Goal: Task Accomplishment & Management: Manage account settings

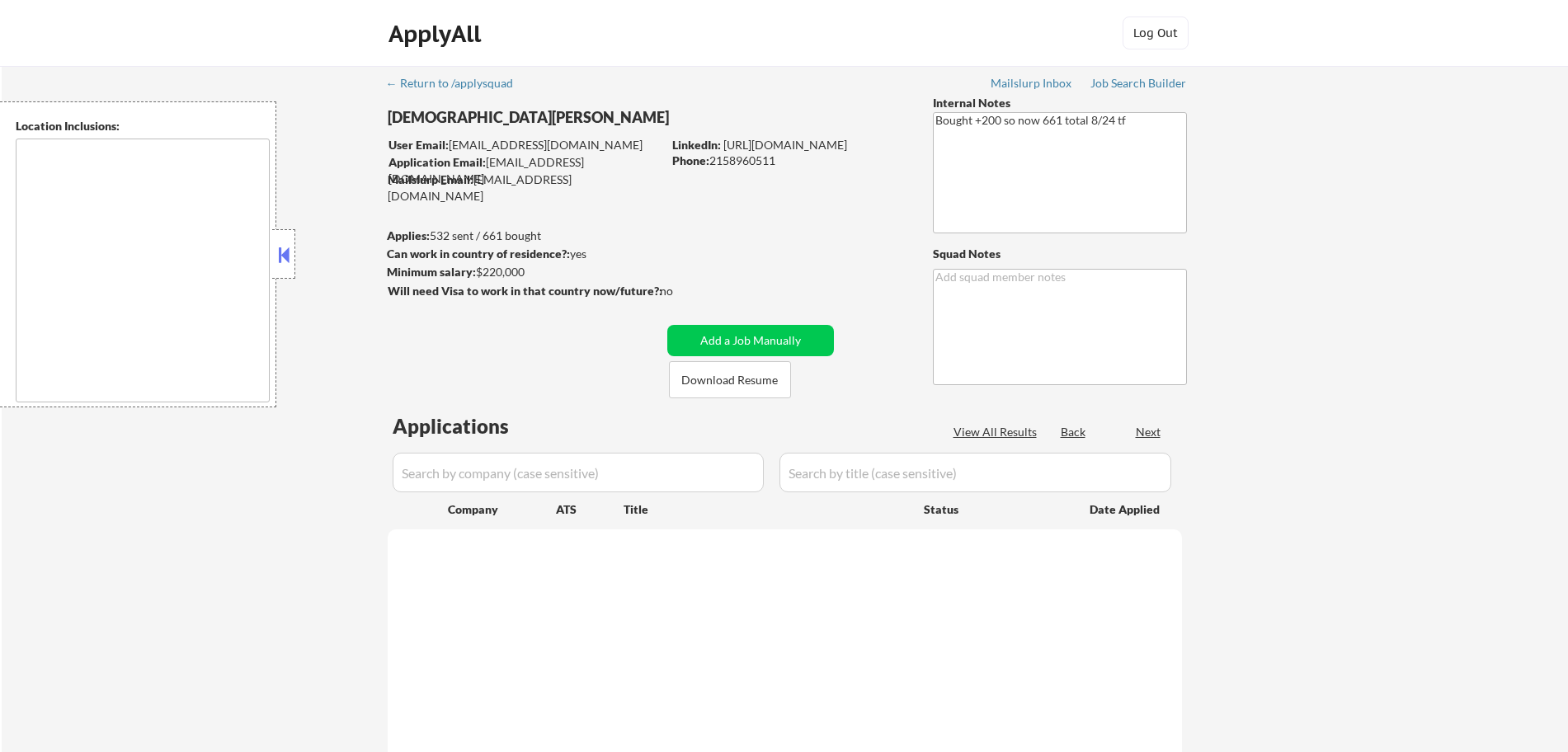
type textarea "[GEOGRAPHIC_DATA], [GEOGRAPHIC_DATA] [GEOGRAPHIC_DATA], [GEOGRAPHIC_DATA] [GEOG…"
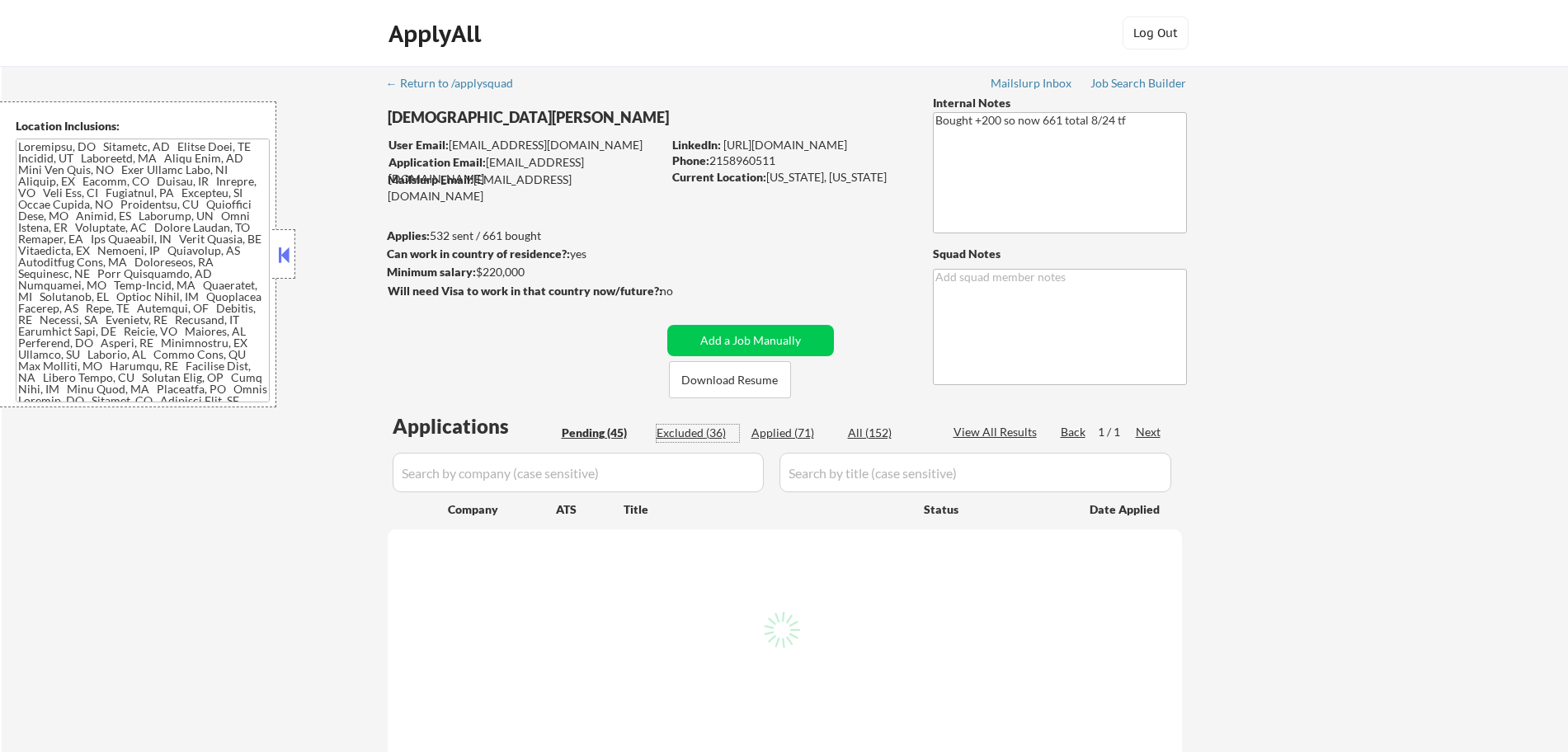
click at [707, 433] on div "Excluded (36)" at bounding box center [698, 433] width 82 height 17
select select ""excluded__location_""
select select ""excluded__salary_""
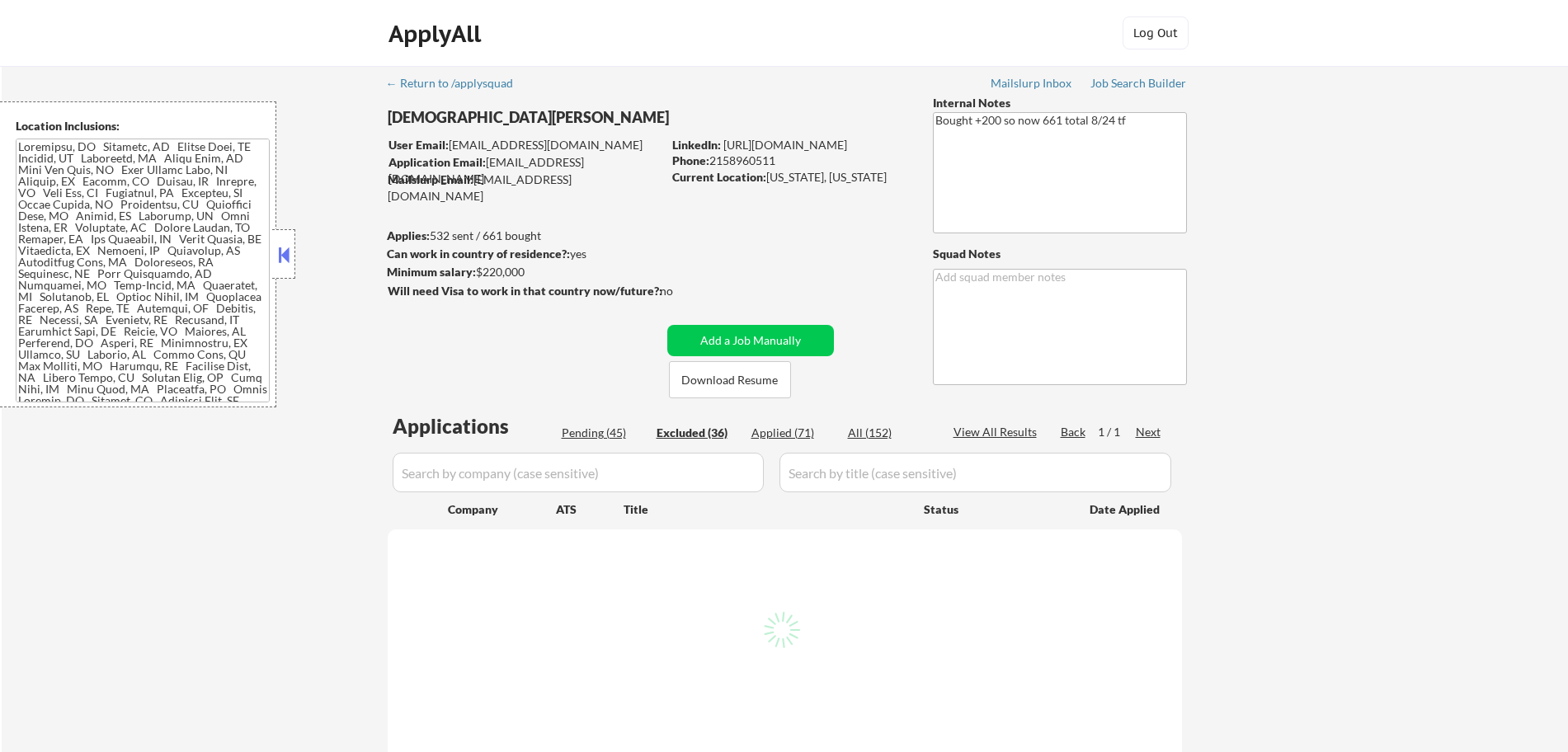
select select ""excluded__expired_""
select select ""excluded__salary_""
select select ""excluded__expired_""
select select ""excluded""
select select ""excluded__expired_""
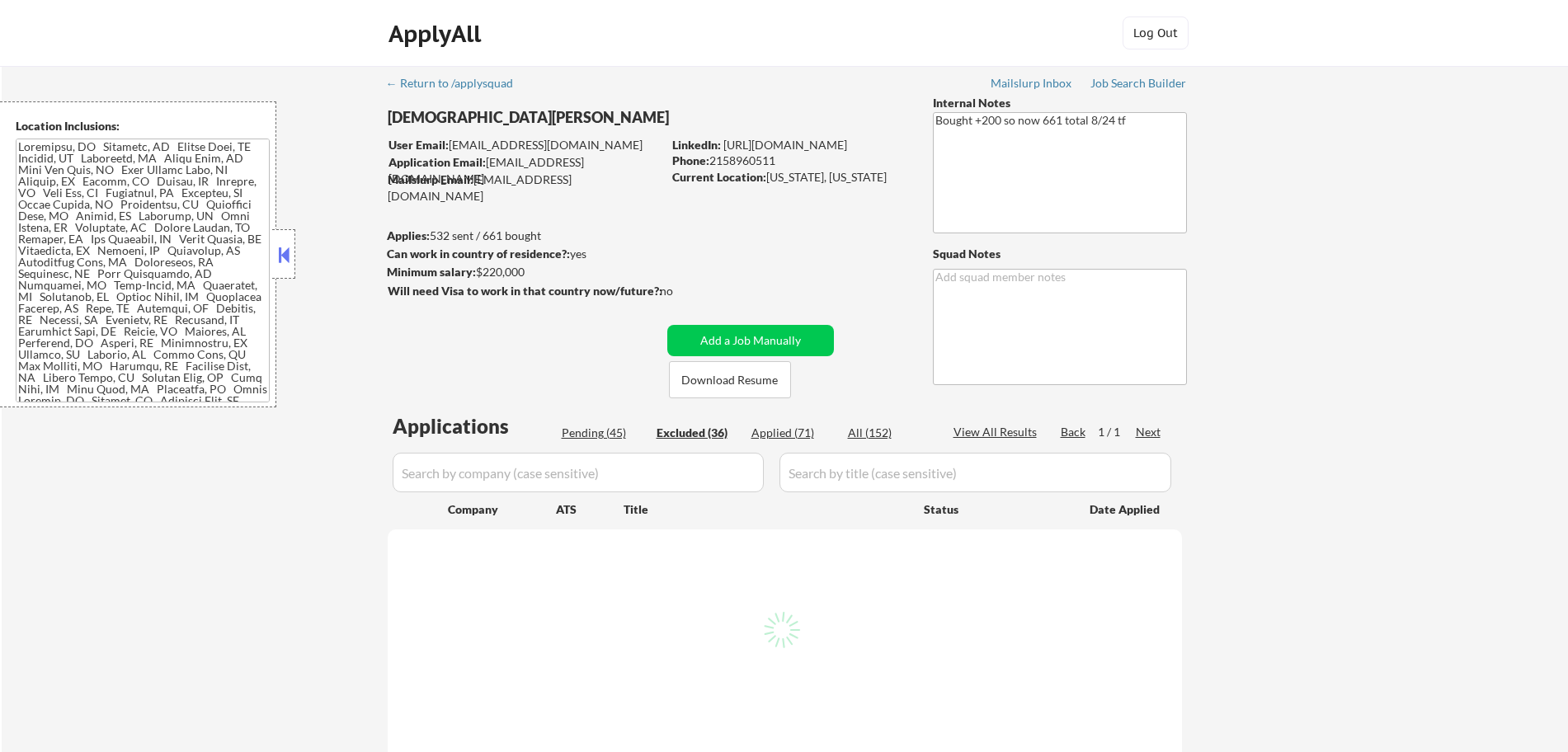
select select ""excluded__expired_""
select select ""excluded__salary_""
select select ""excluded__expired_""
select select ""excluded__salary_""
select select ""excluded__other_""
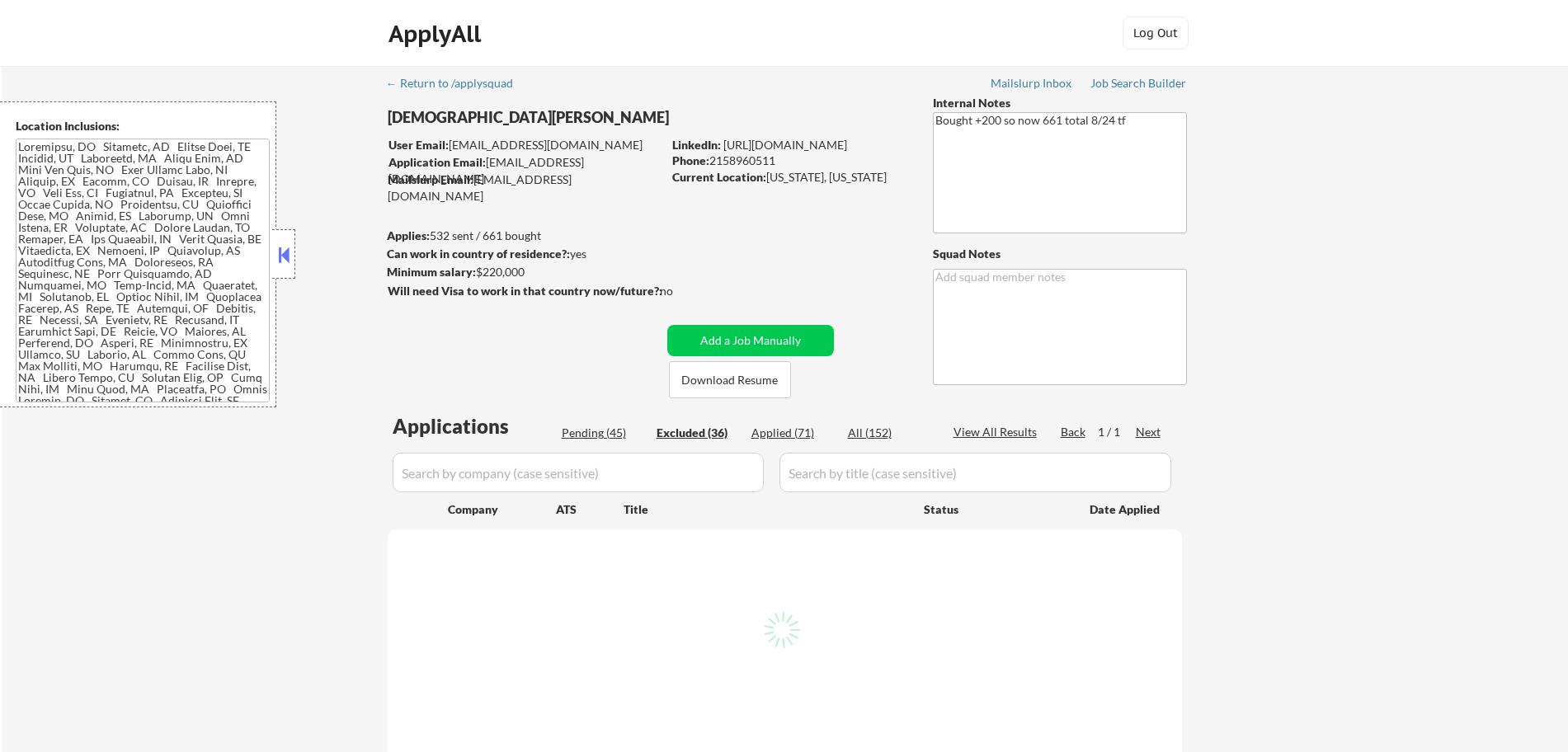
select select ""excluded__expired_""
select select ""excluded__salary_""
select select ""excluded__expired_""
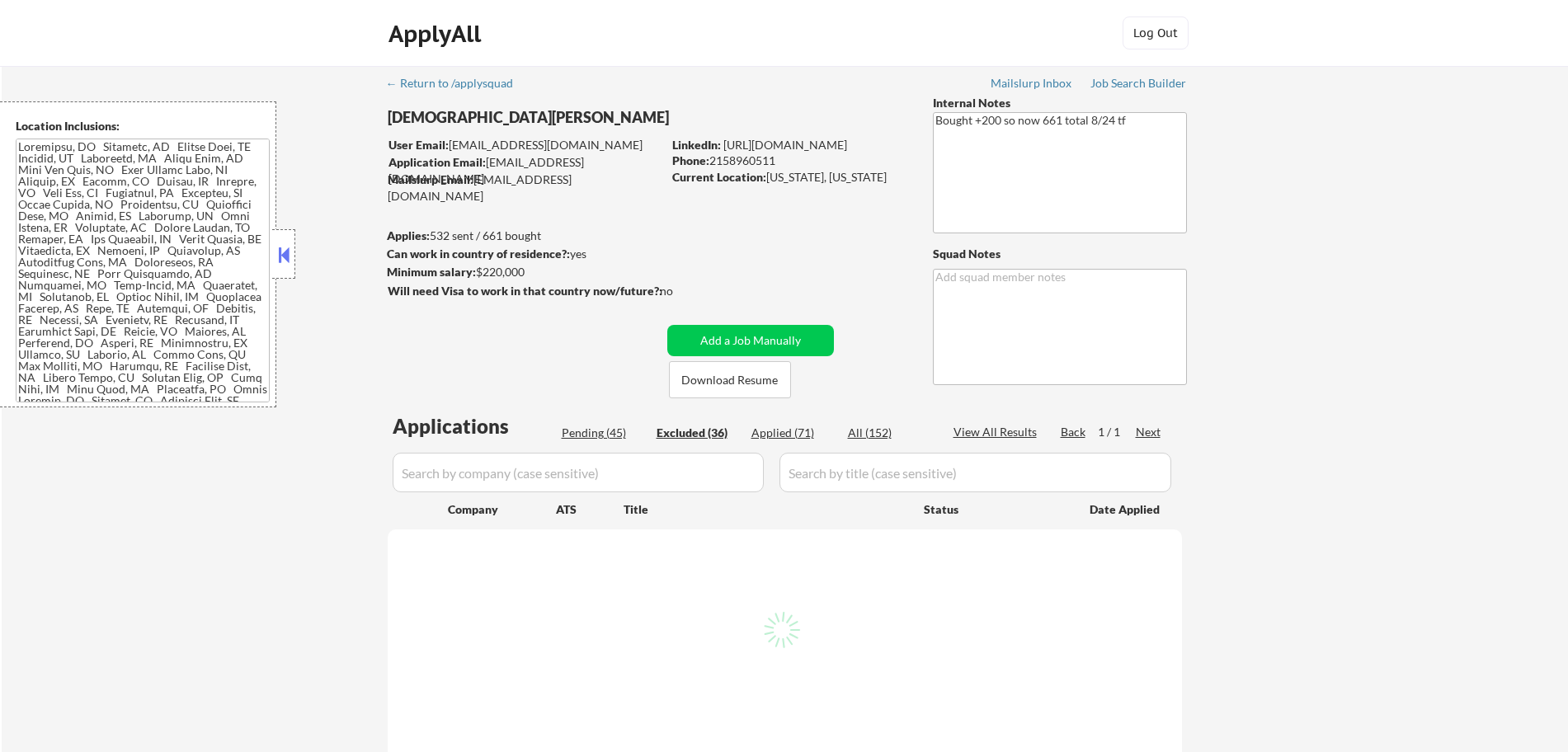
select select ""excluded__expired_""
select select ""excluded__other_""
select select ""excluded__salary_""
select select ""excluded__expired_""
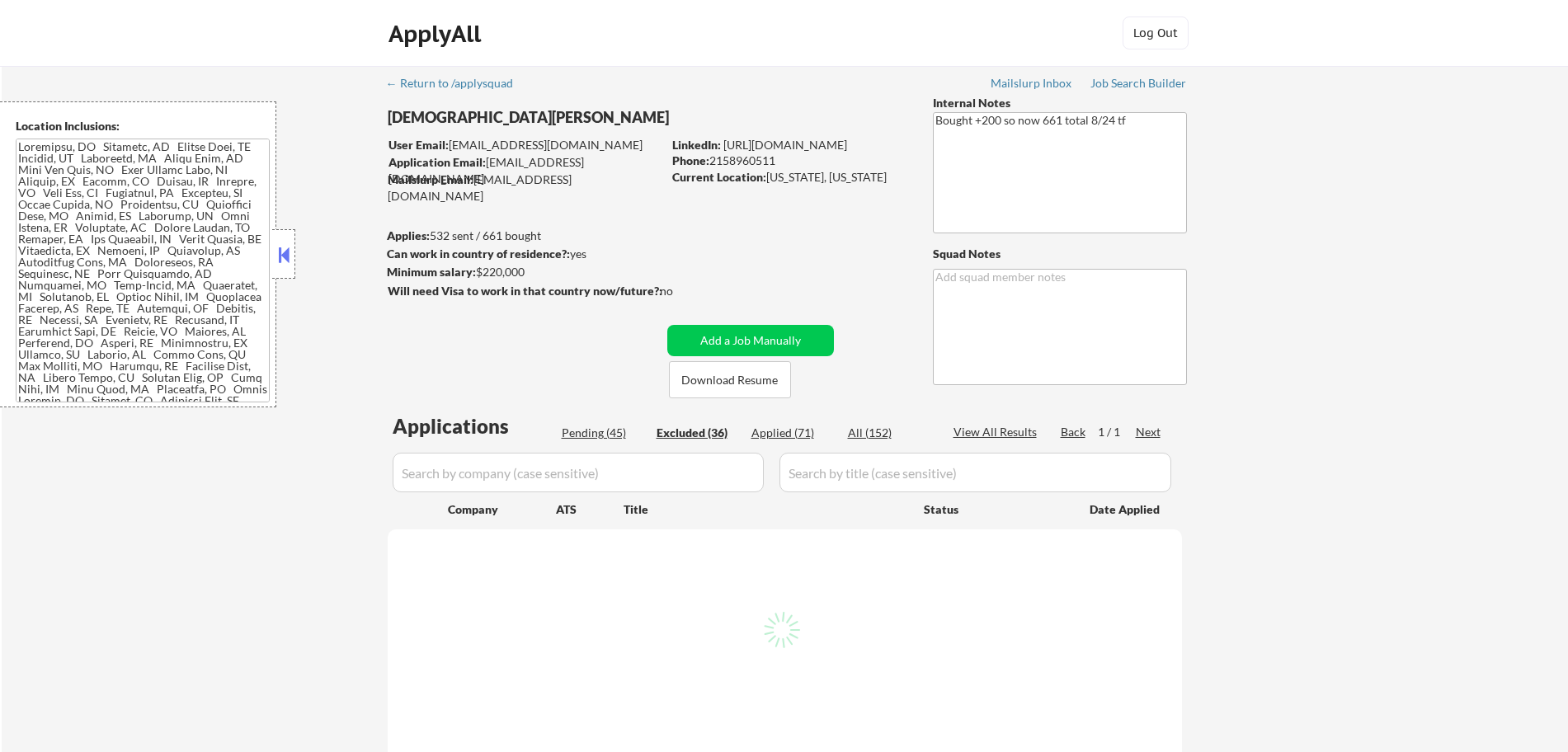
select select ""excluded__expired_""
select select ""excluded__salary_""
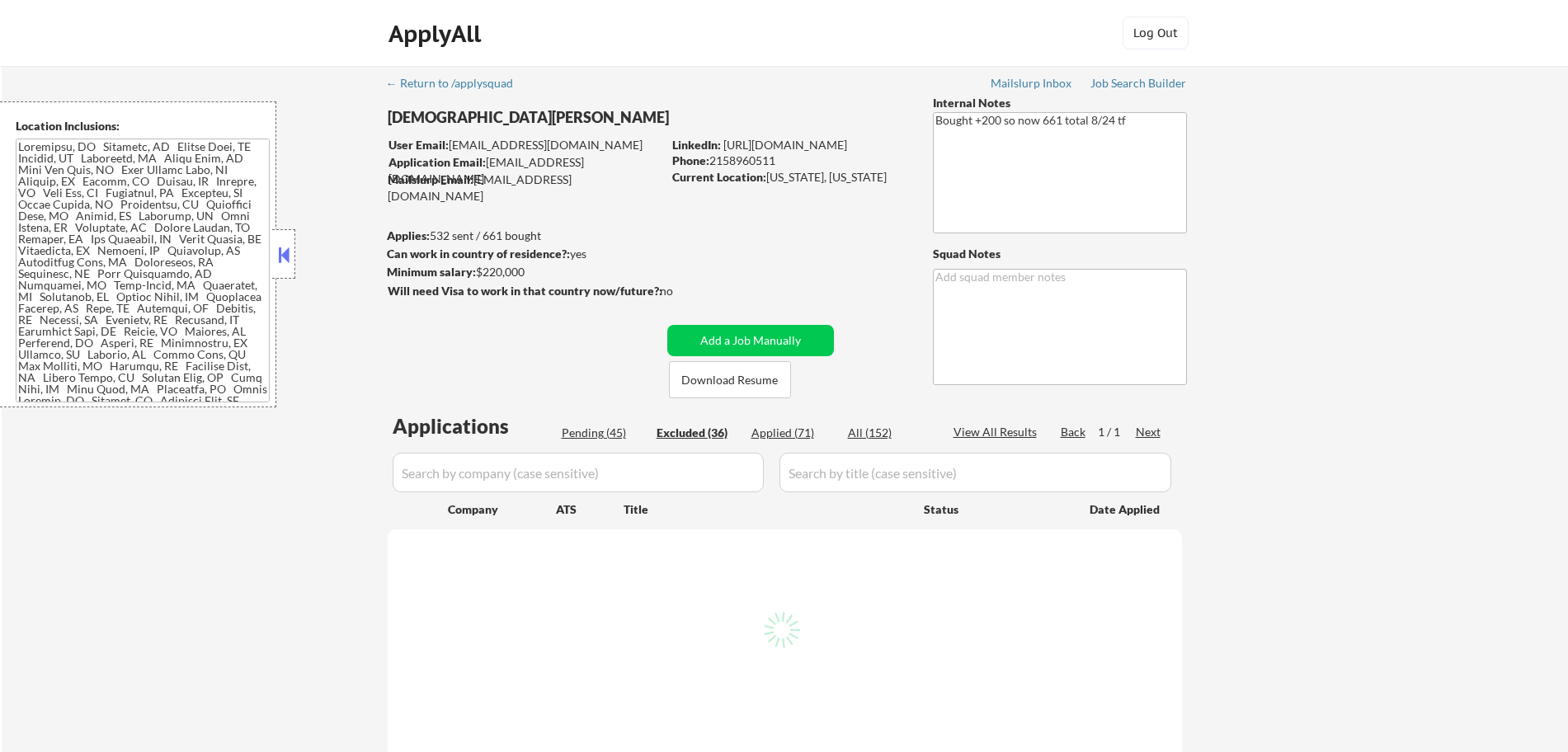
select select ""excluded__expired_""
select select ""excluded__salary_""
select select ""excluded__other_""
select select ""excluded__expired_""
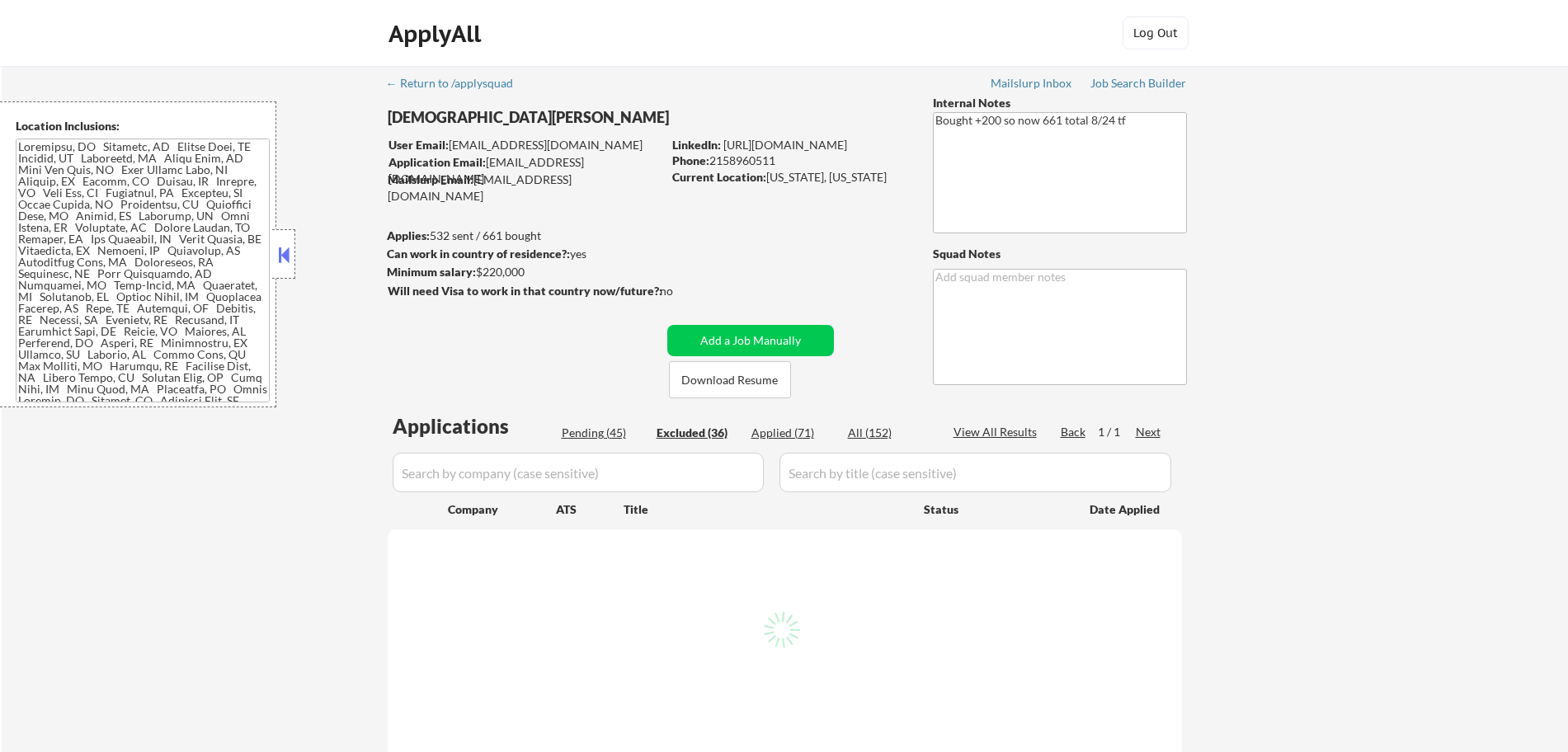
select select ""excluded__expired_""
select select ""excluded__salary_""
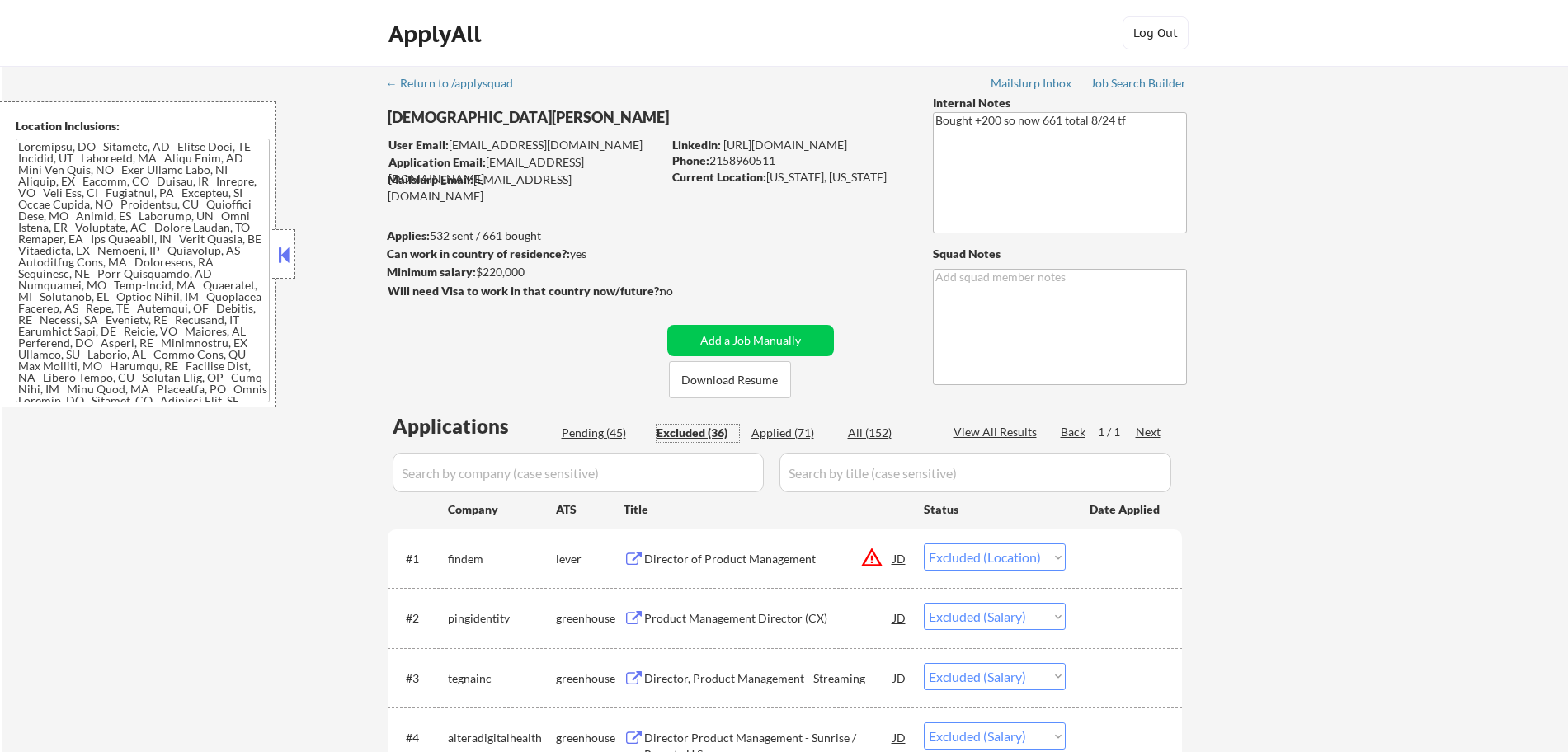
click at [679, 475] on input "input" at bounding box center [578, 473] width 372 height 40
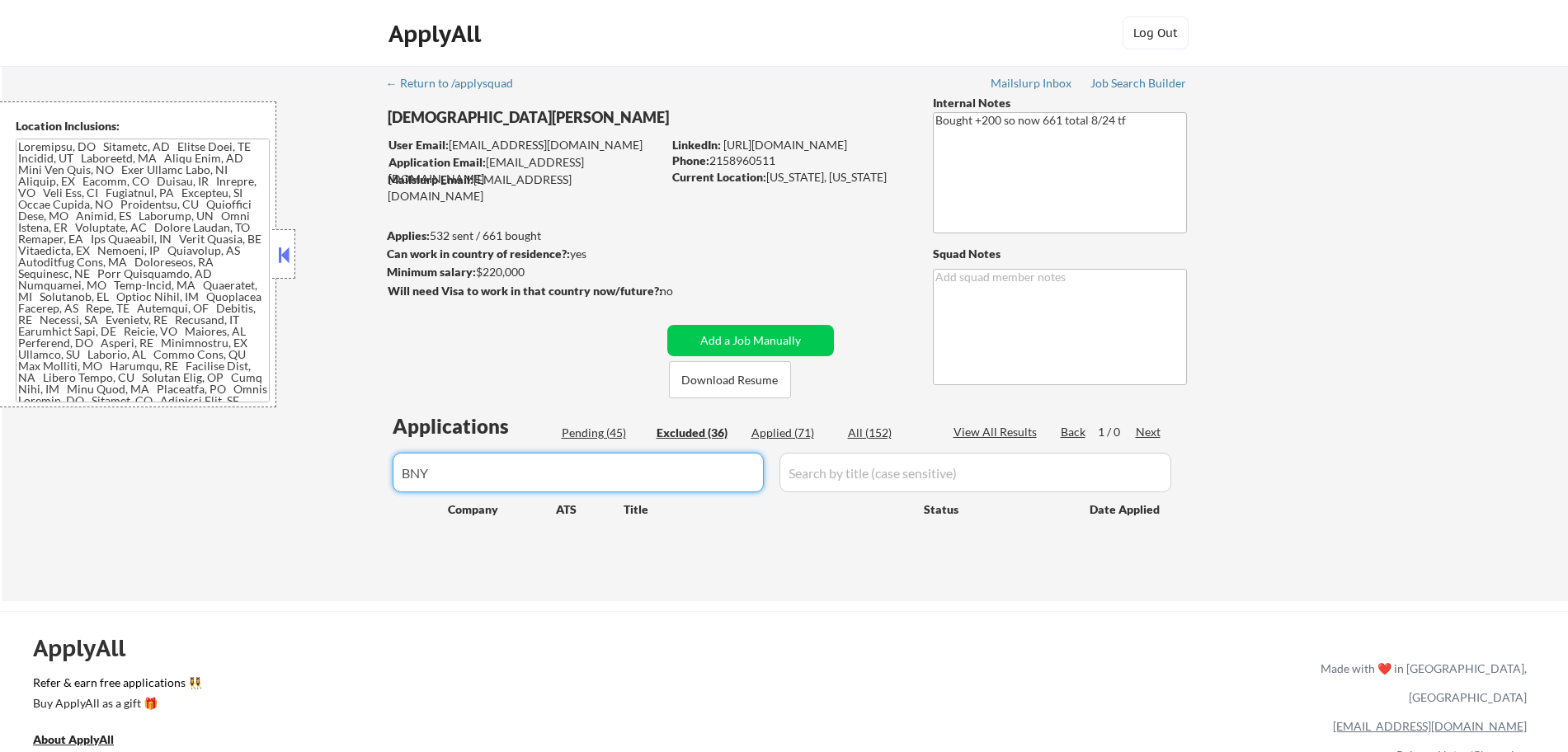
click at [753, 430] on div "Applied (71)" at bounding box center [792, 433] width 82 height 17
click at [685, 435] on div "Excluded (36)" at bounding box center [698, 433] width 82 height 17
click at [533, 465] on input "input" at bounding box center [578, 473] width 372 height 40
type input "B"
drag, startPoint x: 547, startPoint y: 467, endPoint x: 319, endPoint y: 469, distance: 228.0
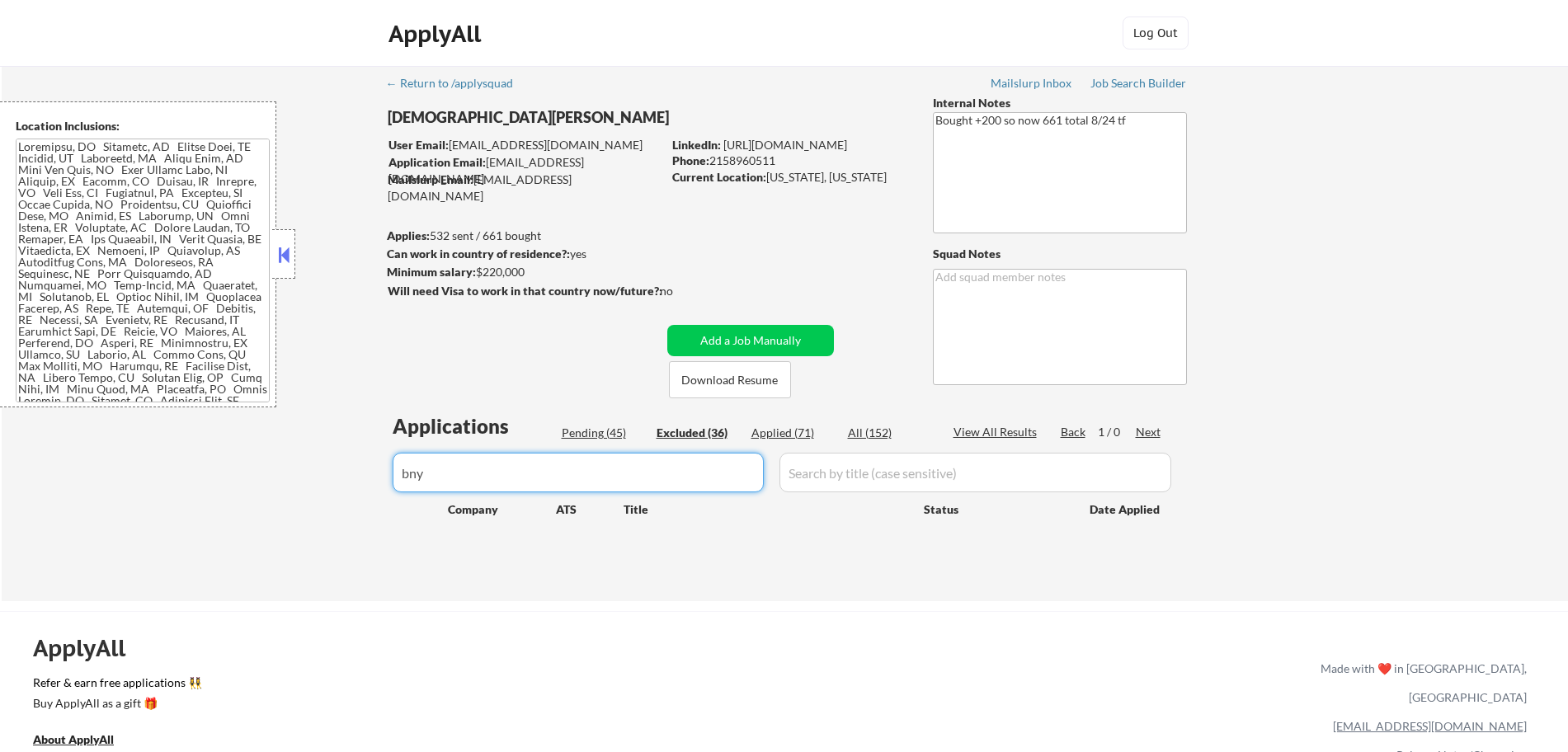
click at [319, 469] on div "← Return to /applysquad Mailslurp Inbox Job Search Builder [DEMOGRAPHIC_DATA][P…" at bounding box center [785, 333] width 1567 height 535
type input "b"
select select ""excluded__expired_""
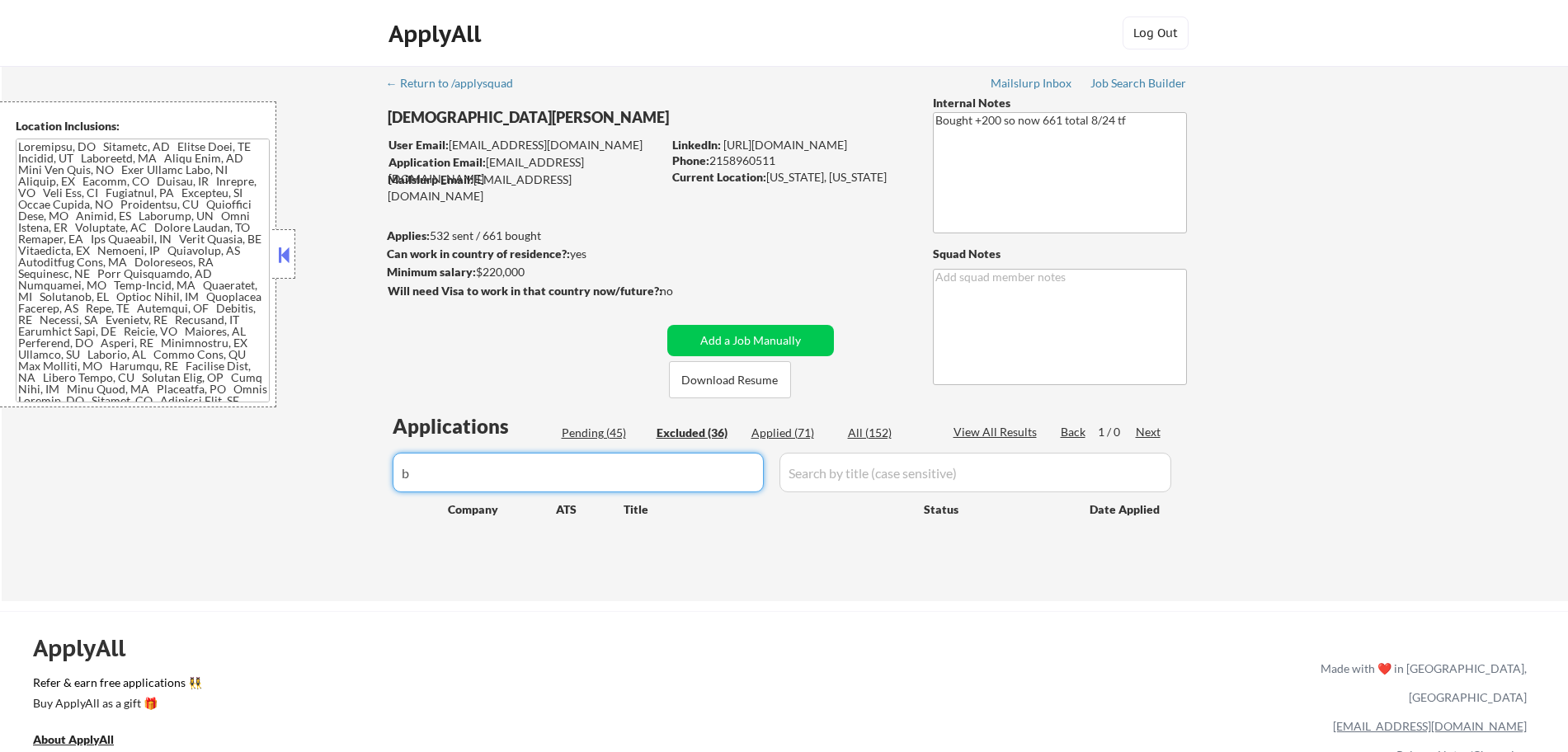
select select ""excluded__expired_""
type input "bank"
click at [586, 469] on input "input" at bounding box center [578, 473] width 372 height 40
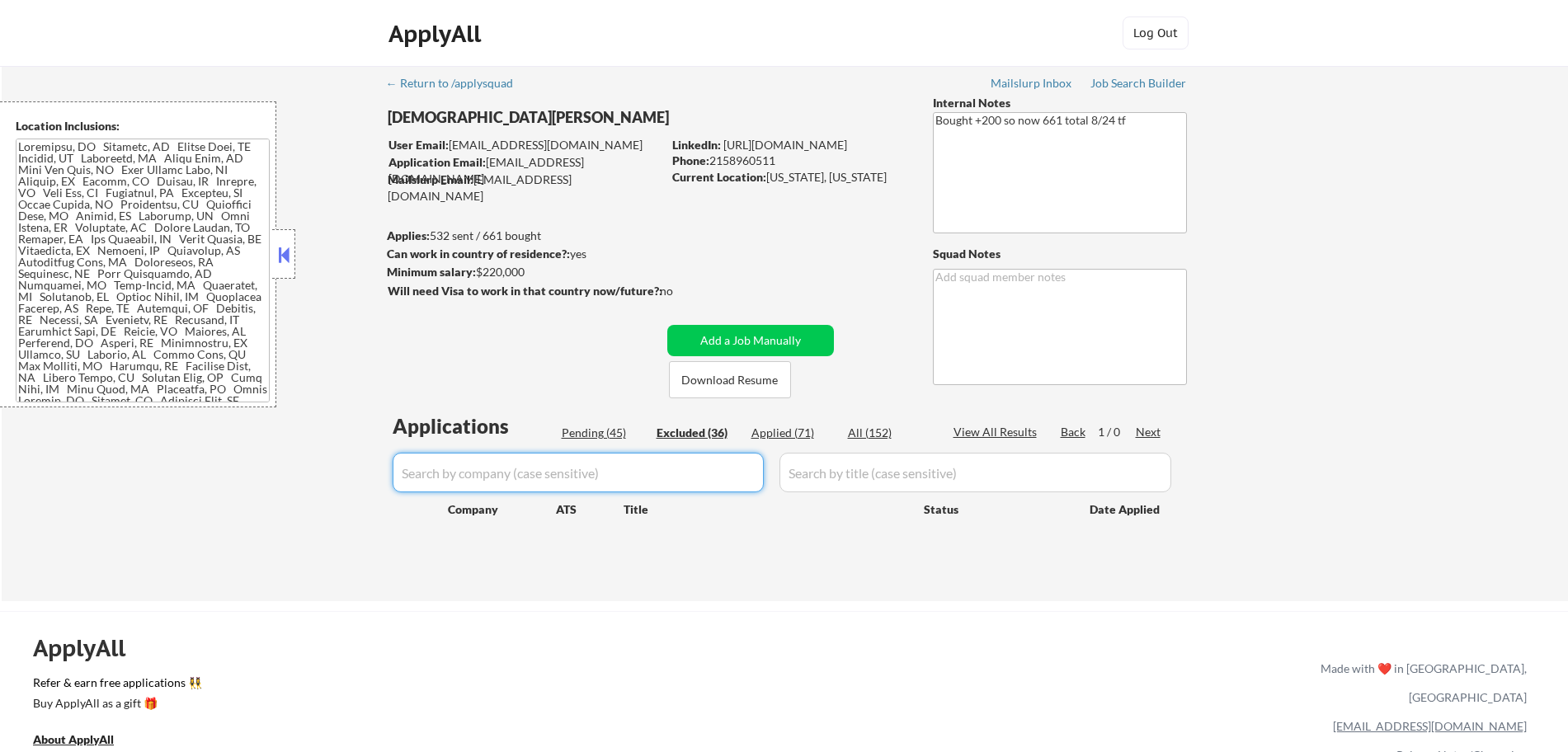
select select ""excluded__location_""
select select ""excluded__salary_""
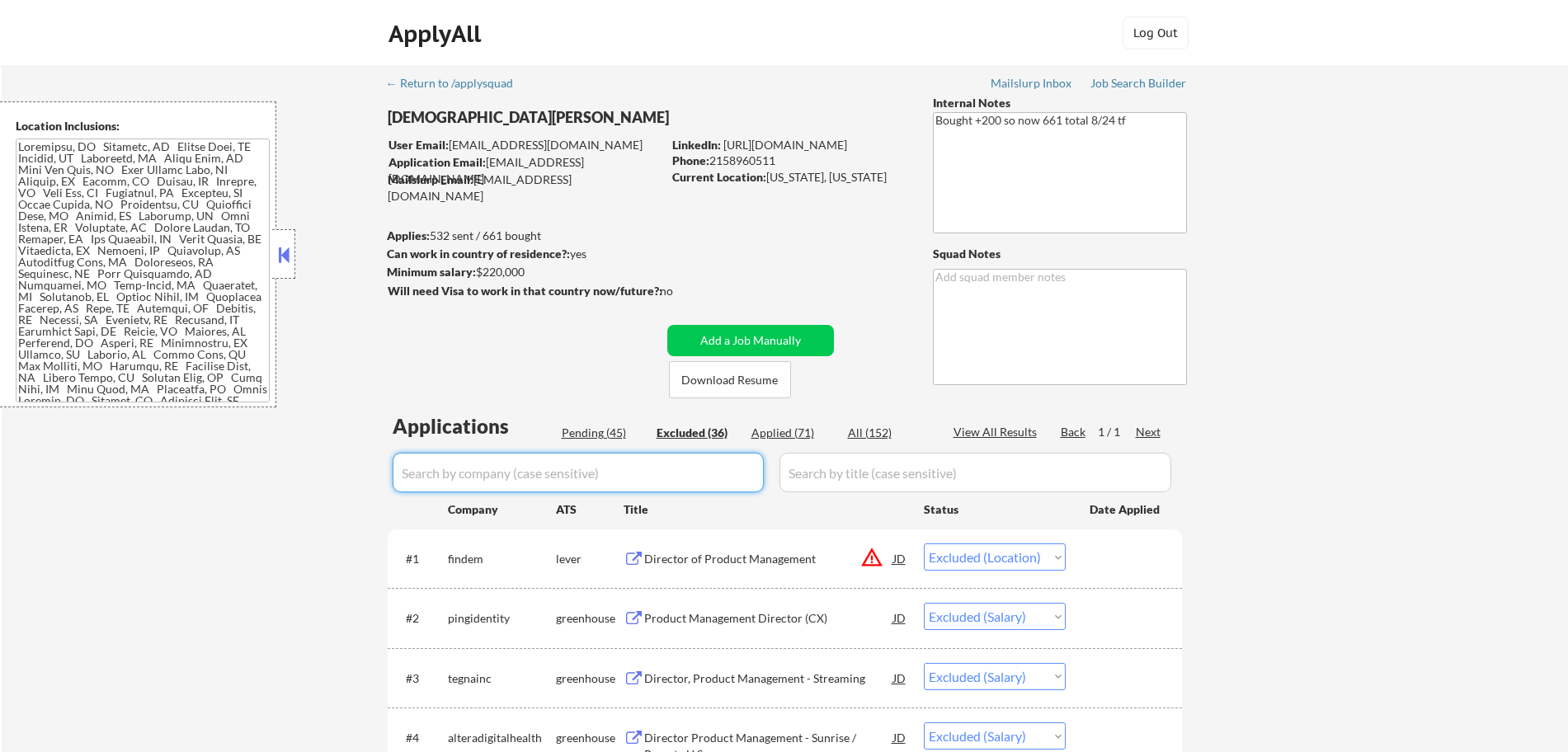
click at [859, 470] on input "input" at bounding box center [976, 473] width 392 height 40
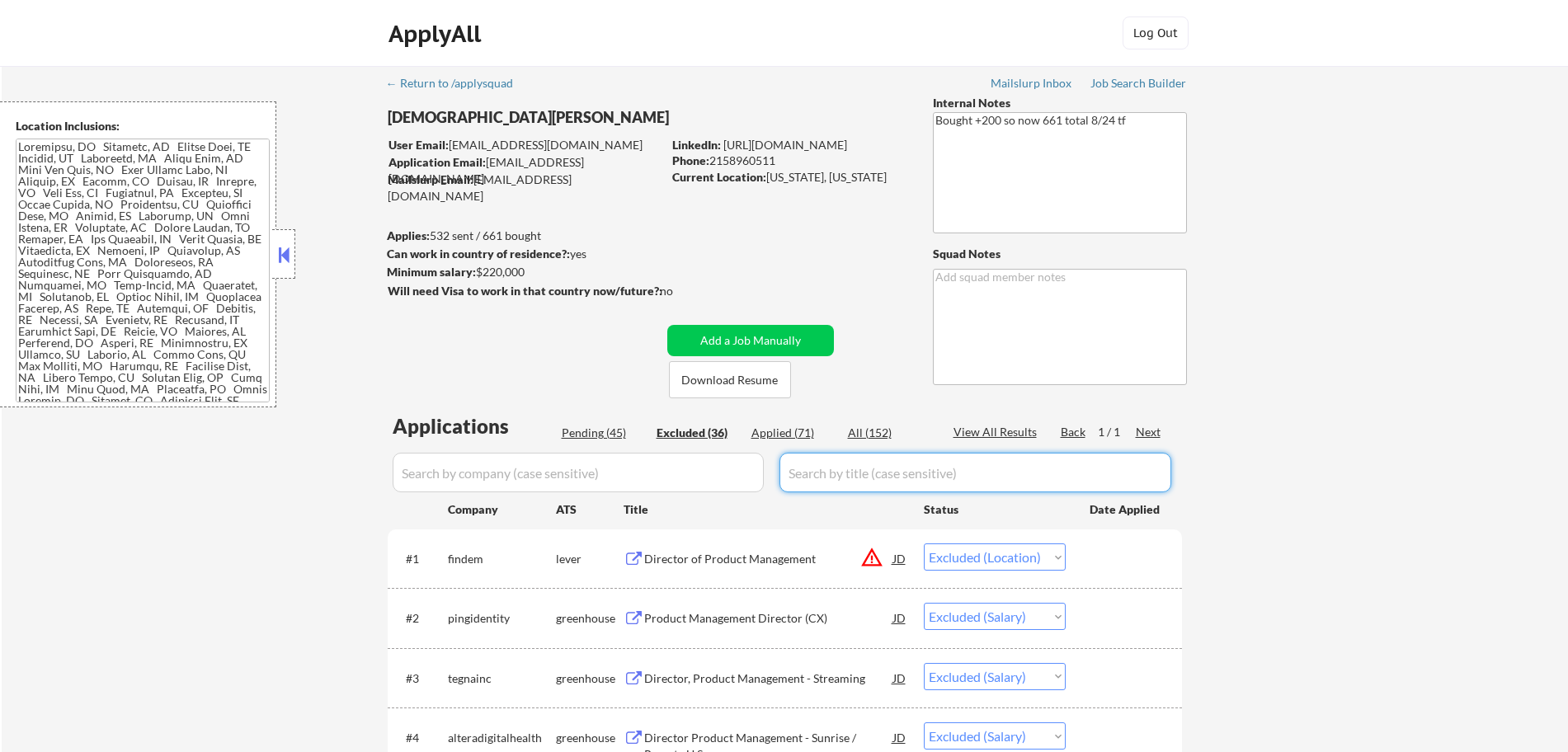
paste input "Director, Product Management"
type input "Director, Product Management"
select select ""excluded__salary_""
select select ""excluded__expired_""
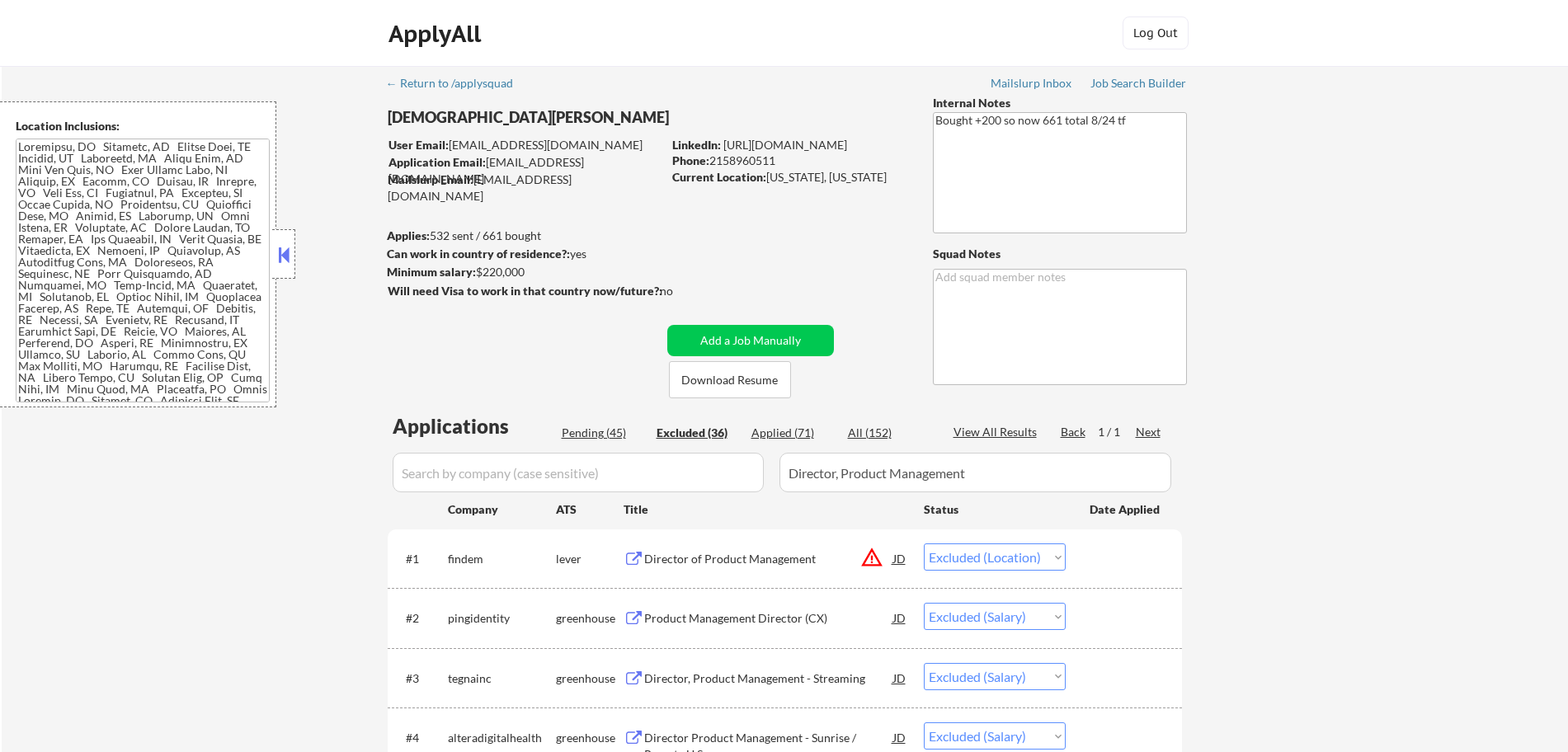
select select ""excluded__expired_""
select select ""excluded__other_""
select select ""excluded__salary_""
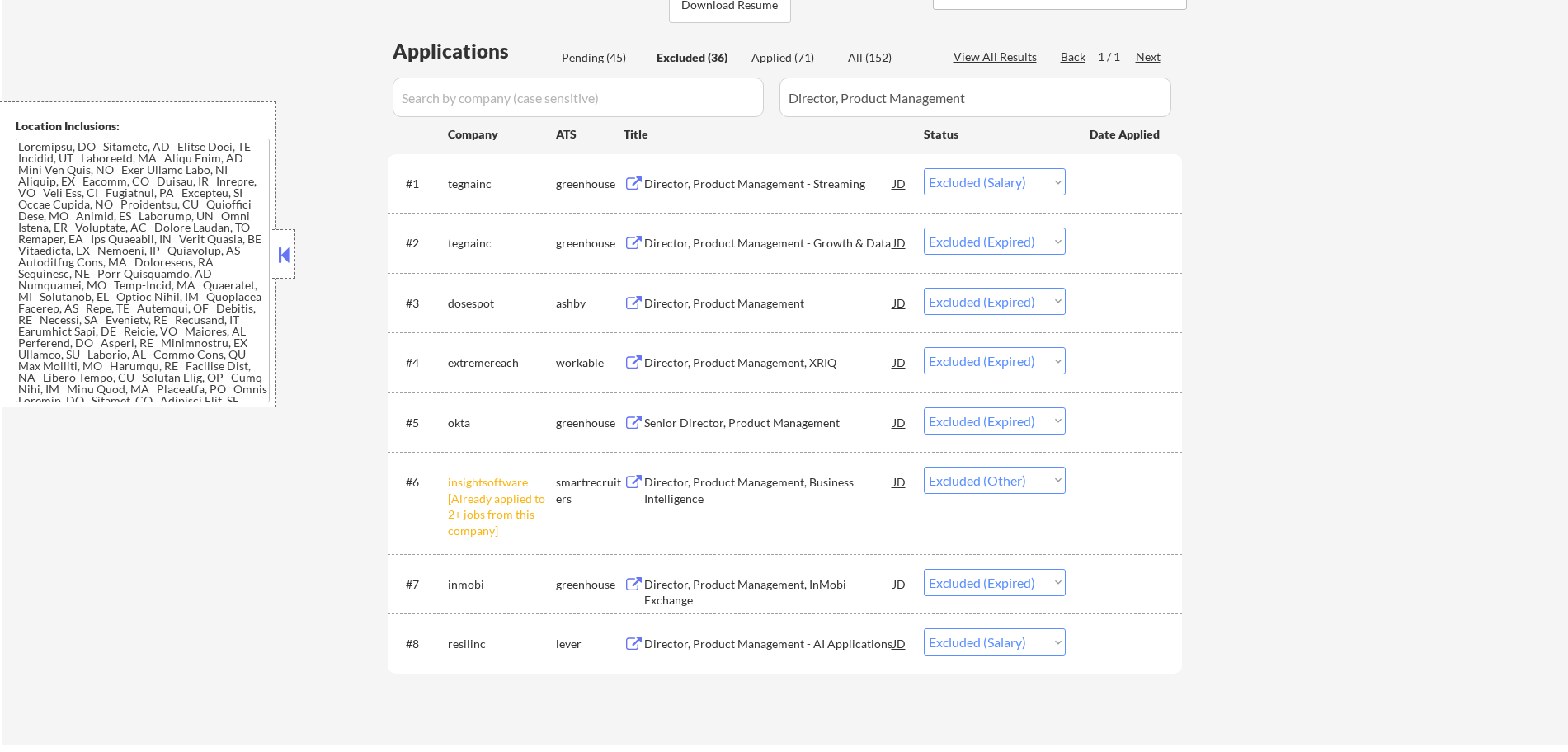
scroll to position [376, 0]
click at [685, 51] on div "Excluded (36)" at bounding box center [698, 57] width 82 height 17
click at [493, 90] on input "input" at bounding box center [578, 96] width 372 height 40
type input "bny"
select select ""excluded__expired_""
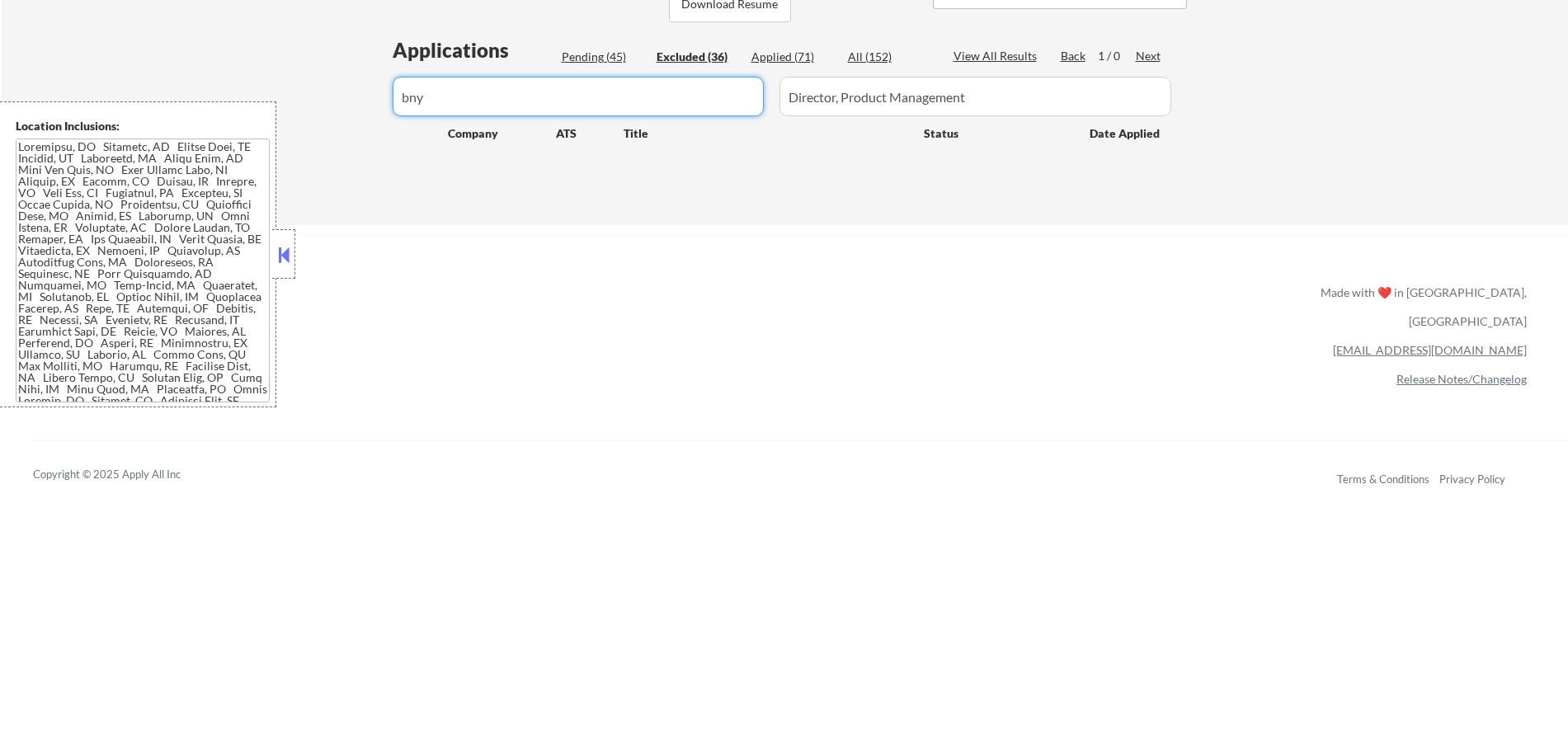
type input "bny"
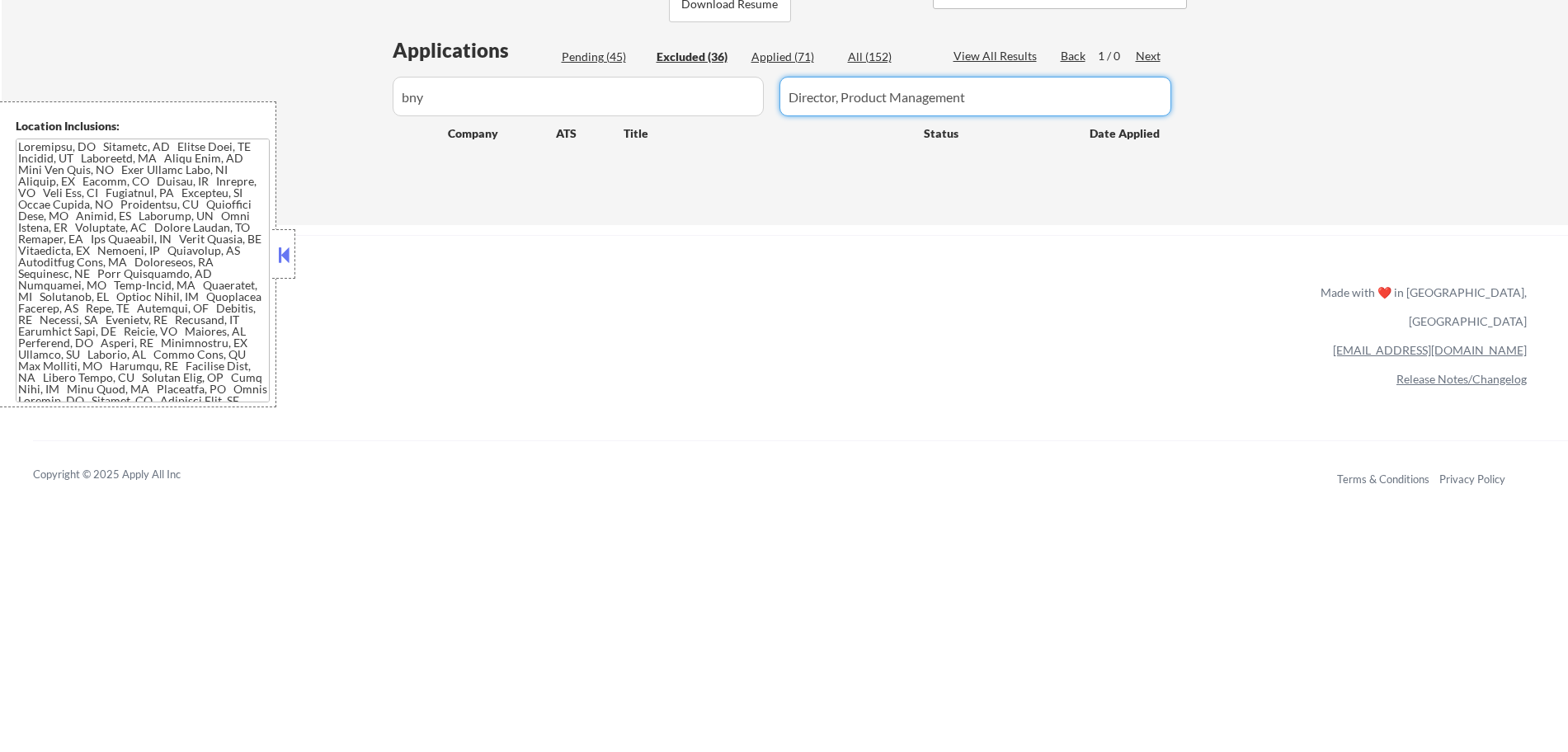
drag, startPoint x: 997, startPoint y: 96, endPoint x: 581, endPoint y: 134, distance: 417.7
click at [581, 134] on div "Applications Pending (45) Excluded (36) Applied (71) All (152) View All Results…" at bounding box center [785, 115] width 795 height 158
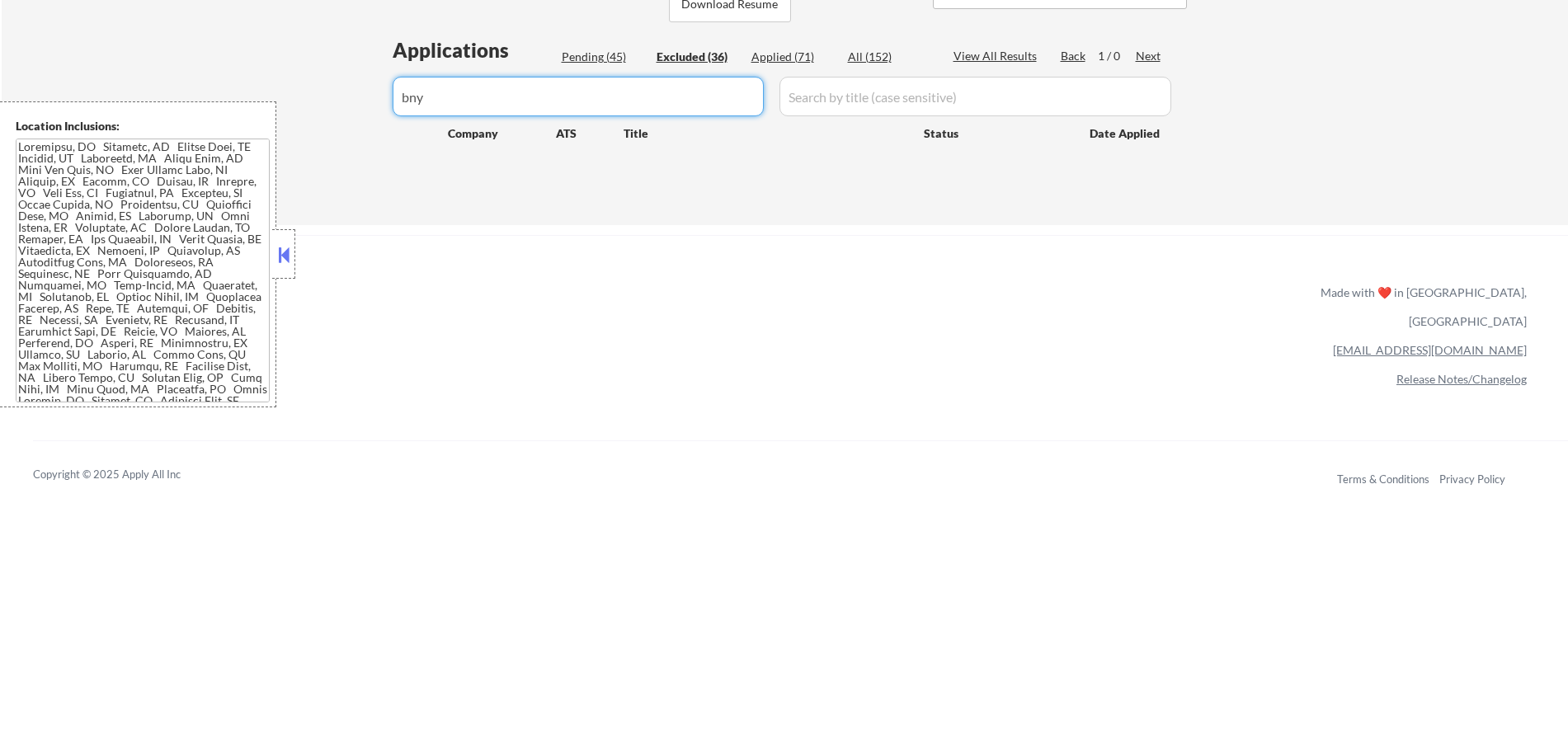
click at [535, 104] on input "input" at bounding box center [578, 96] width 372 height 40
click at [784, 57] on div "Applied (71)" at bounding box center [792, 57] width 82 height 17
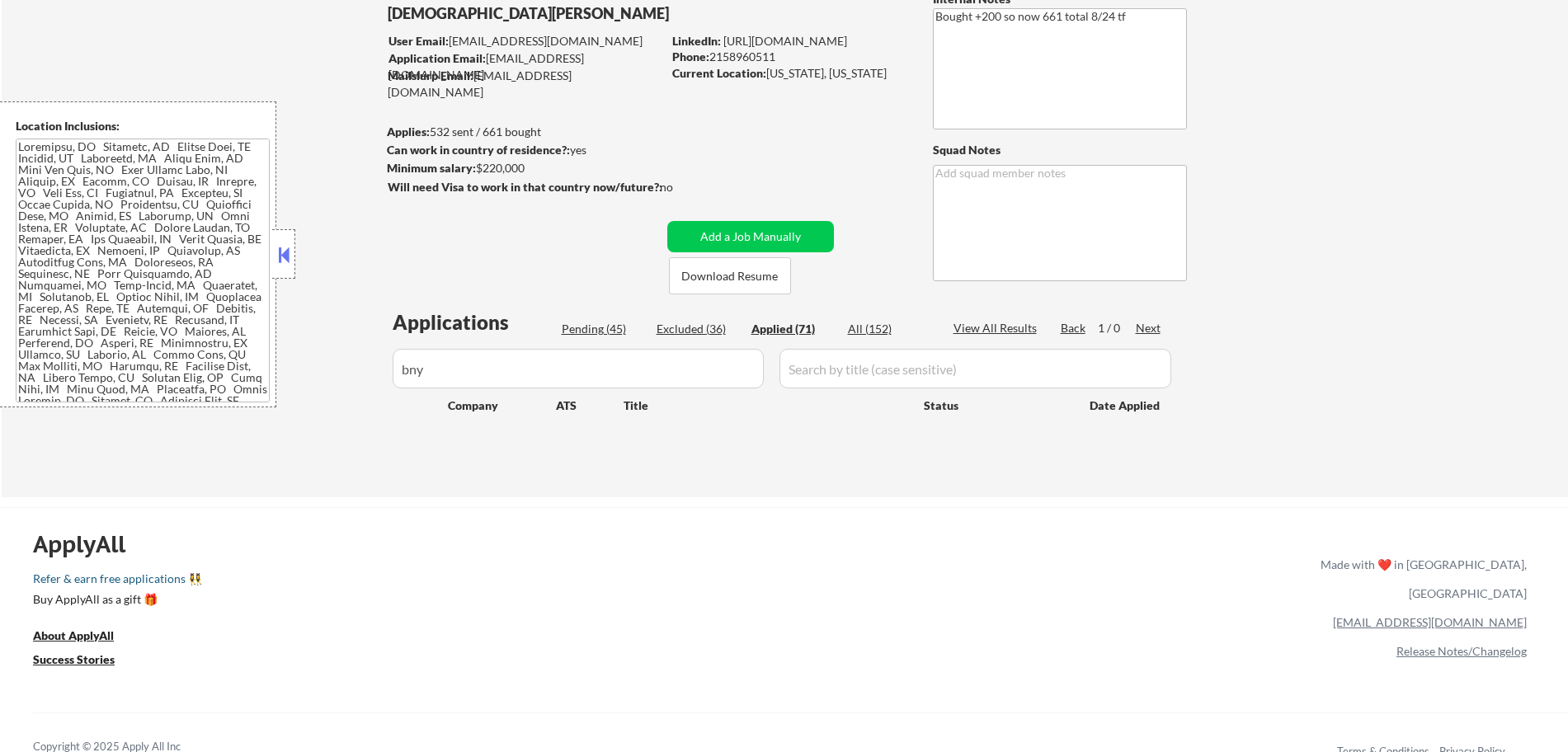
scroll to position [20, 0]
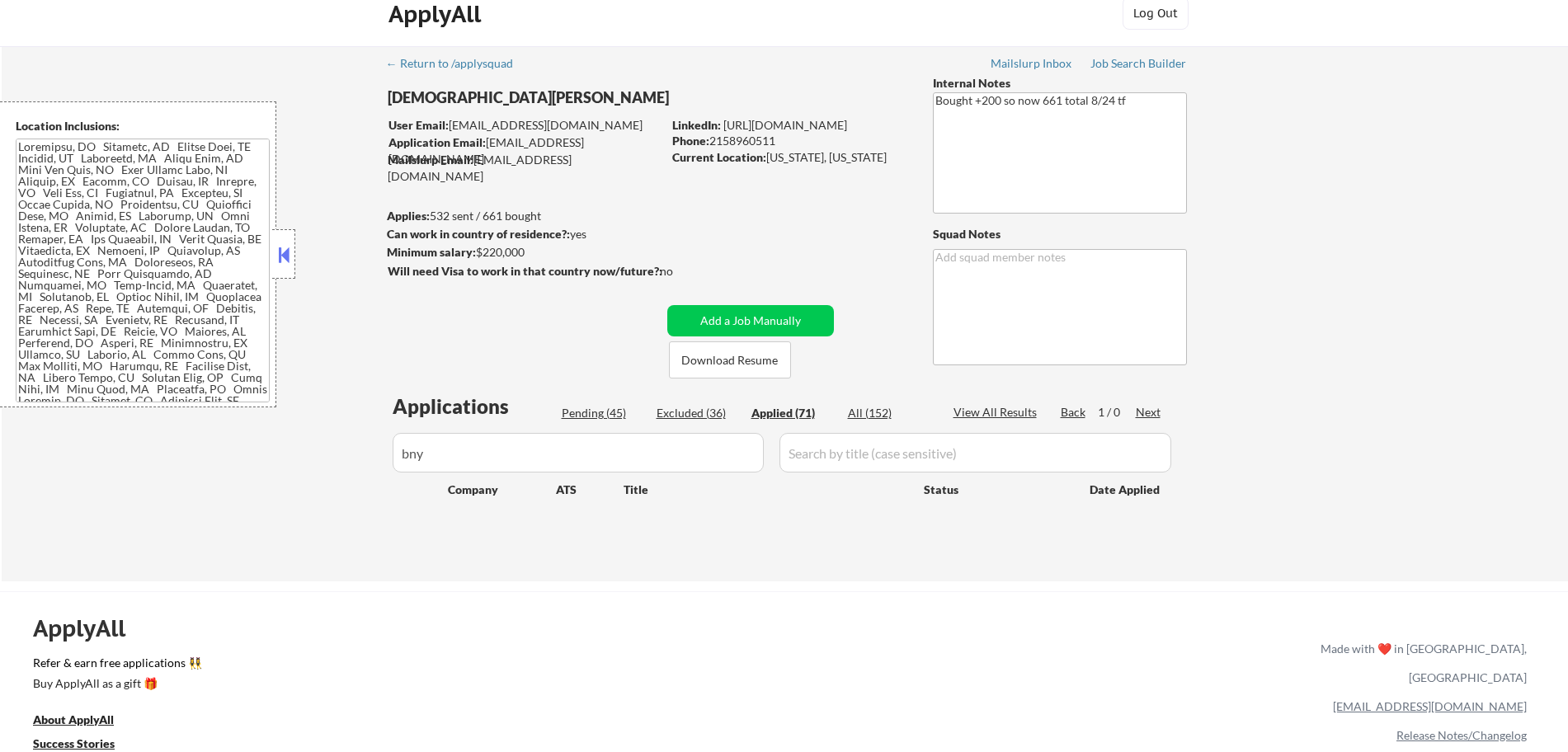
click at [845, 381] on div "← Return to /applysquad Mailslurp Inbox Job Search Builder [DEMOGRAPHIC_DATA][P…" at bounding box center [785, 307] width 824 height 523
click at [780, 408] on div "Applied (71)" at bounding box center [792, 413] width 82 height 17
click at [516, 459] on input "input" at bounding box center [578, 453] width 372 height 40
type input "b"
select select ""applied""
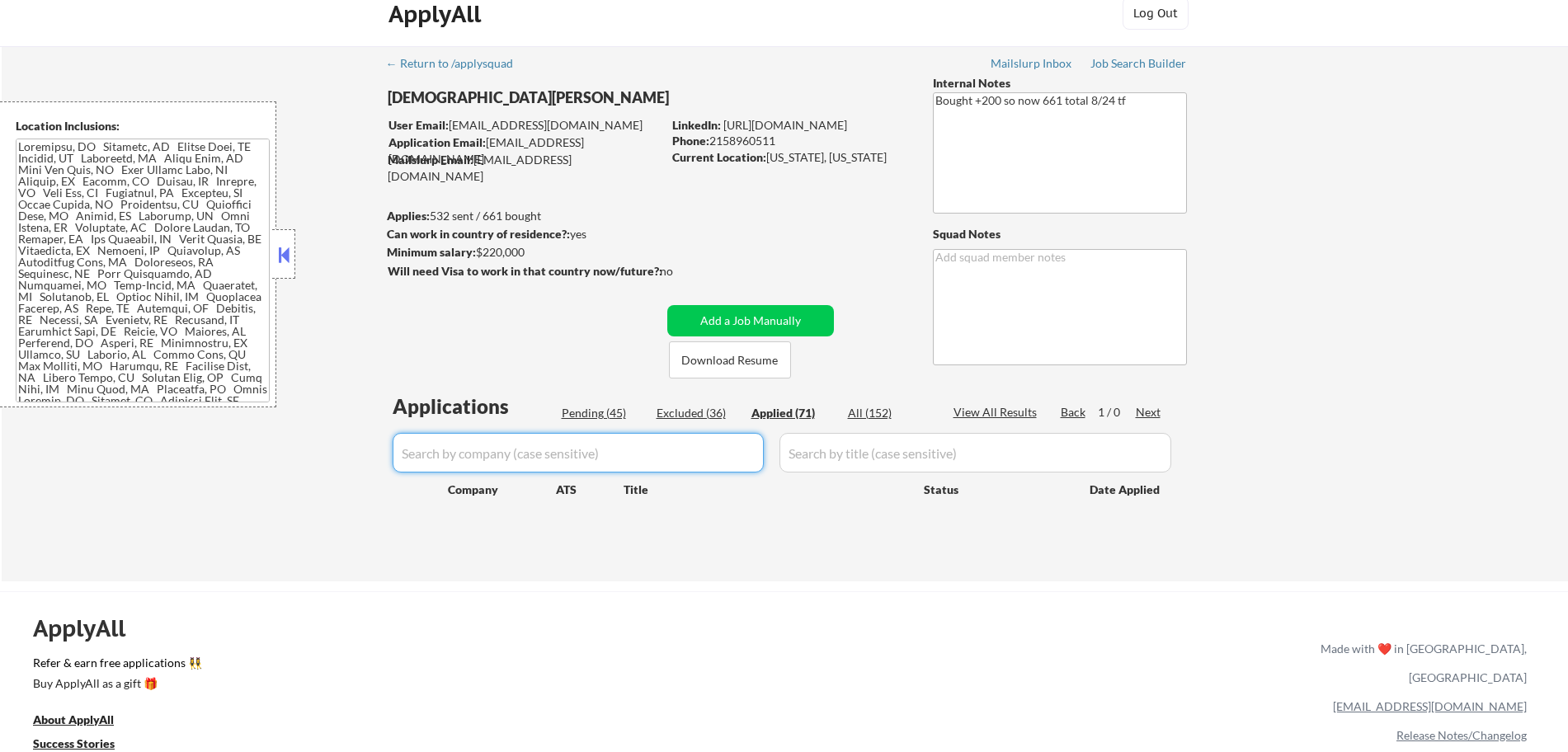
select select ""applied""
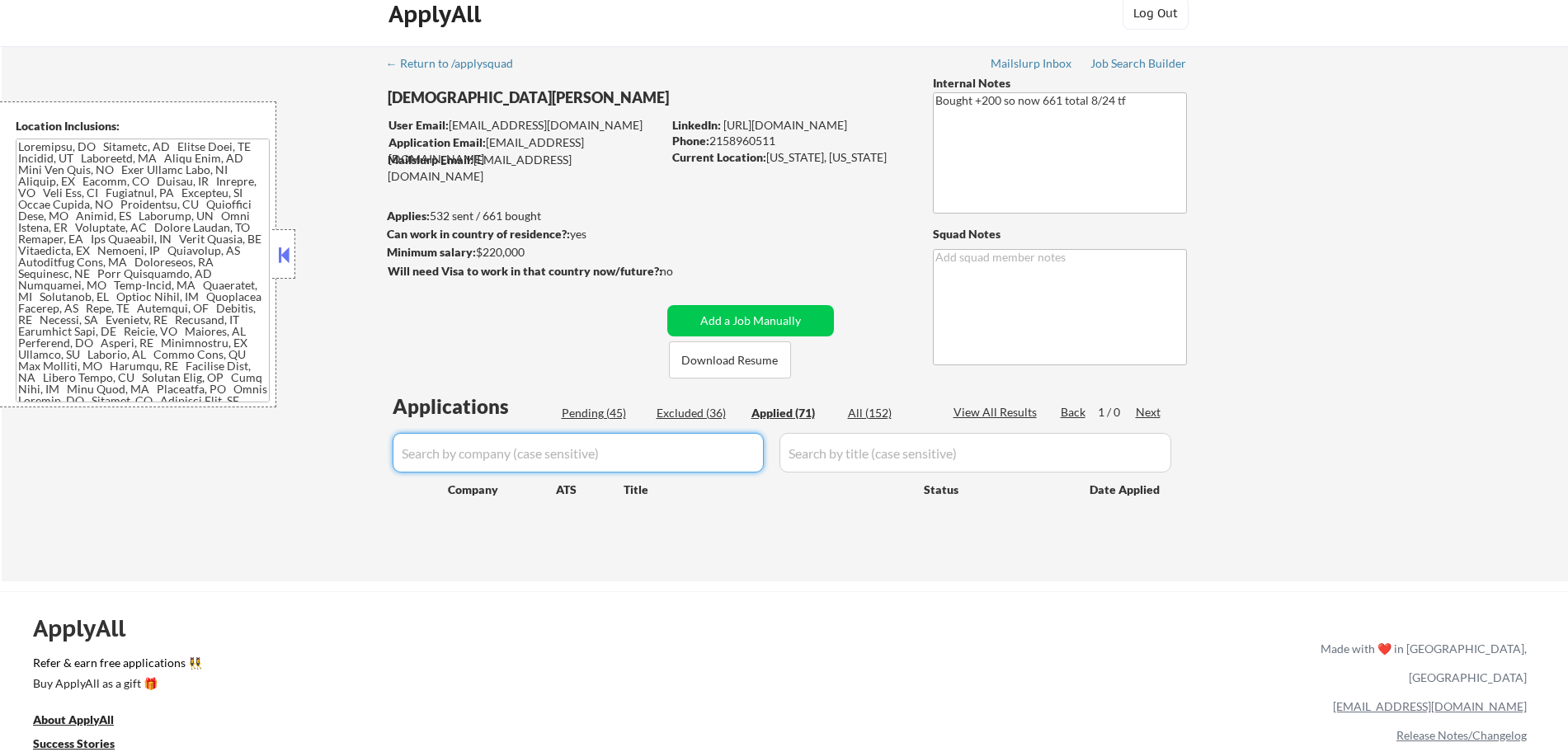
select select ""applied""
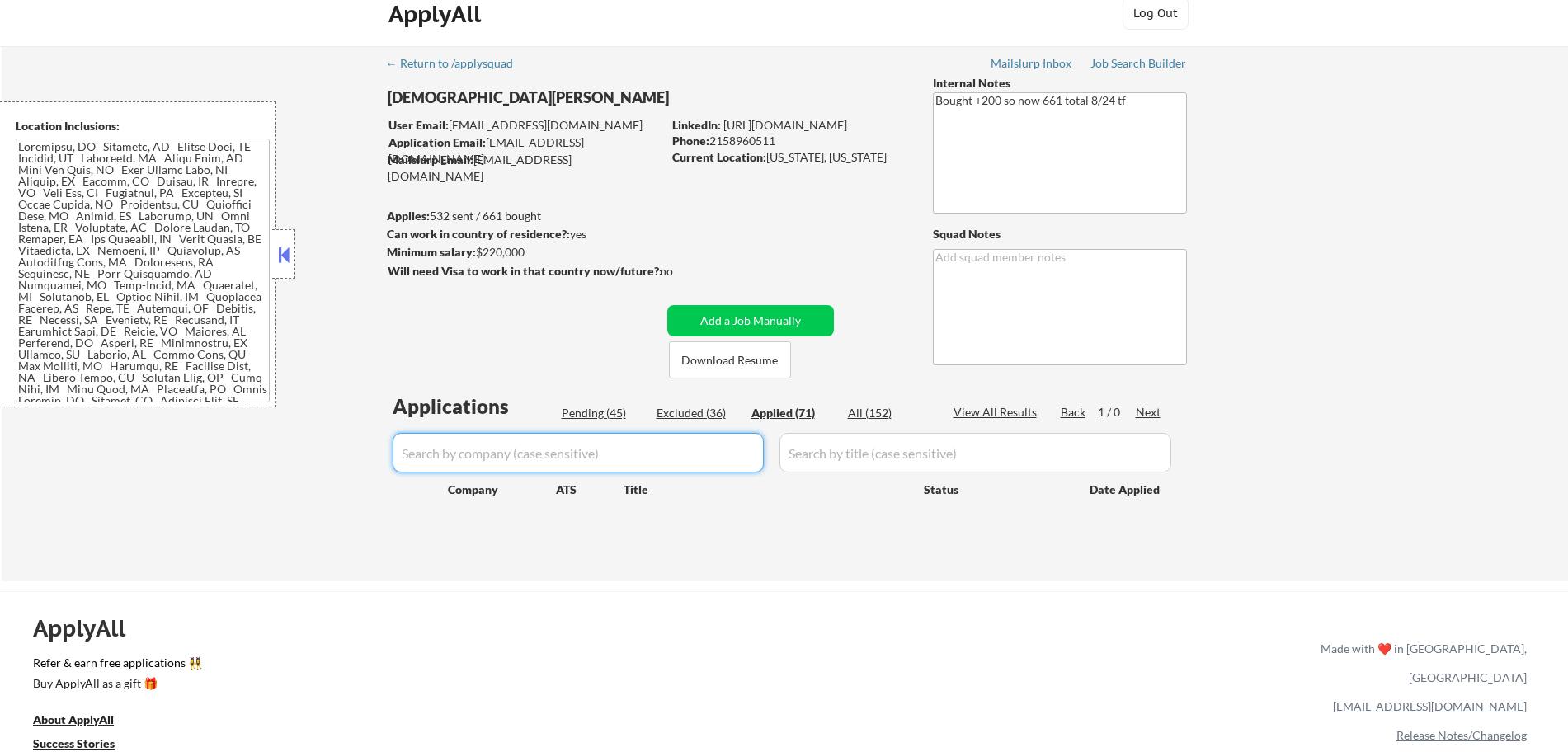
select select ""applied""
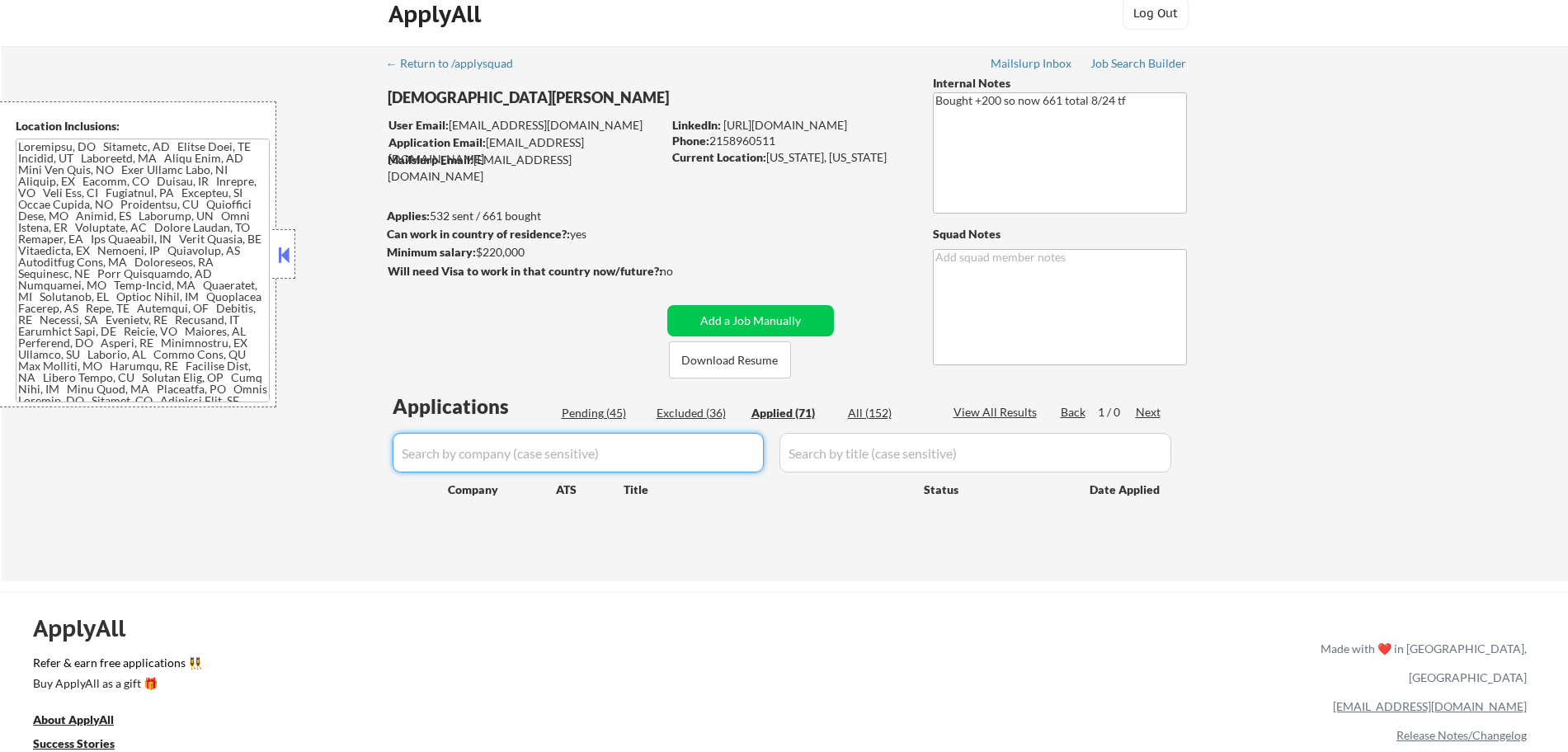
select select ""applied""
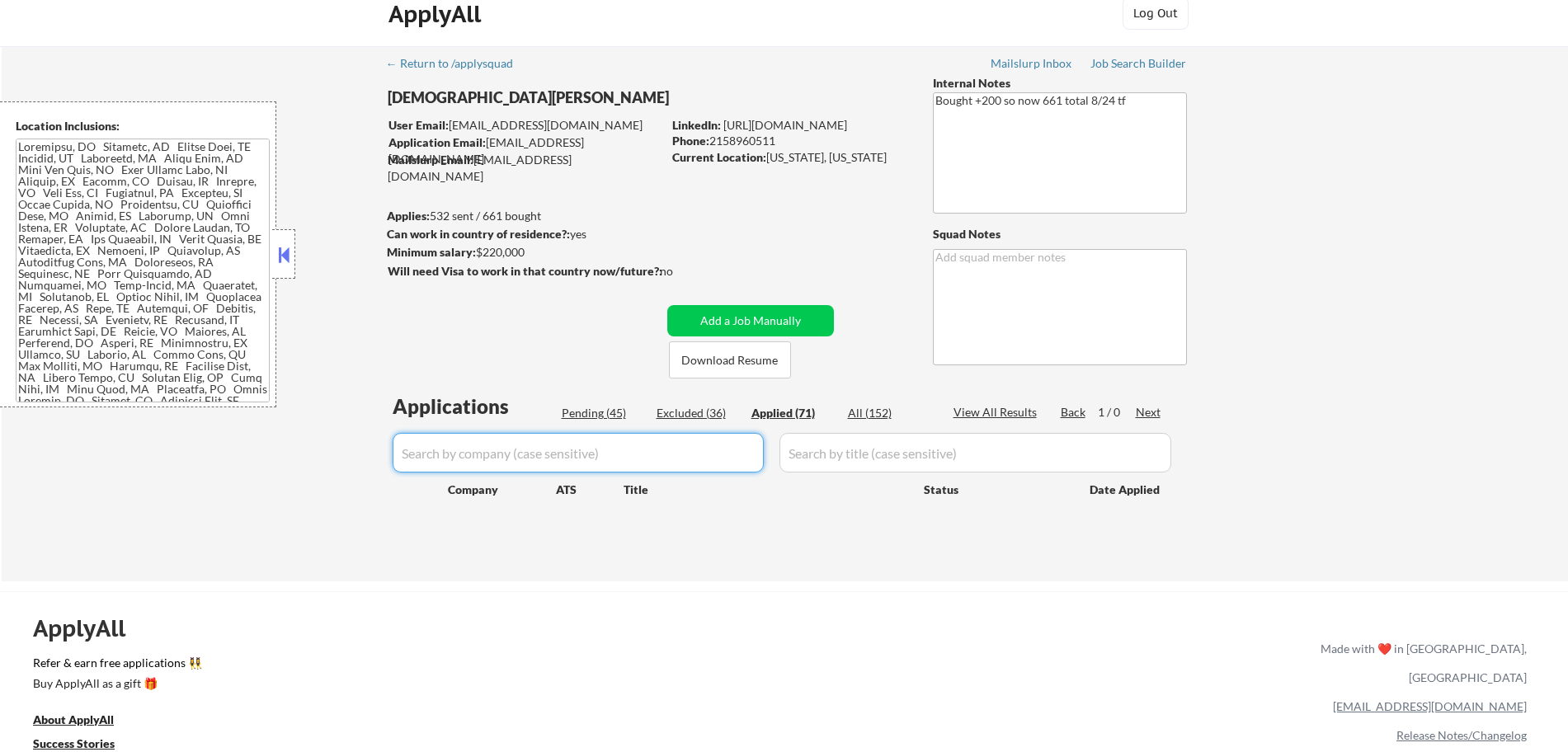
select select ""applied""
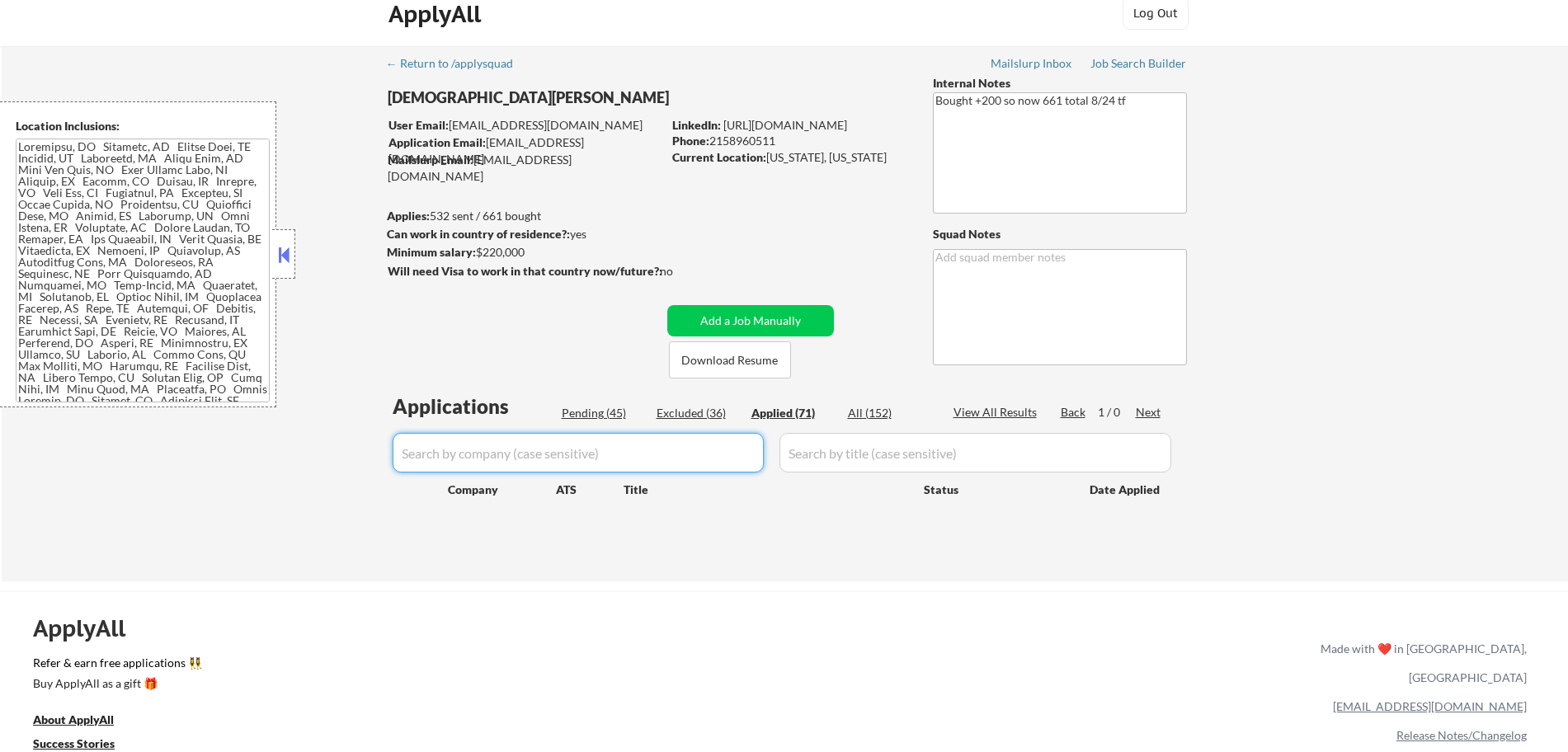
select select ""applied""
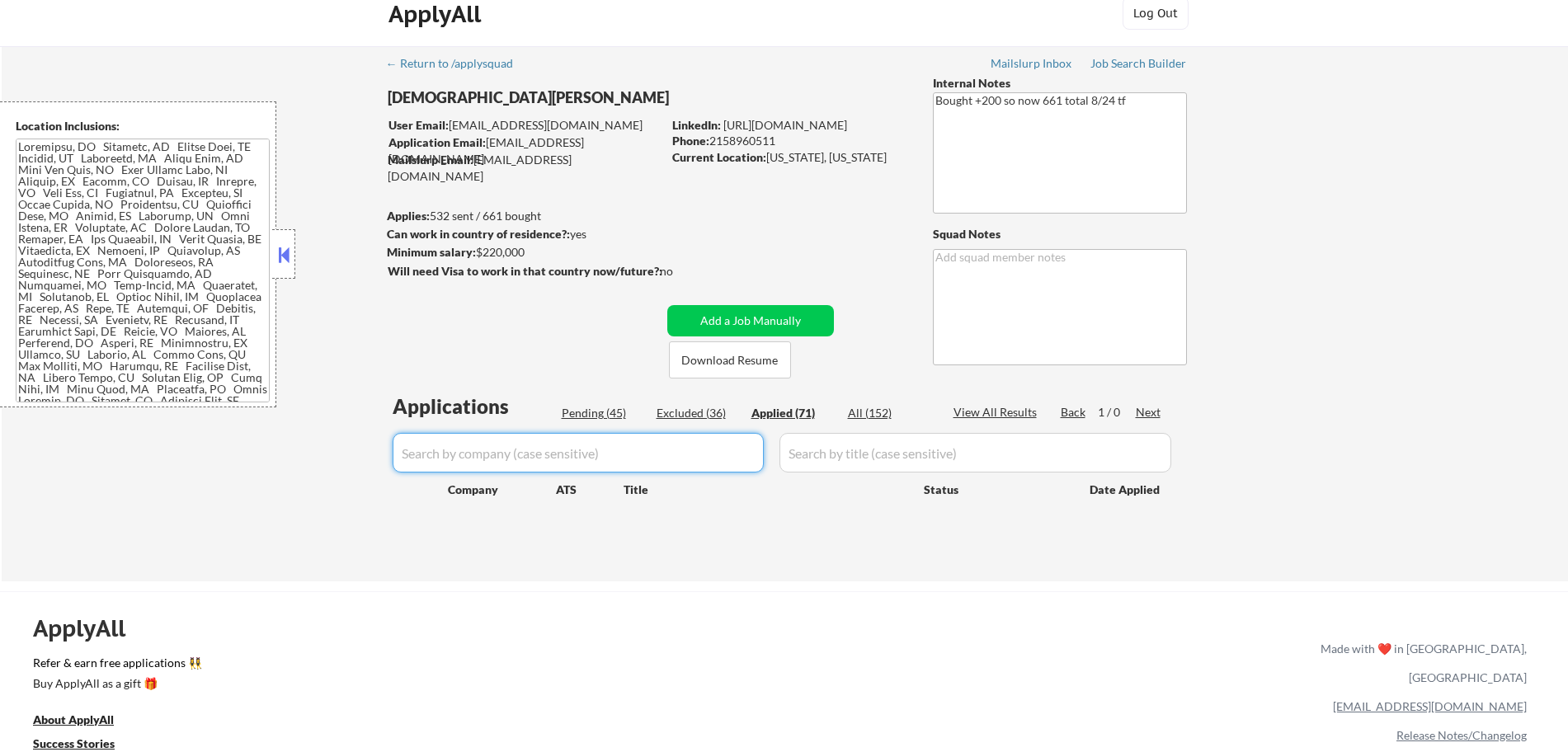
select select ""applied""
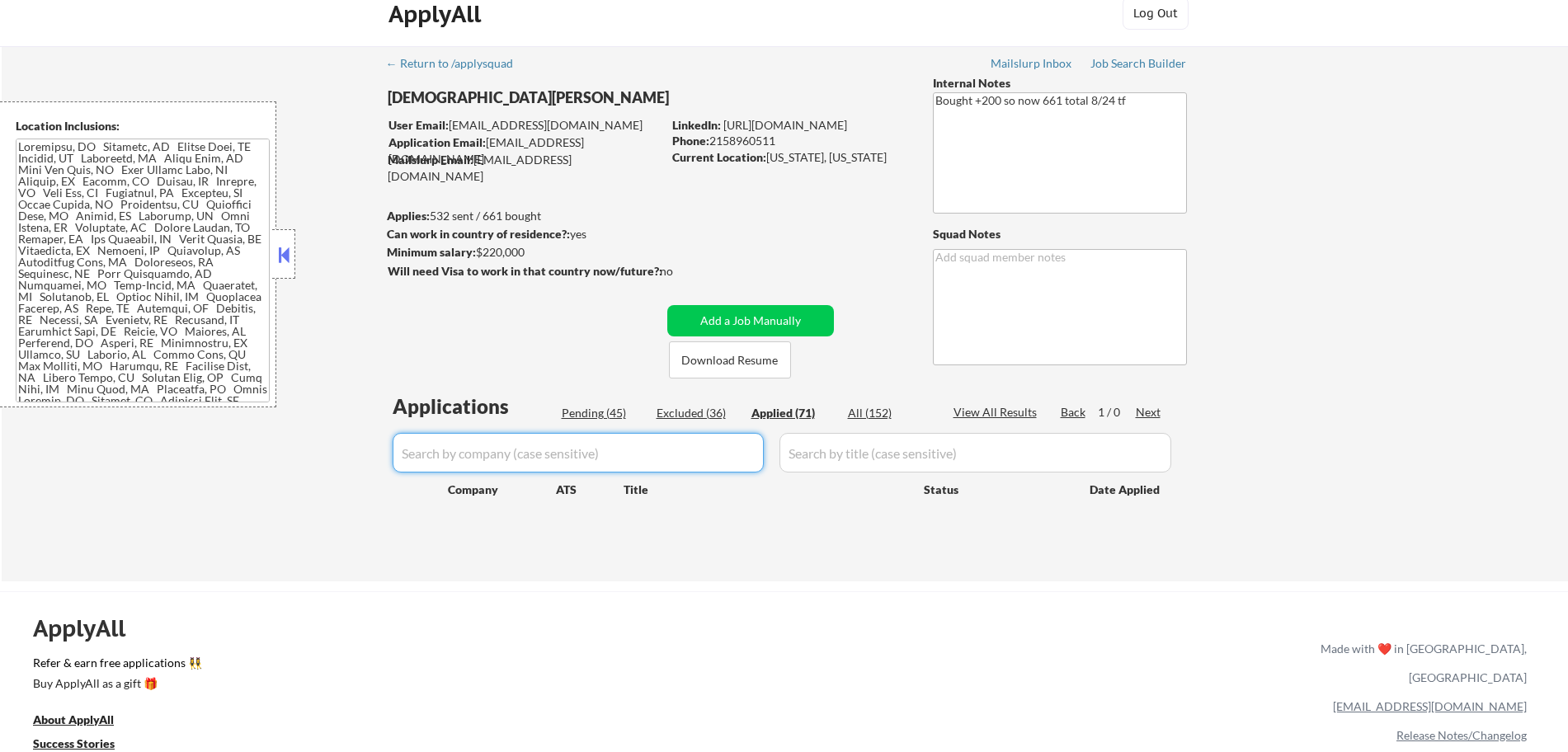
select select ""applied""
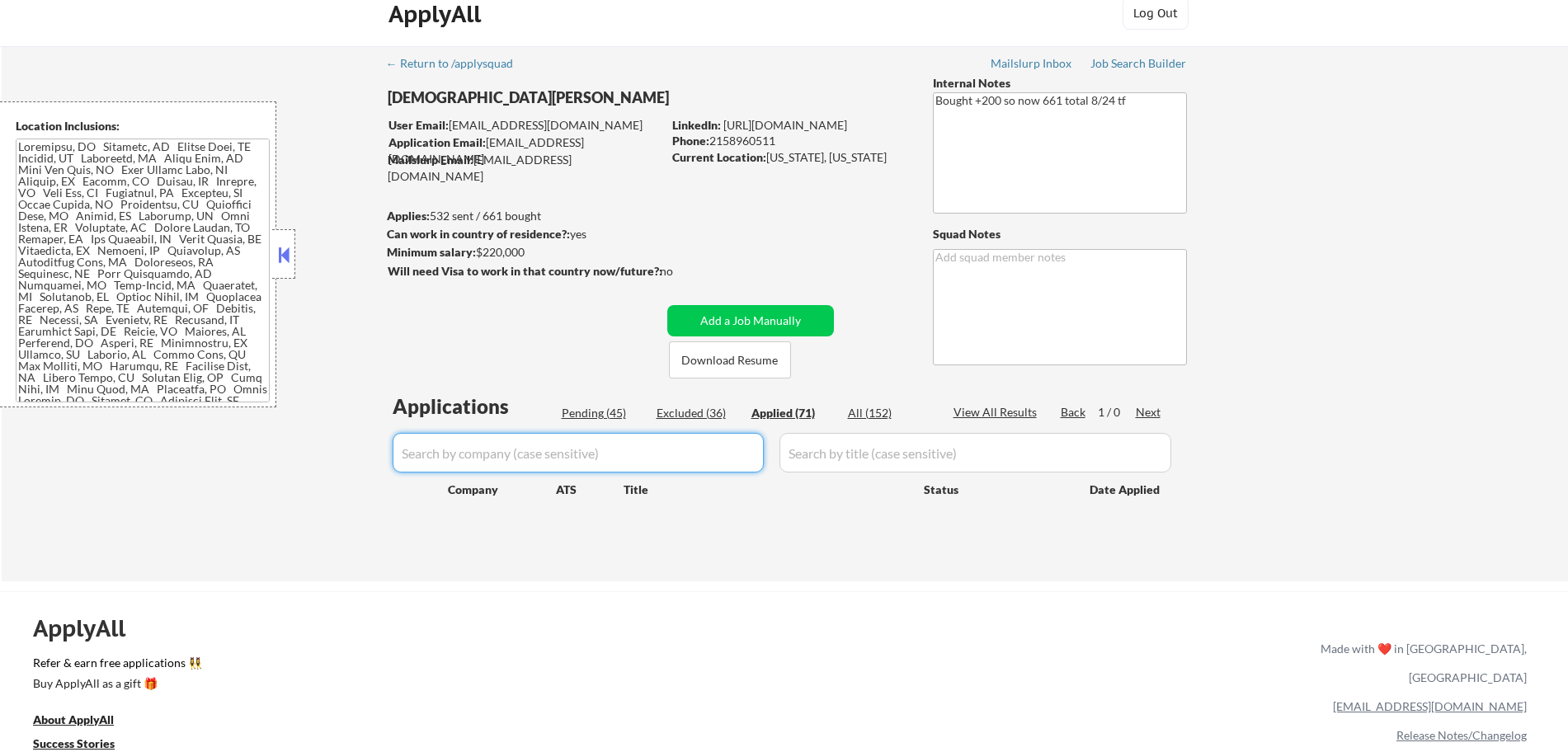
select select ""applied""
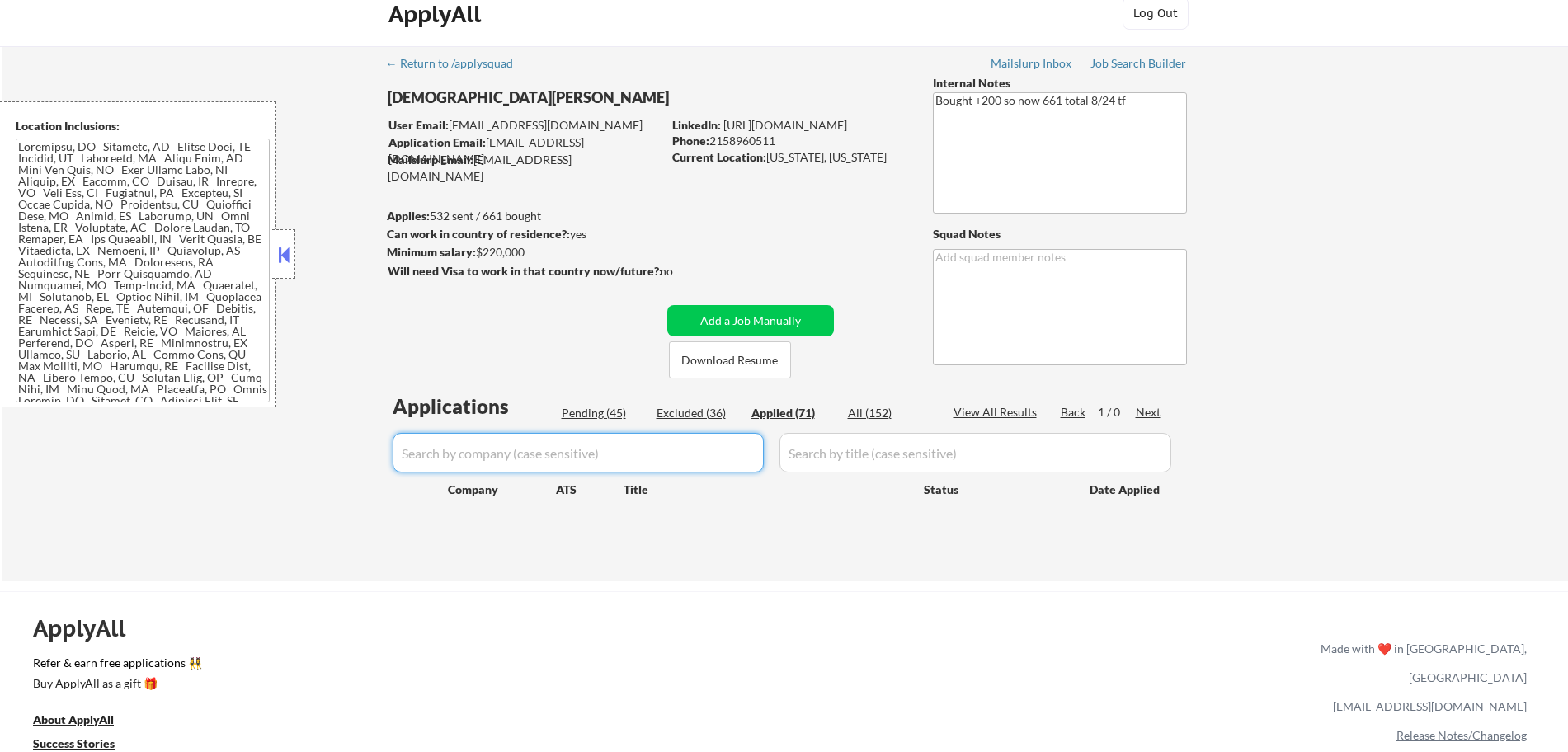
select select ""applied""
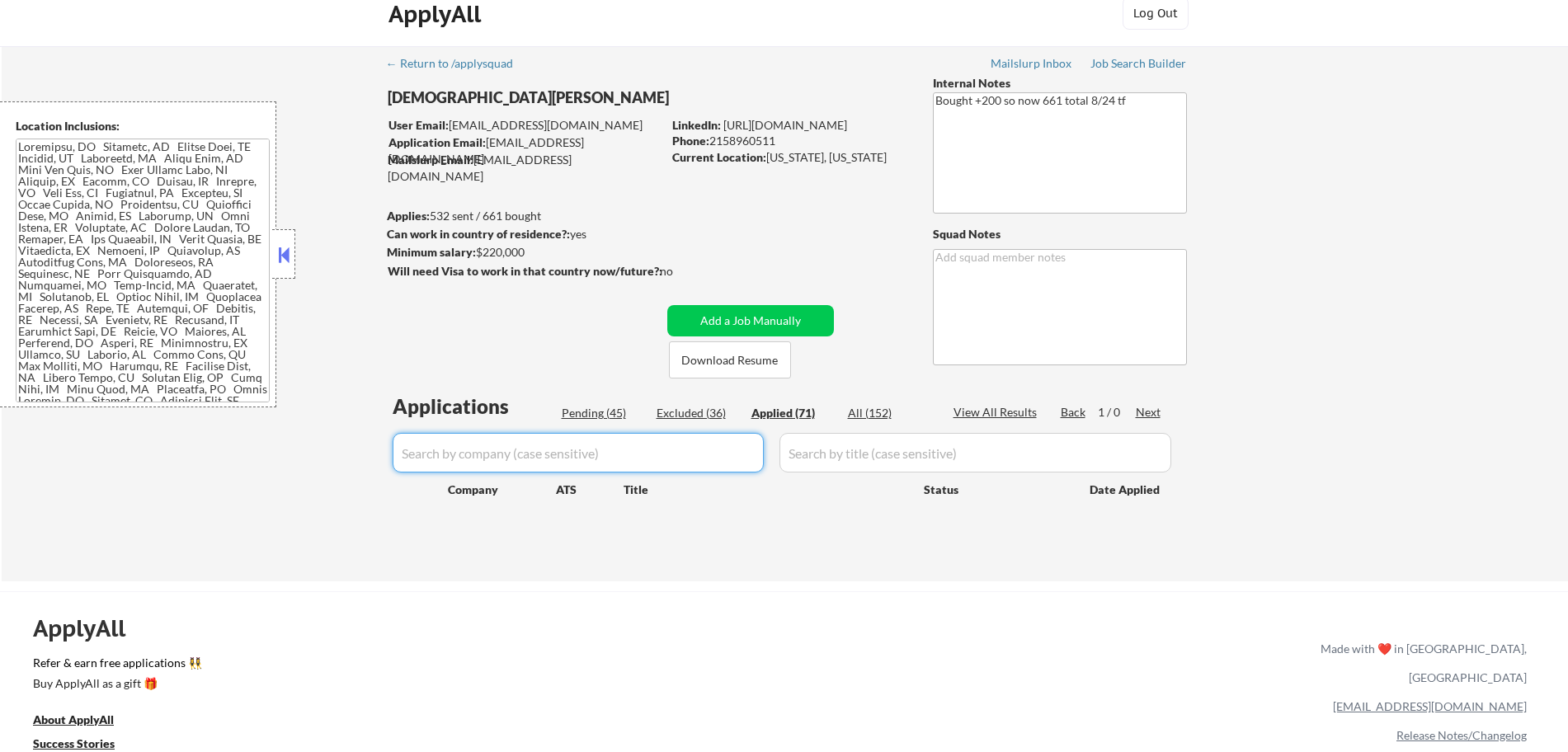
select select ""applied""
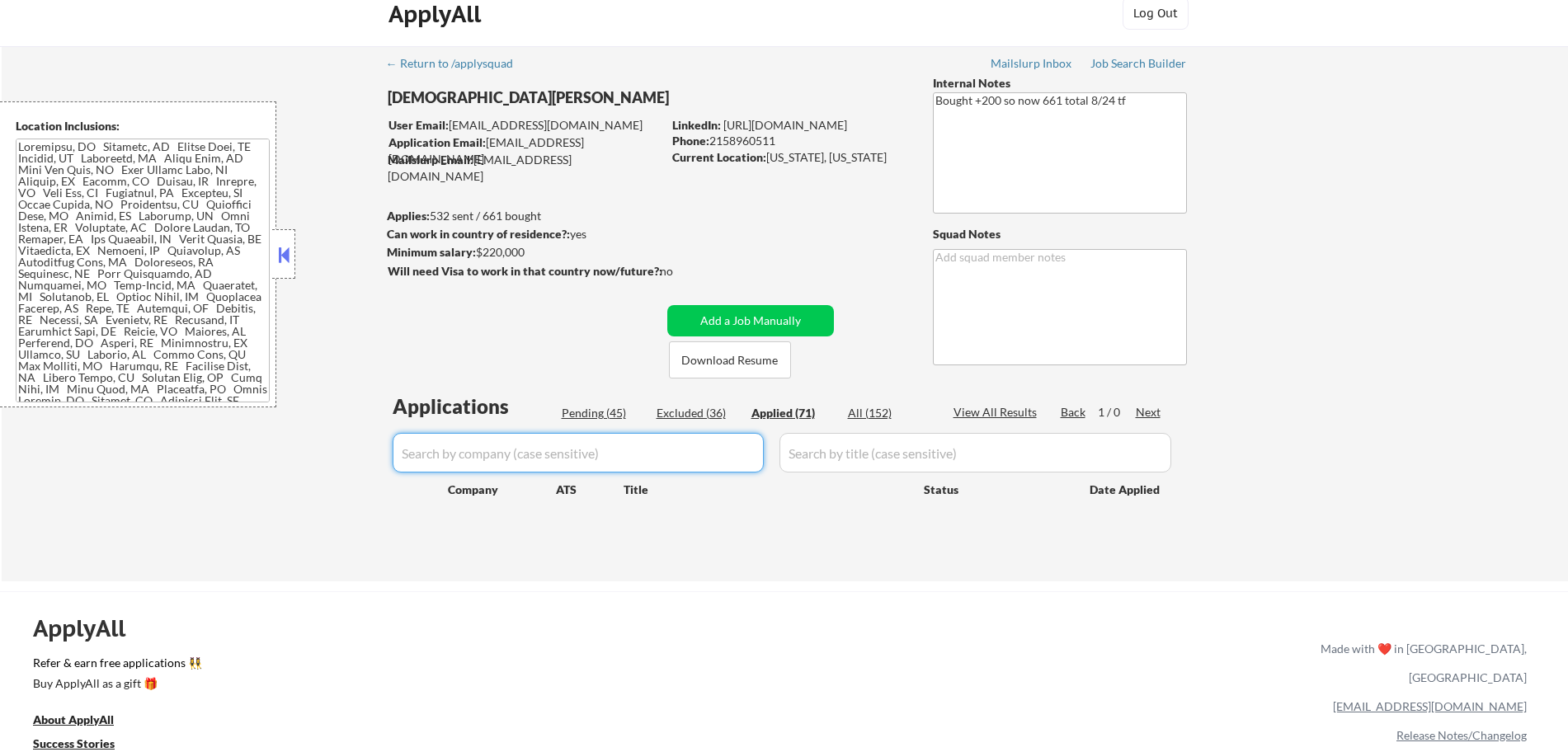
select select ""applied""
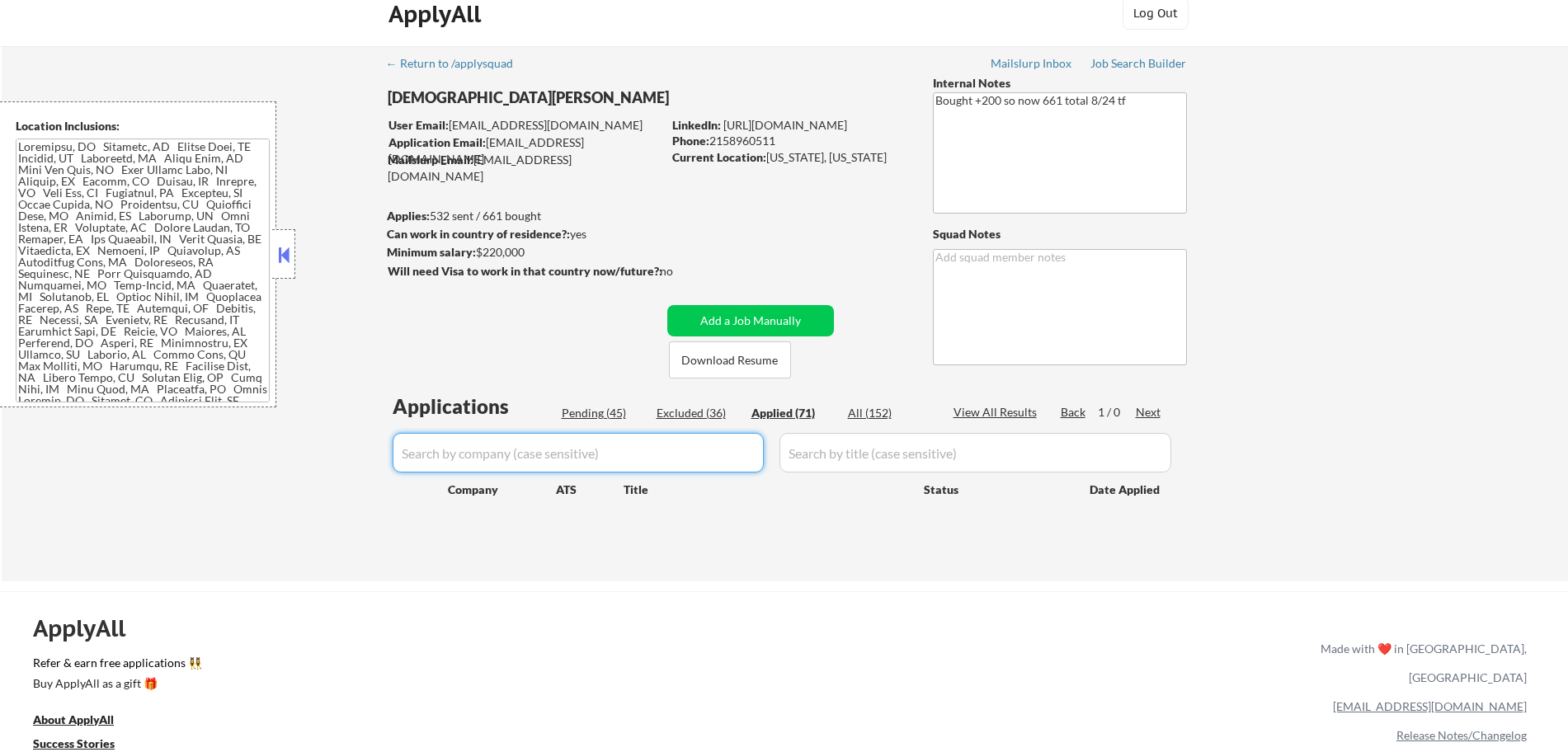
select select ""applied""
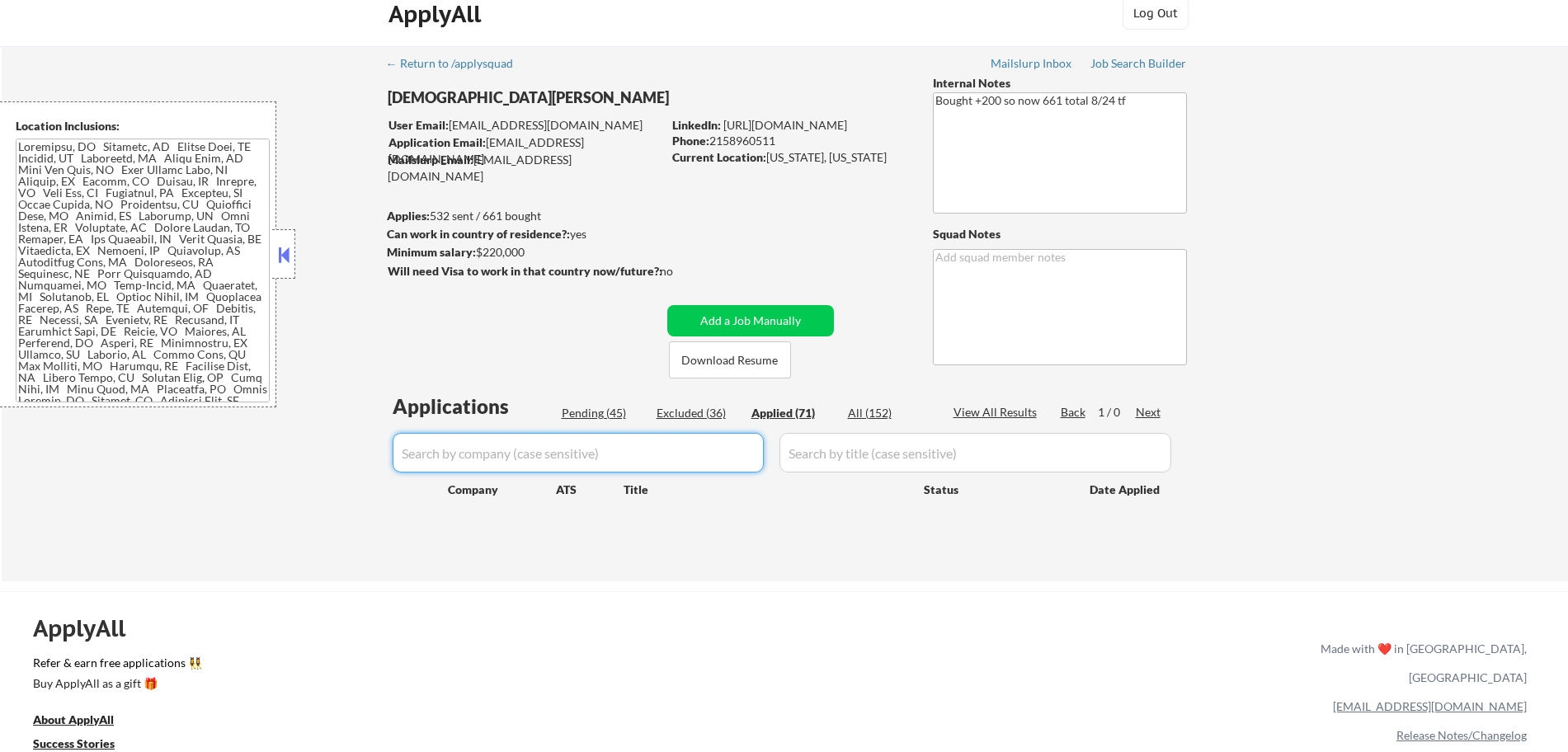
select select ""applied""
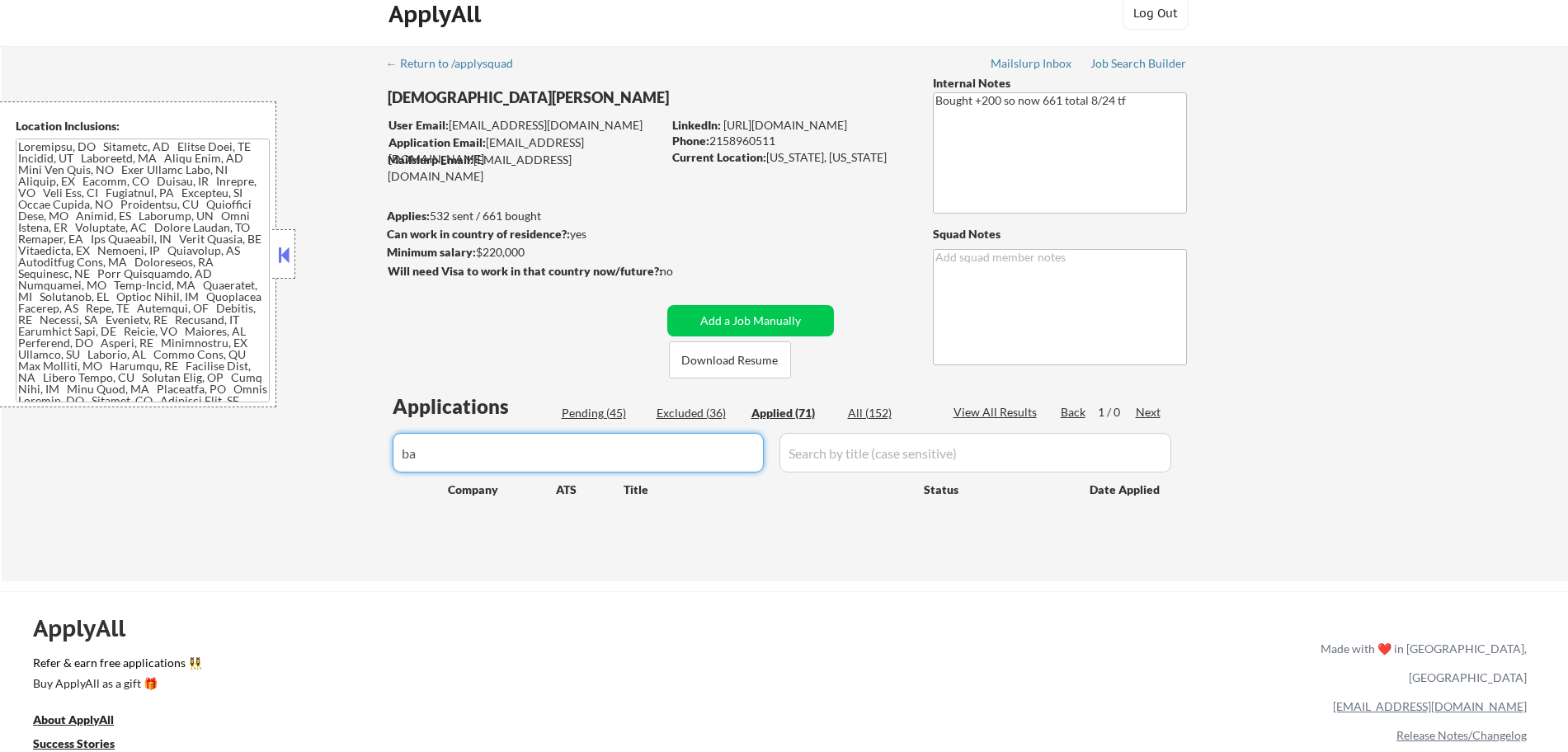
type input "b"
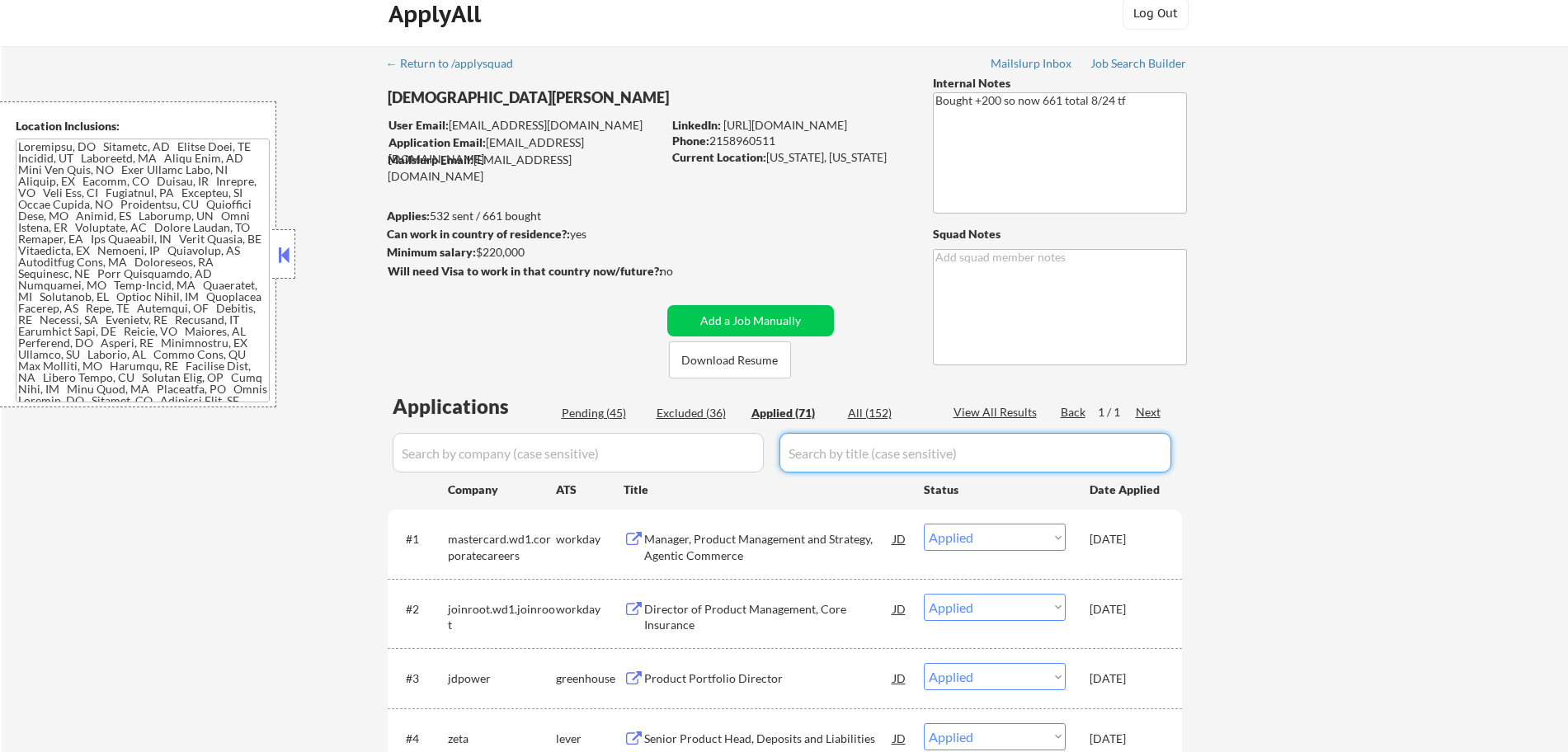
click at [834, 464] on input "input" at bounding box center [976, 453] width 392 height 40
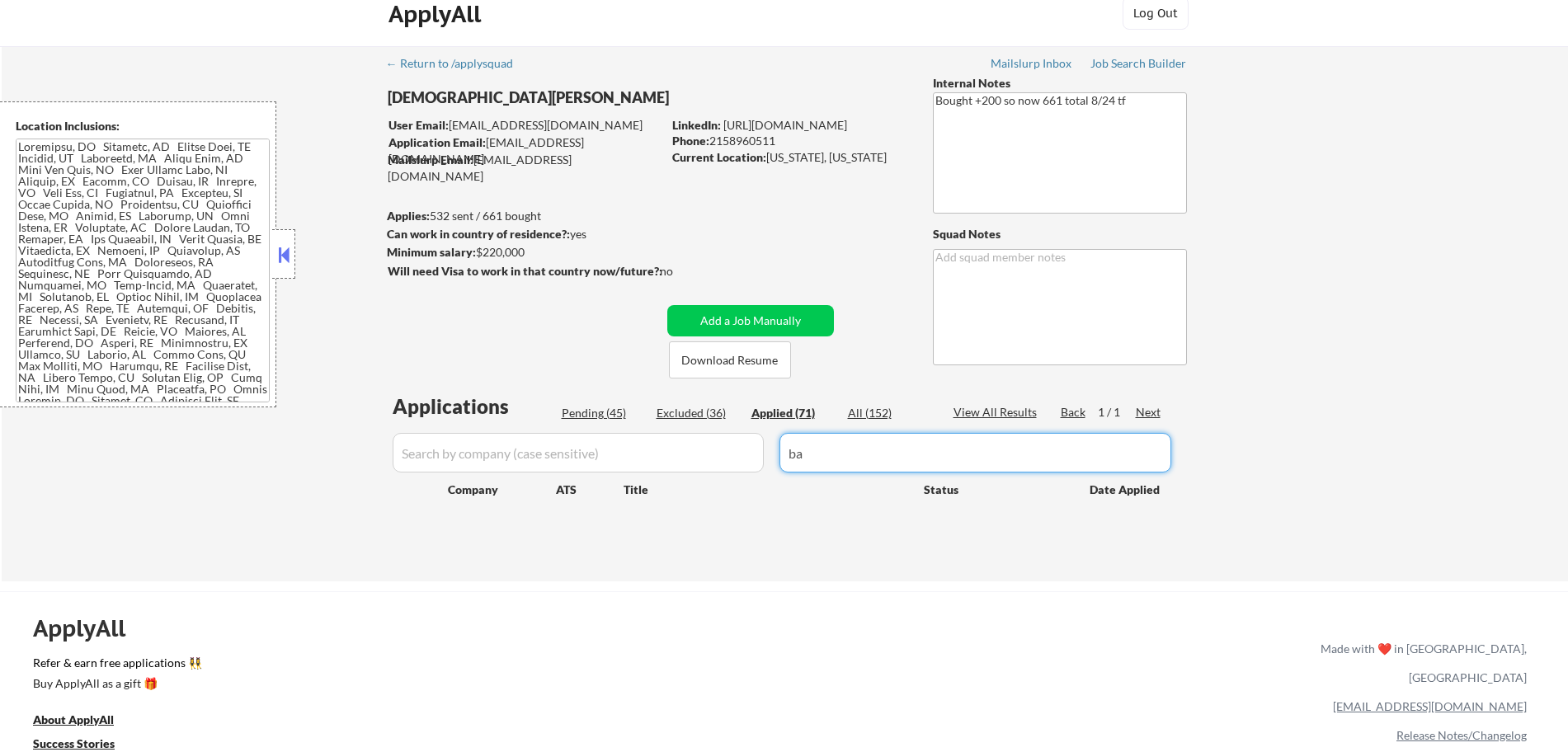
type input "b"
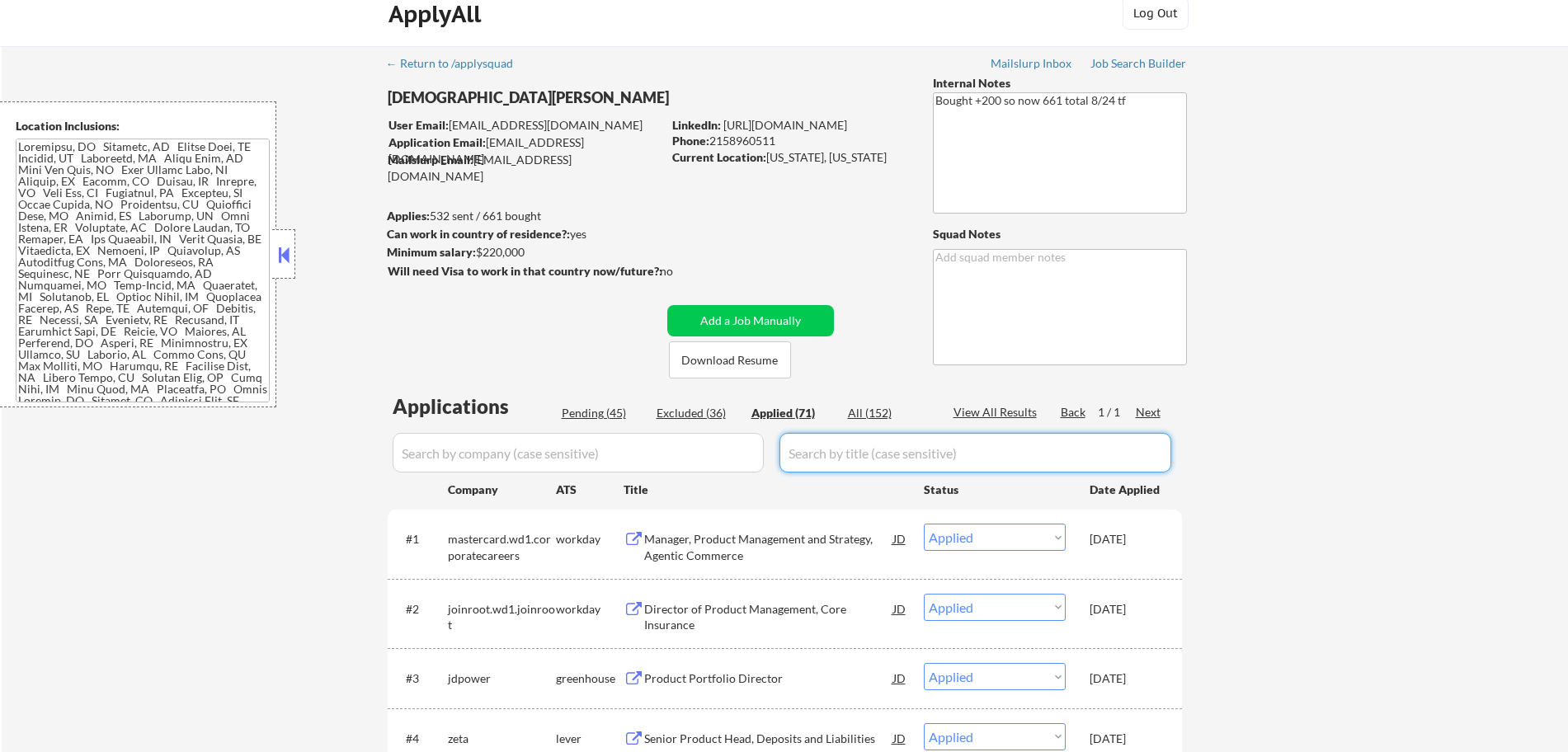
paste input "Director, Product Management"
type input "Director, Product Management"
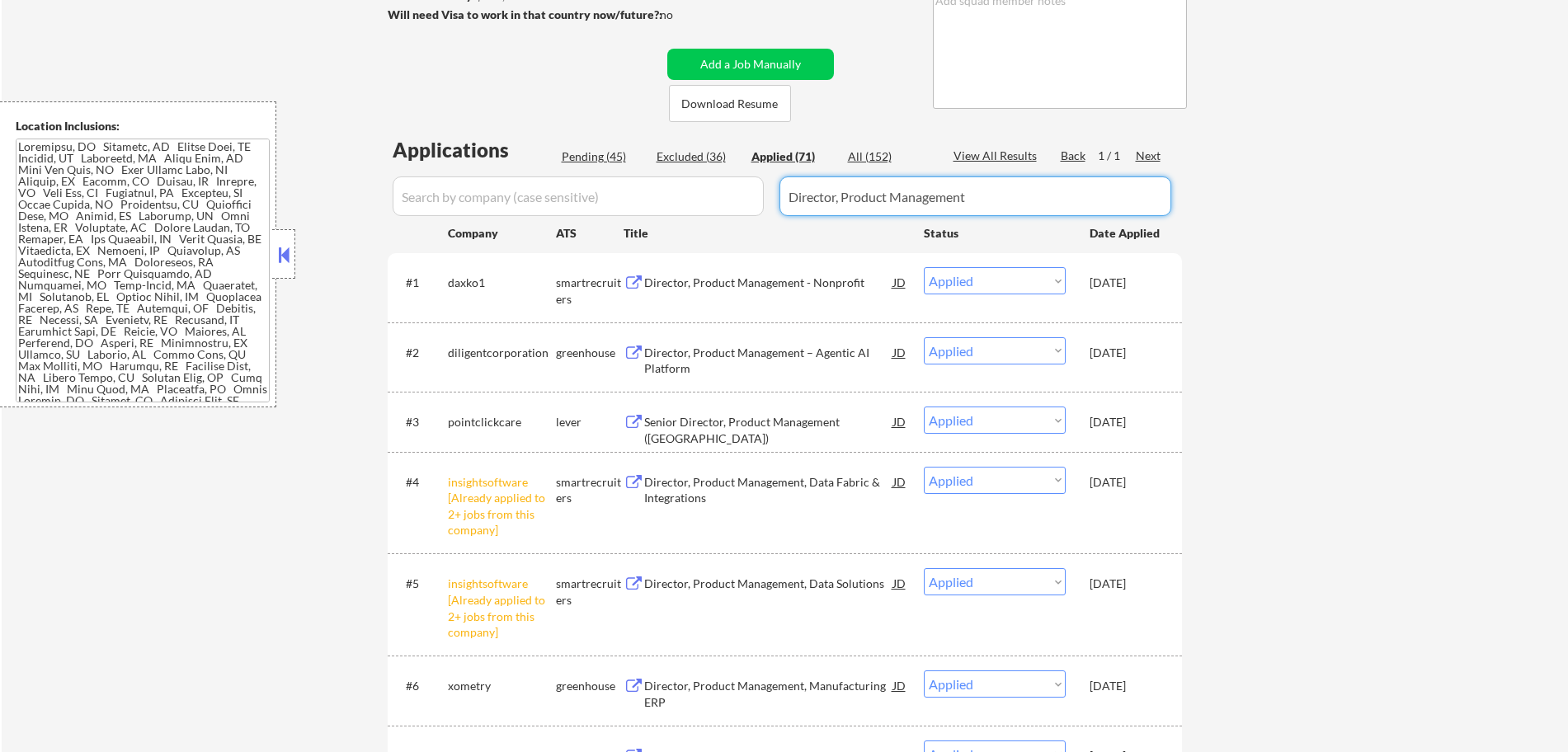
scroll to position [202, 0]
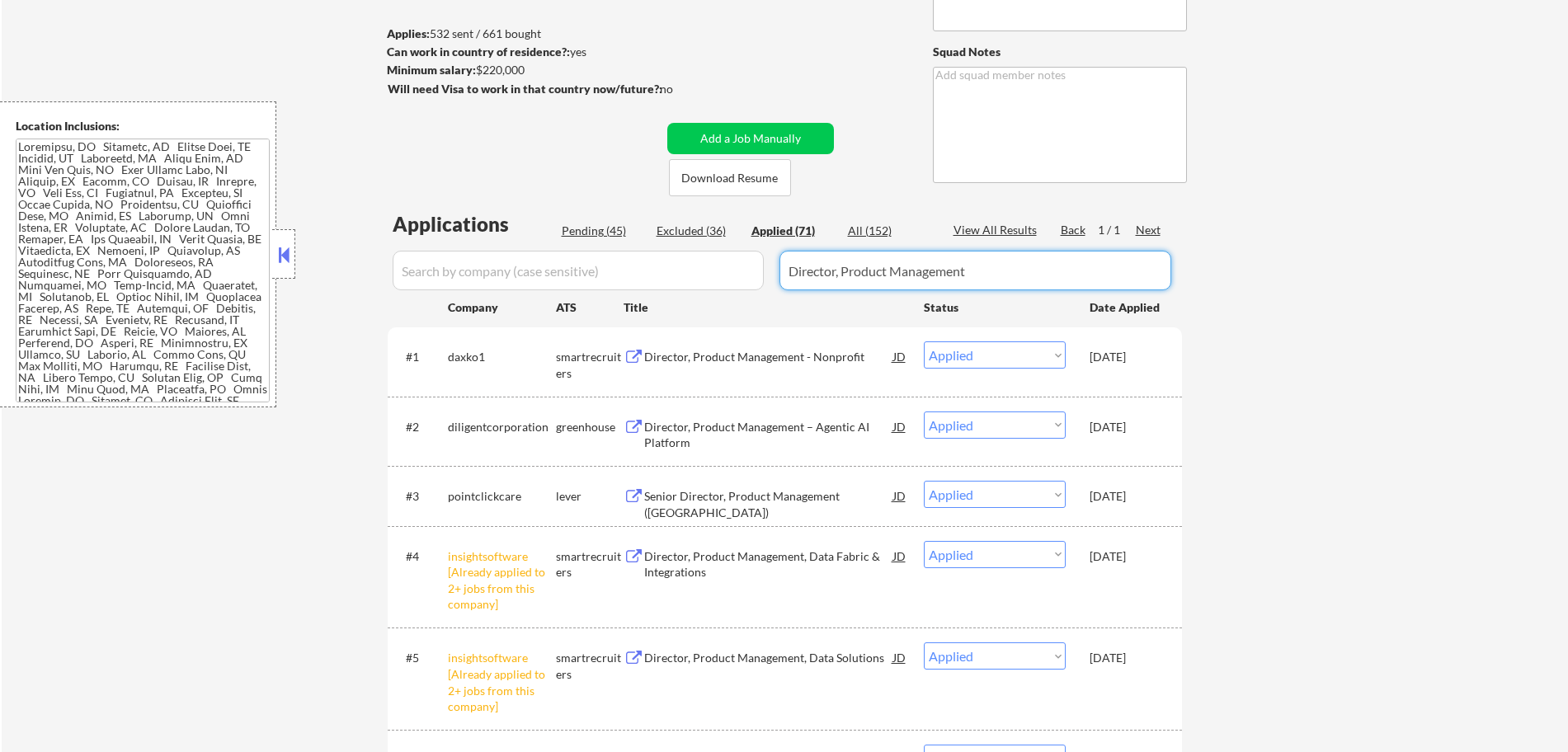
drag, startPoint x: 977, startPoint y: 273, endPoint x: 595, endPoint y: 235, distance: 383.9
click at [595, 235] on div "Applications Pending (45) Excluded (36) Applied (71) All (152) View All Results…" at bounding box center [785, 761] width 795 height 1101
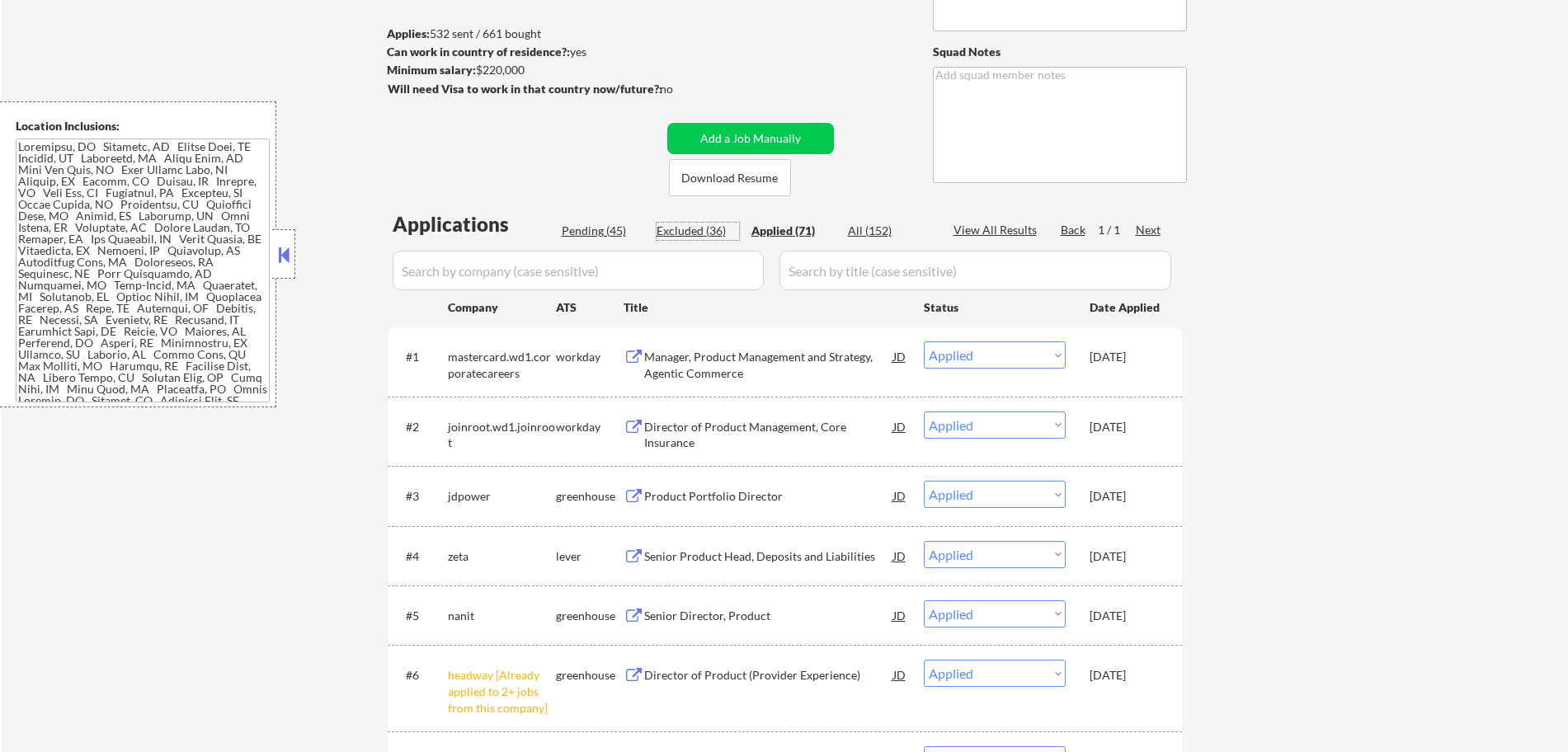
click at [679, 227] on div "Excluded (36)" at bounding box center [698, 230] width 82 height 17
select select ""excluded__location_""
select select ""excluded__salary_""
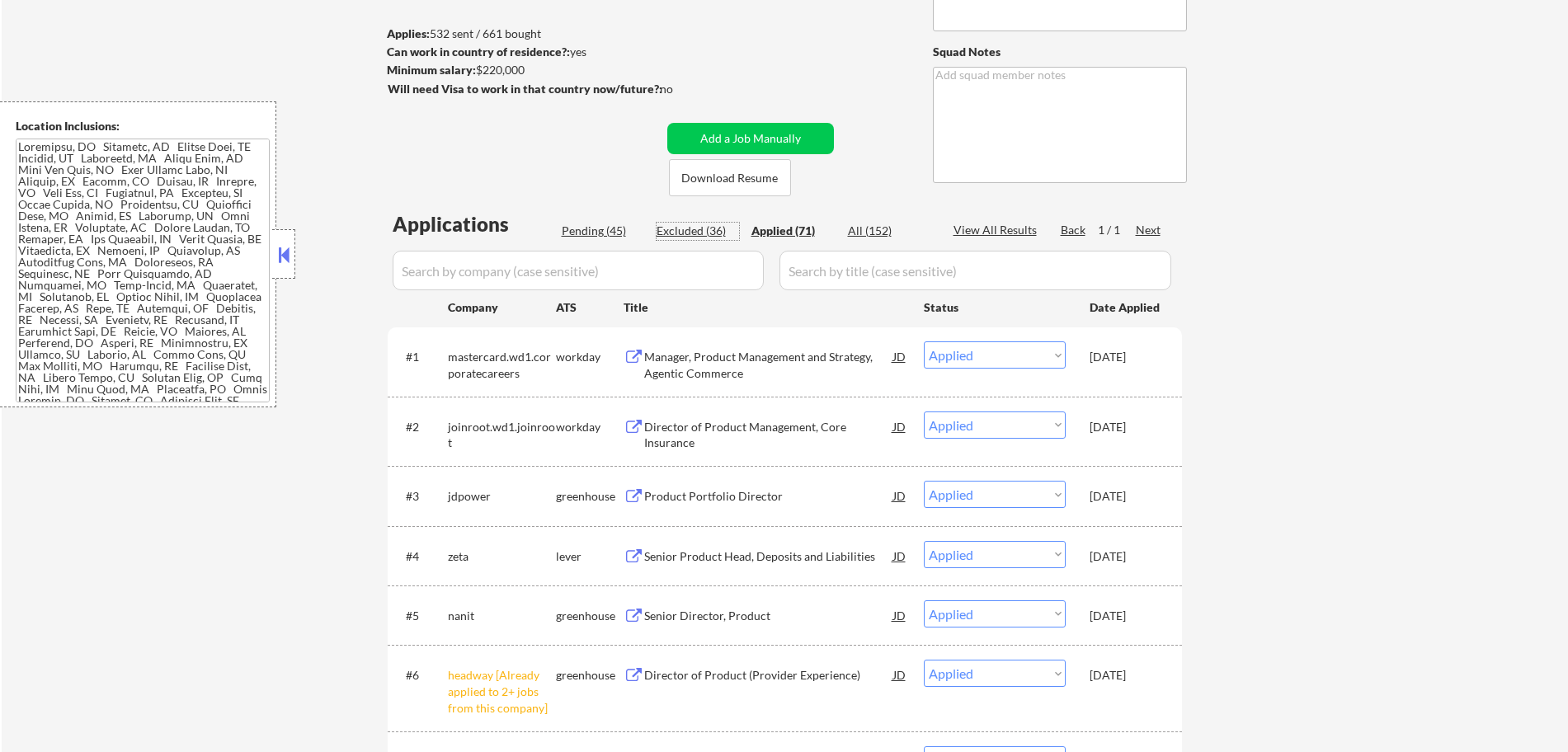
select select ""excluded__expired_""
select select ""excluded__salary_""
select select ""excluded__expired_""
select select ""excluded""
select select ""excluded__expired_""
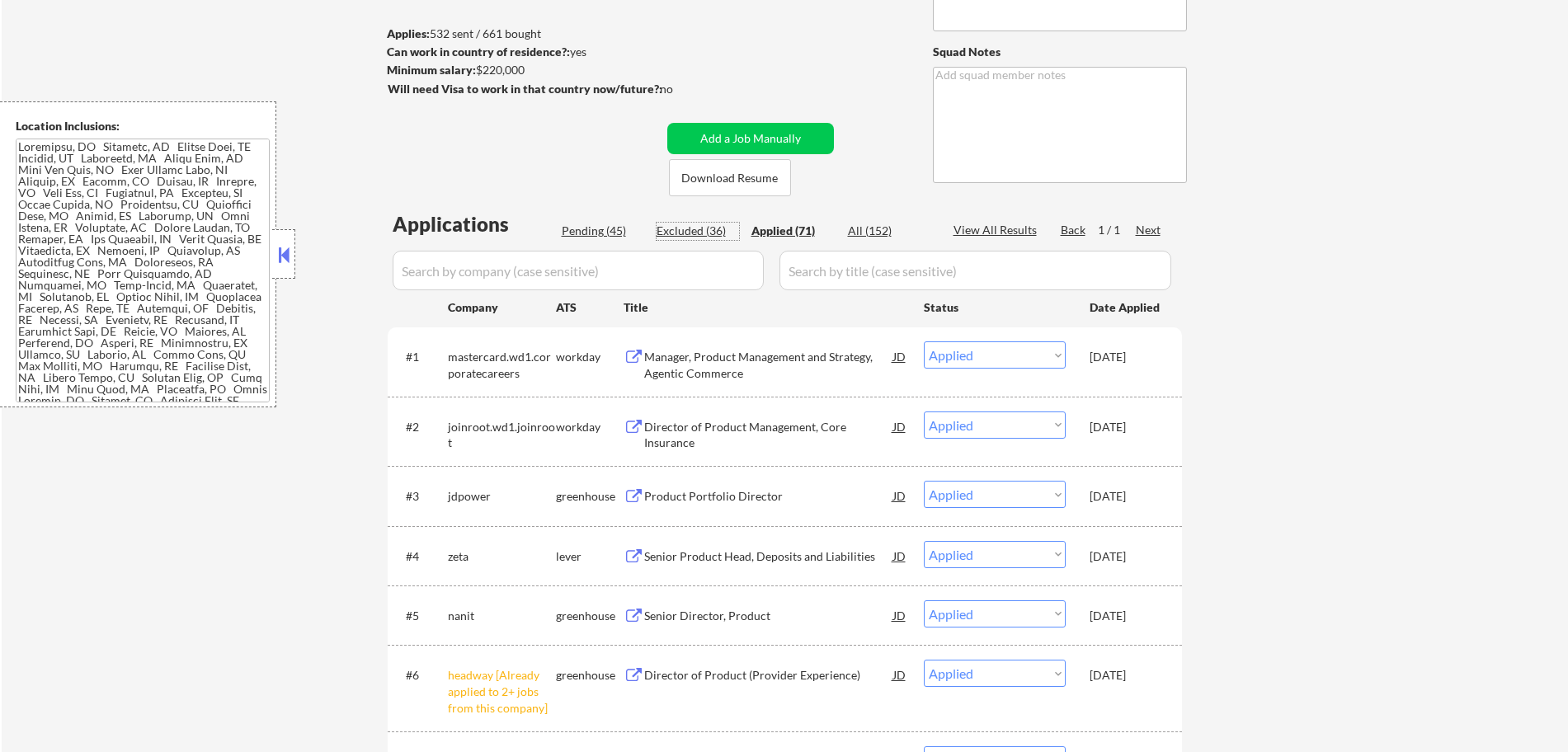
select select ""excluded__expired_""
select select ""excluded__salary_""
select select ""excluded__expired_""
select select ""excluded__salary_""
select select ""excluded__other_""
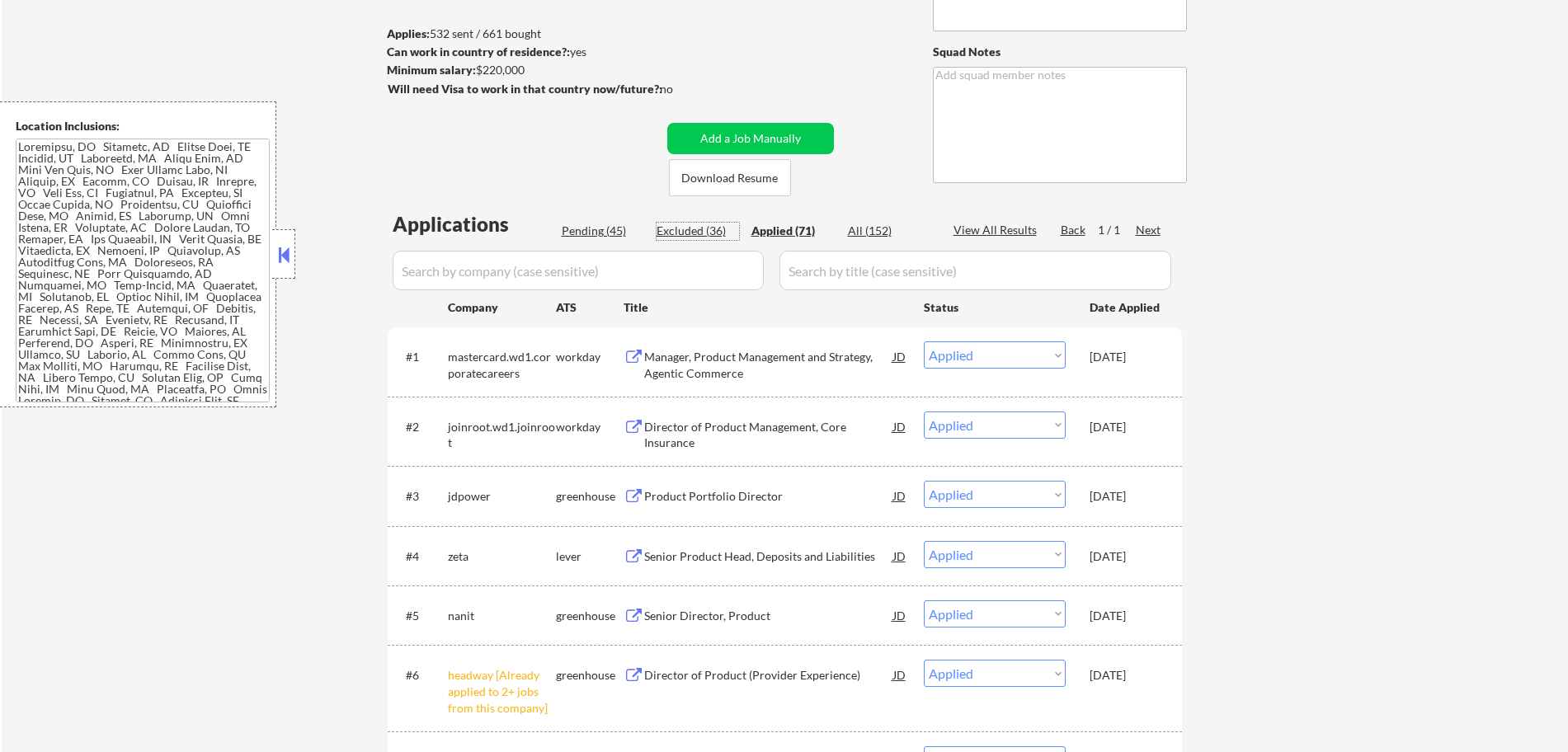
select select ""excluded__expired_""
select select ""excluded__salary_""
select select ""excluded__expired_""
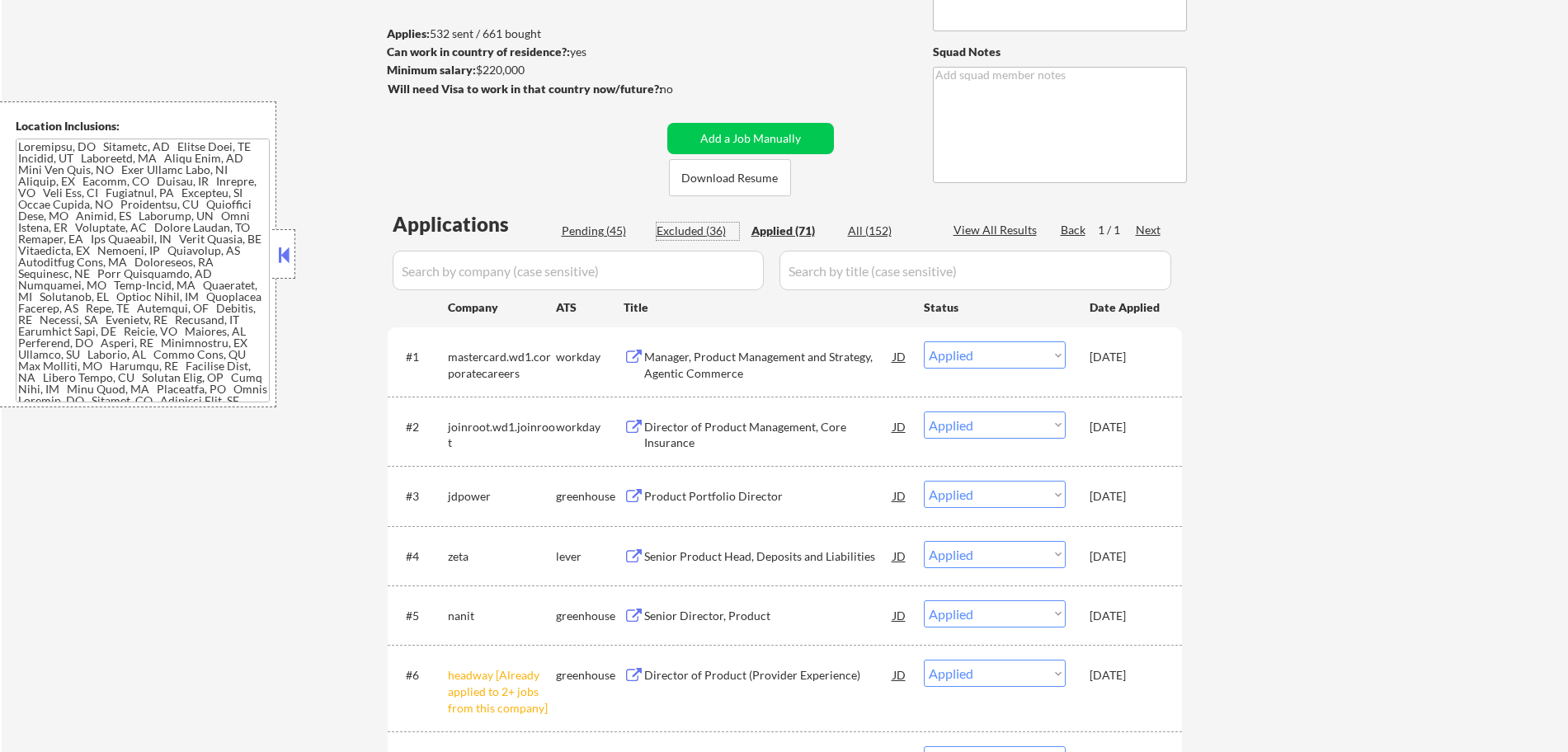
select select ""excluded__expired_""
select select ""excluded__other_""
select select ""excluded__salary_""
select select ""excluded__expired_""
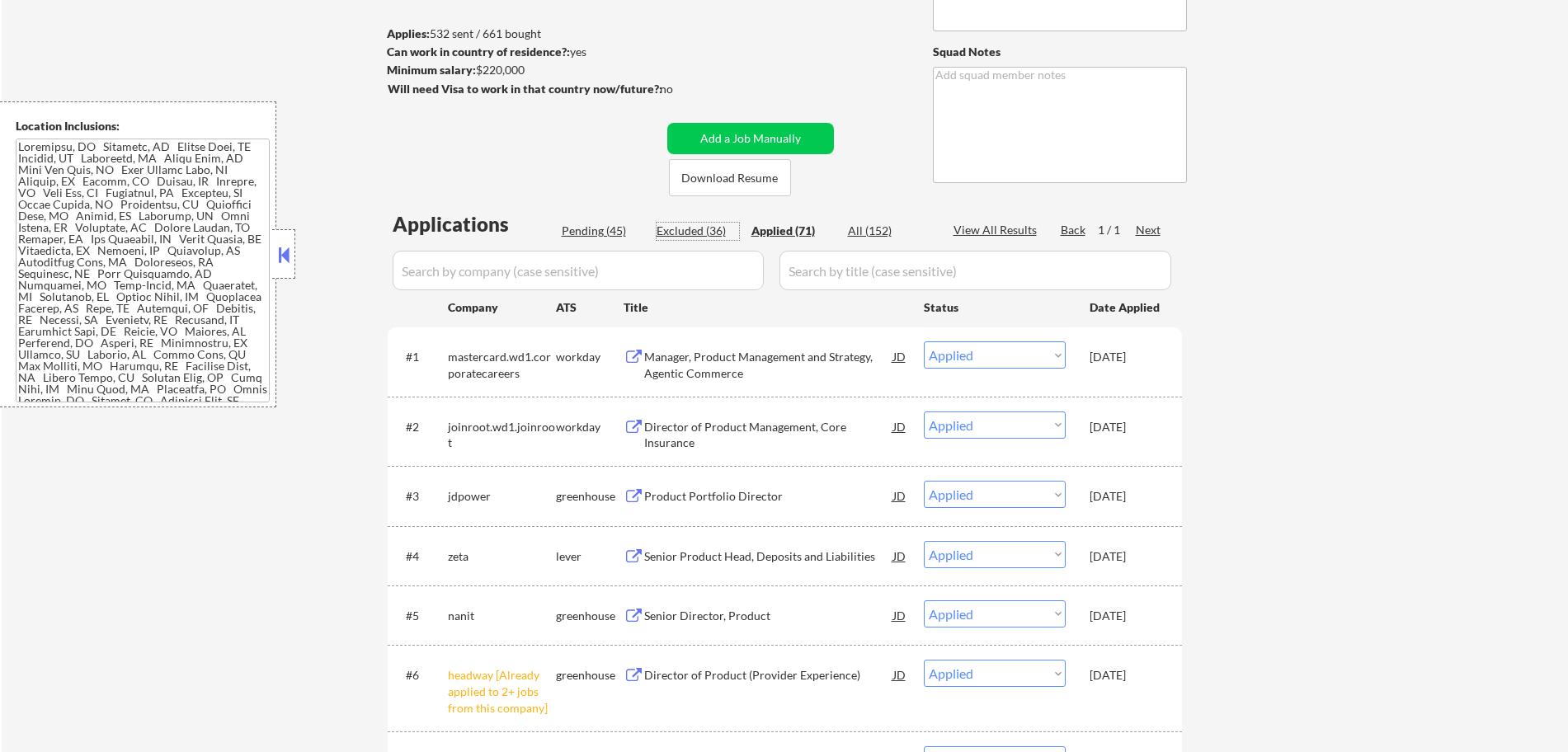
select select ""excluded__expired_""
select select ""excluded__salary_""
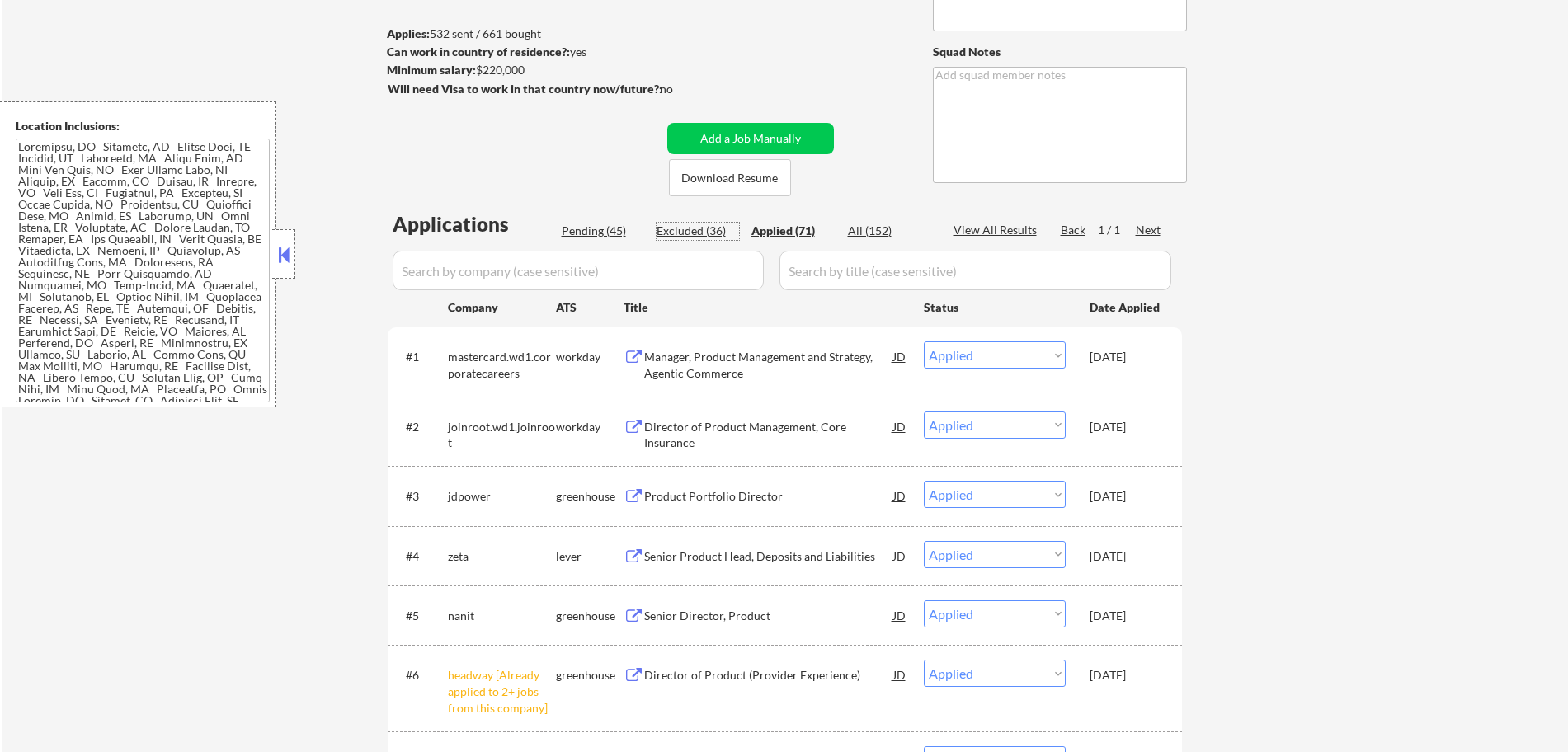
select select ""excluded__expired_""
select select ""excluded__salary_""
select select ""excluded__other_""
select select ""excluded__expired_""
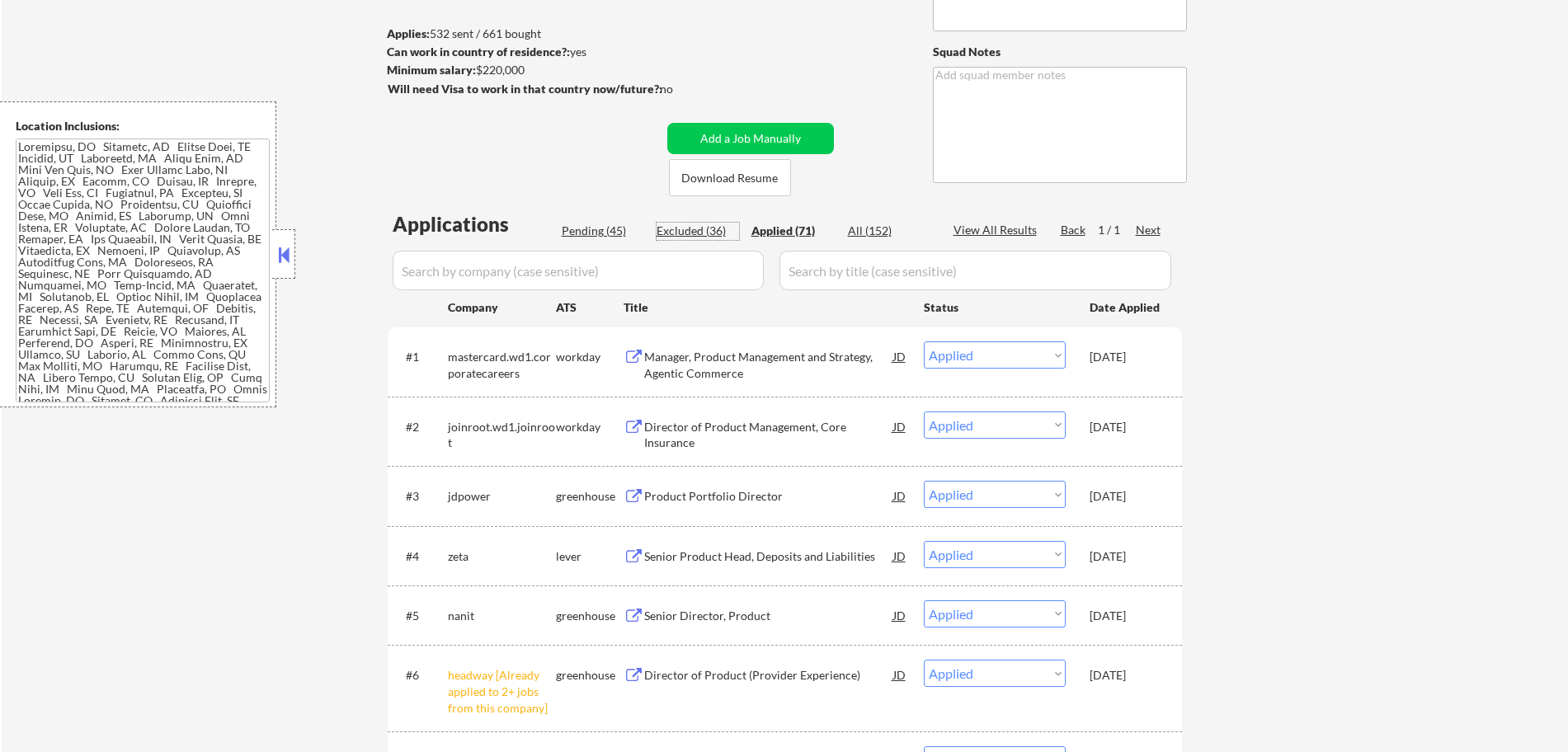
select select ""excluded__expired_""
select select ""excluded__salary_""
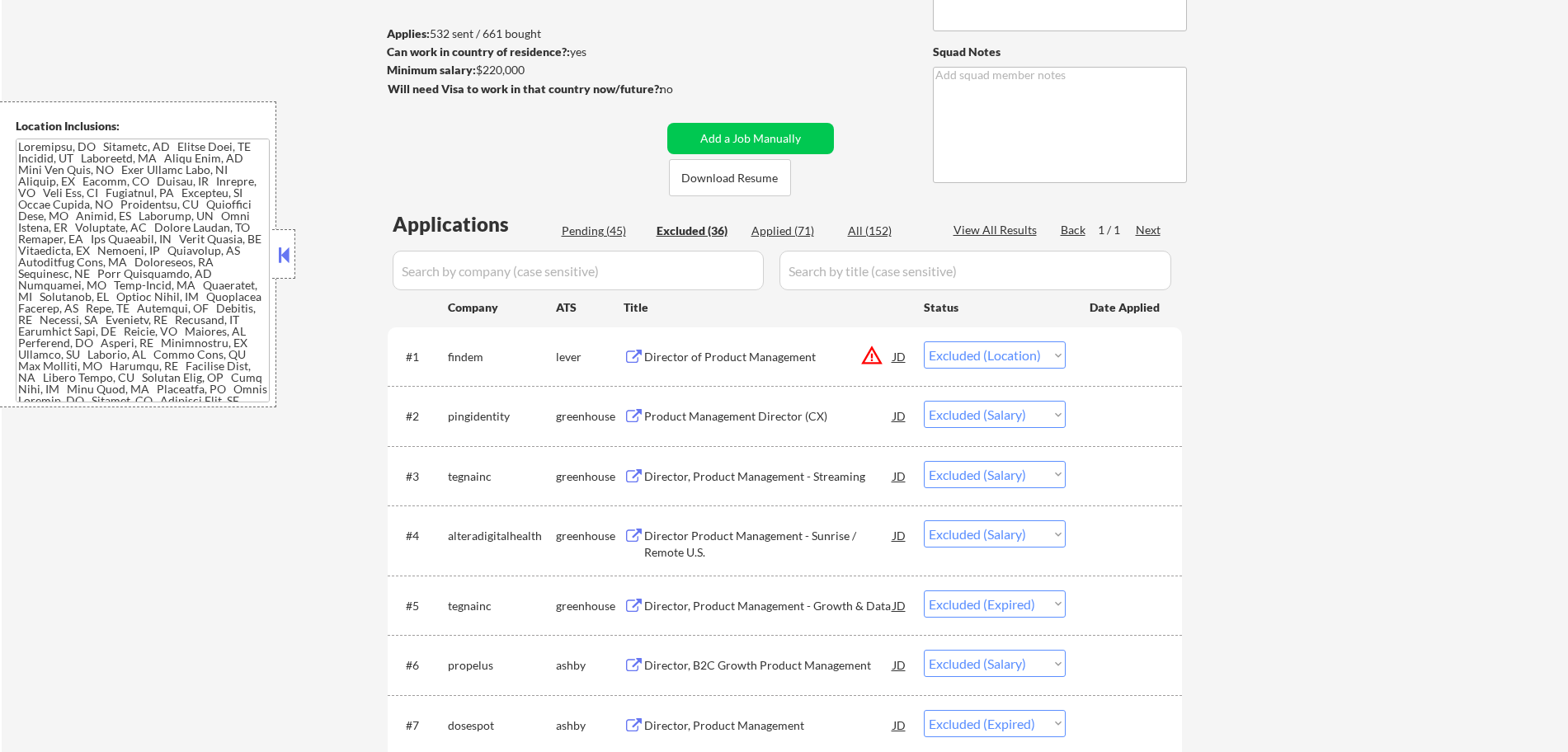
click at [858, 287] on input "input" at bounding box center [976, 270] width 392 height 40
paste input "Director, Product Management"
type input "Director, Product Management"
select select ""excluded__salary_""
select select ""excluded__expired_""
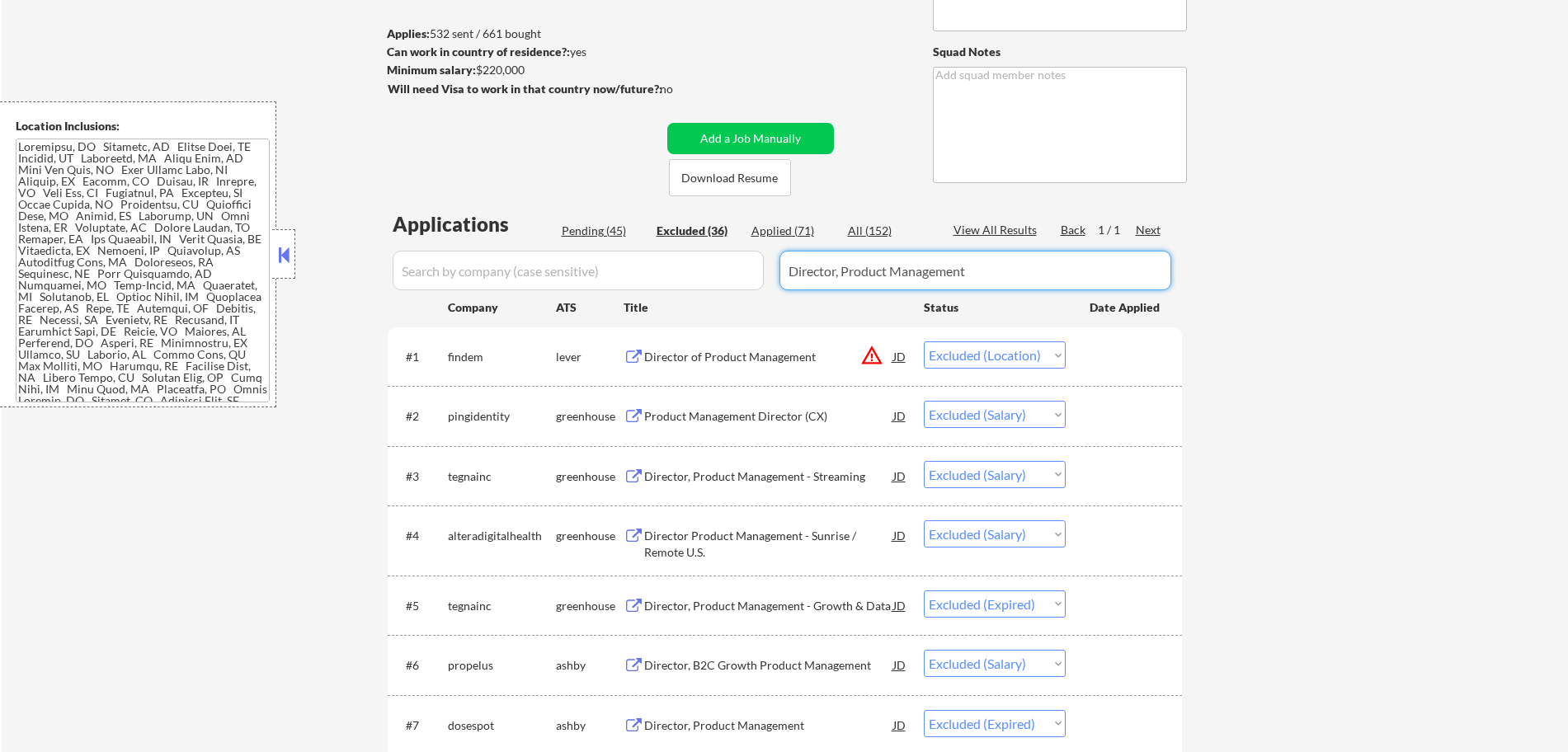
select select ""excluded__expired_""
select select ""excluded__other_""
select select ""excluded__salary_""
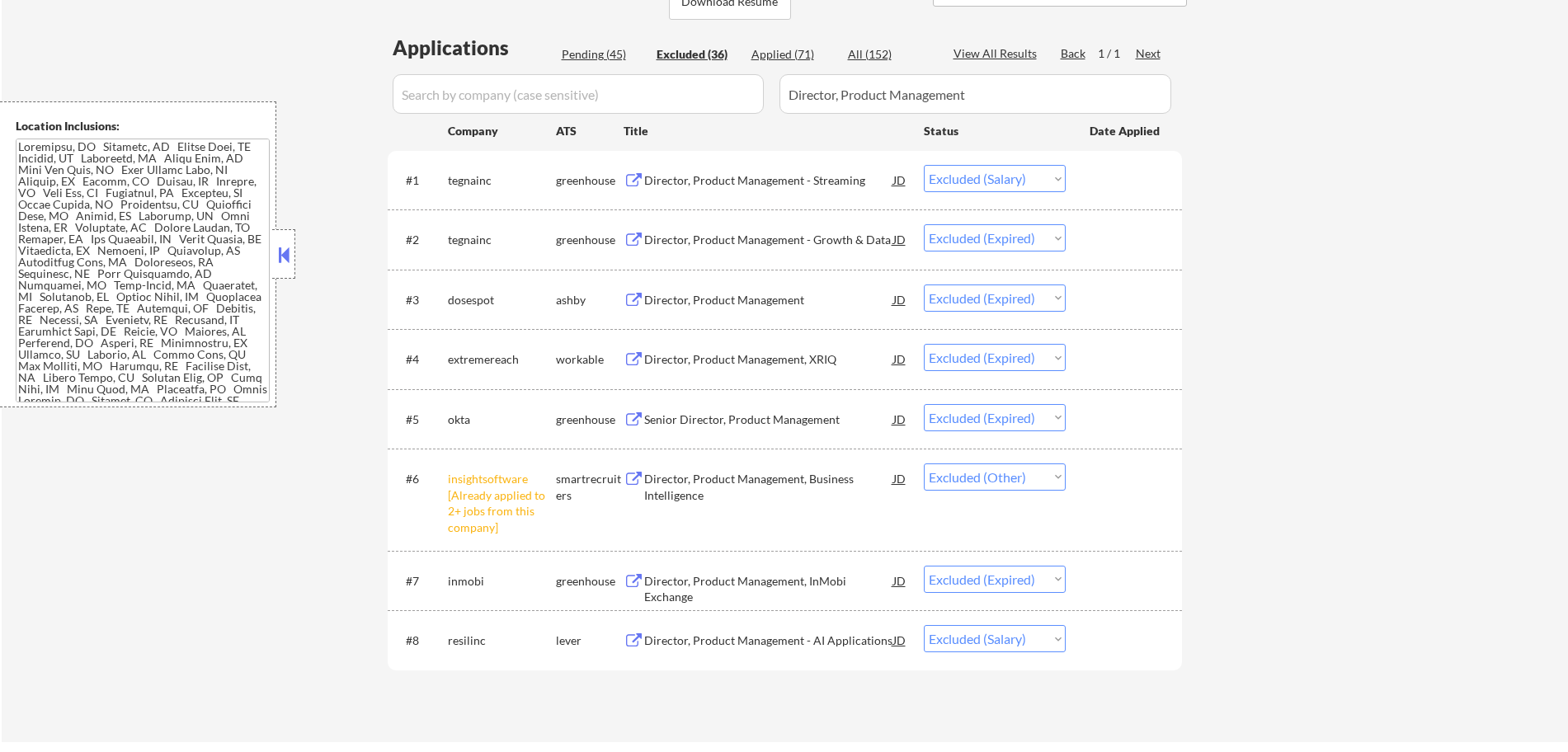
scroll to position [380, 0]
drag, startPoint x: 630, startPoint y: 303, endPoint x: 670, endPoint y: 339, distance: 53.8
click at [670, 339] on div "#1 tegnainc greenhouse Director, Product Management - Streaming JD warning_ambe…" at bounding box center [785, 408] width 795 height 520
click at [894, 301] on div "JD" at bounding box center [900, 298] width 17 height 30
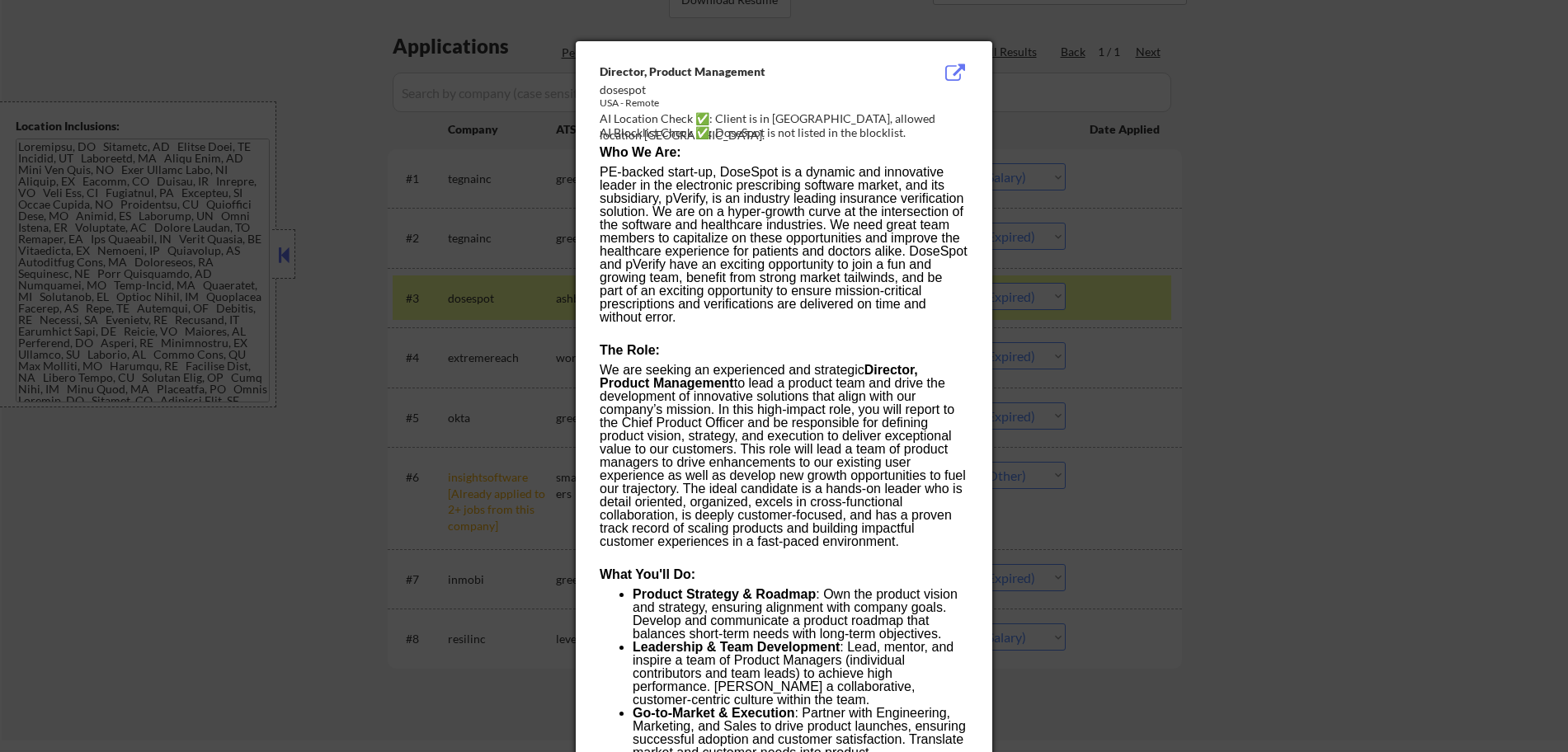
click at [1359, 303] on div at bounding box center [784, 376] width 1568 height 752
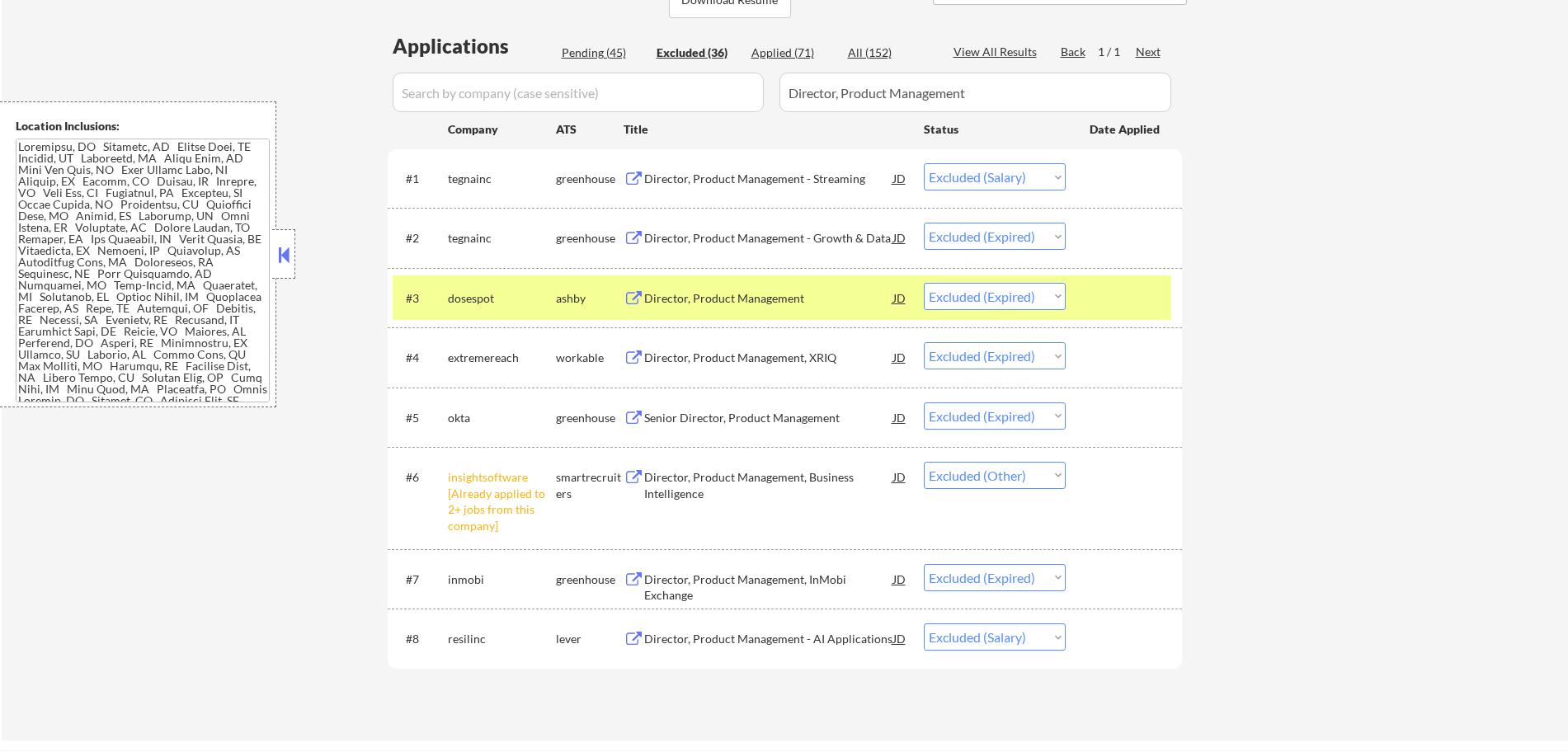
click at [899, 236] on div "JD" at bounding box center [900, 237] width 17 height 30
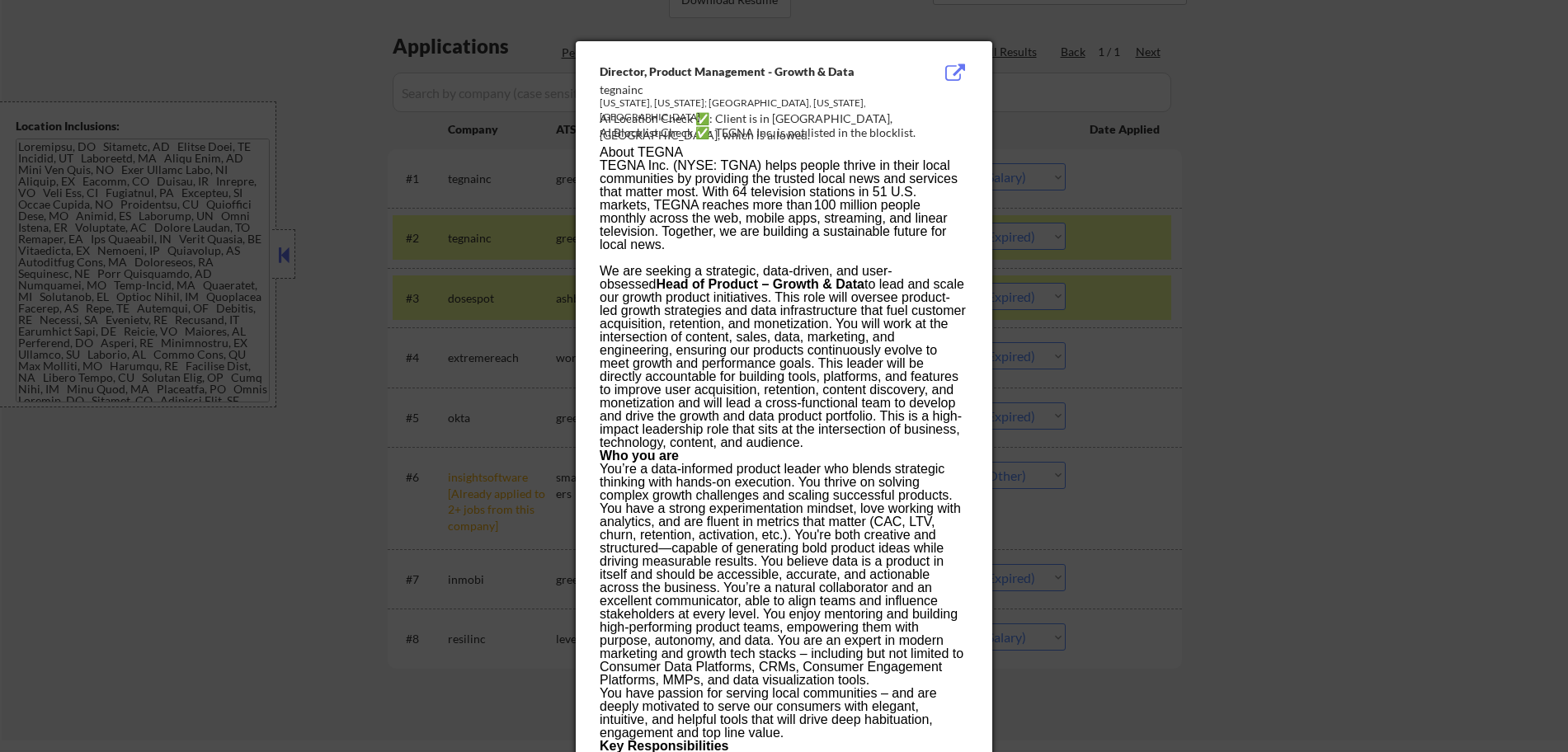
click at [1242, 278] on div at bounding box center [784, 376] width 1568 height 752
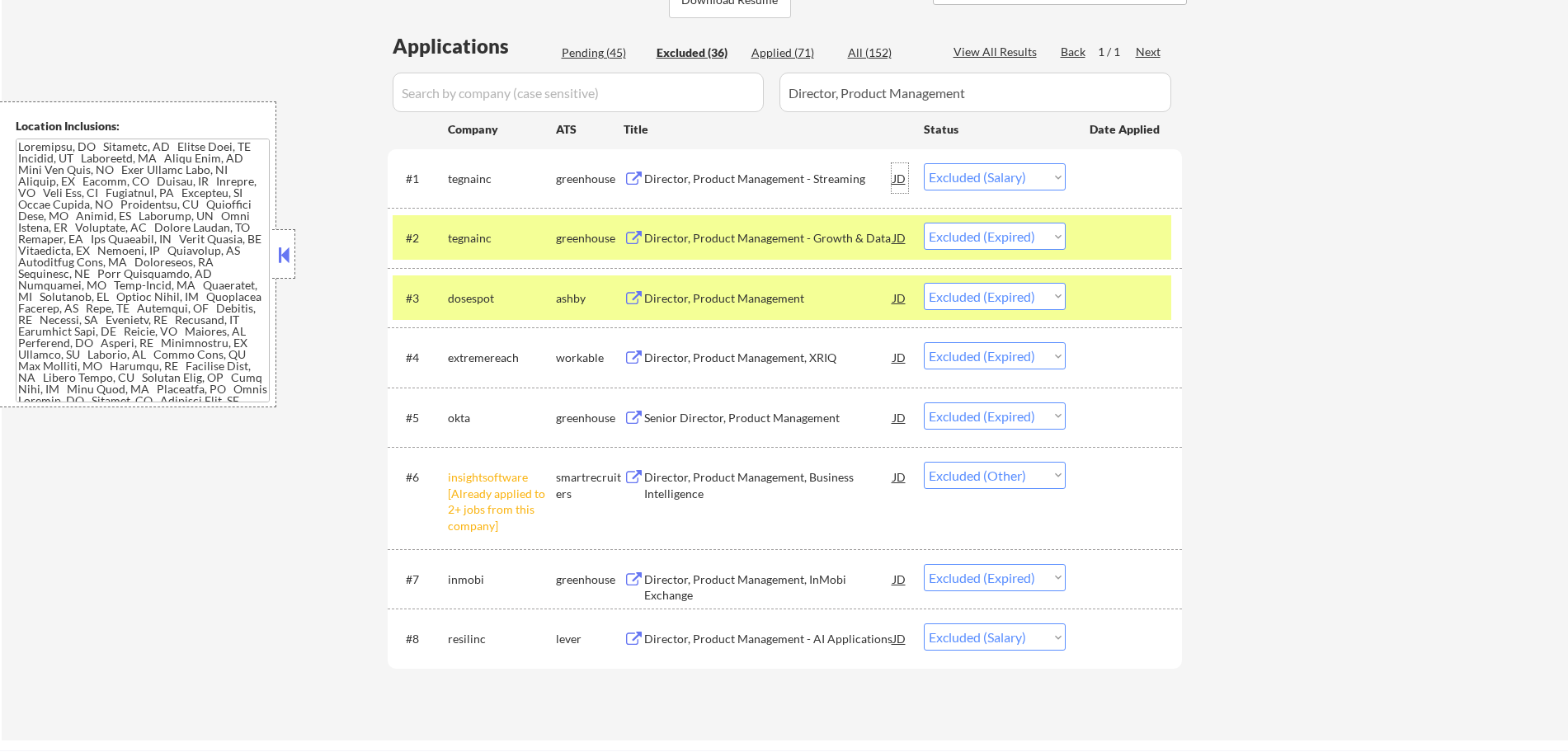
click at [897, 179] on div "JD" at bounding box center [900, 178] width 17 height 30
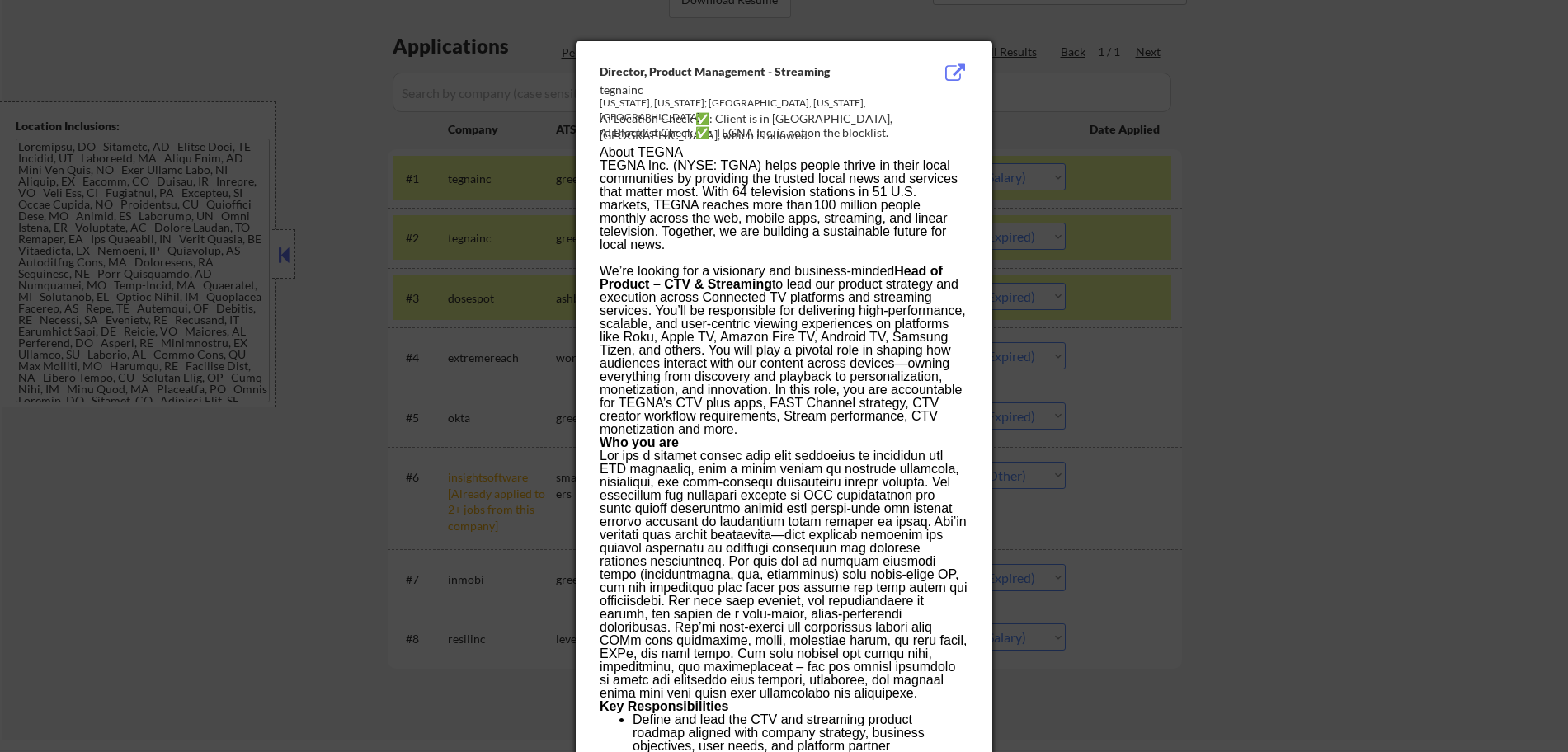
click at [1255, 299] on div at bounding box center [784, 376] width 1568 height 752
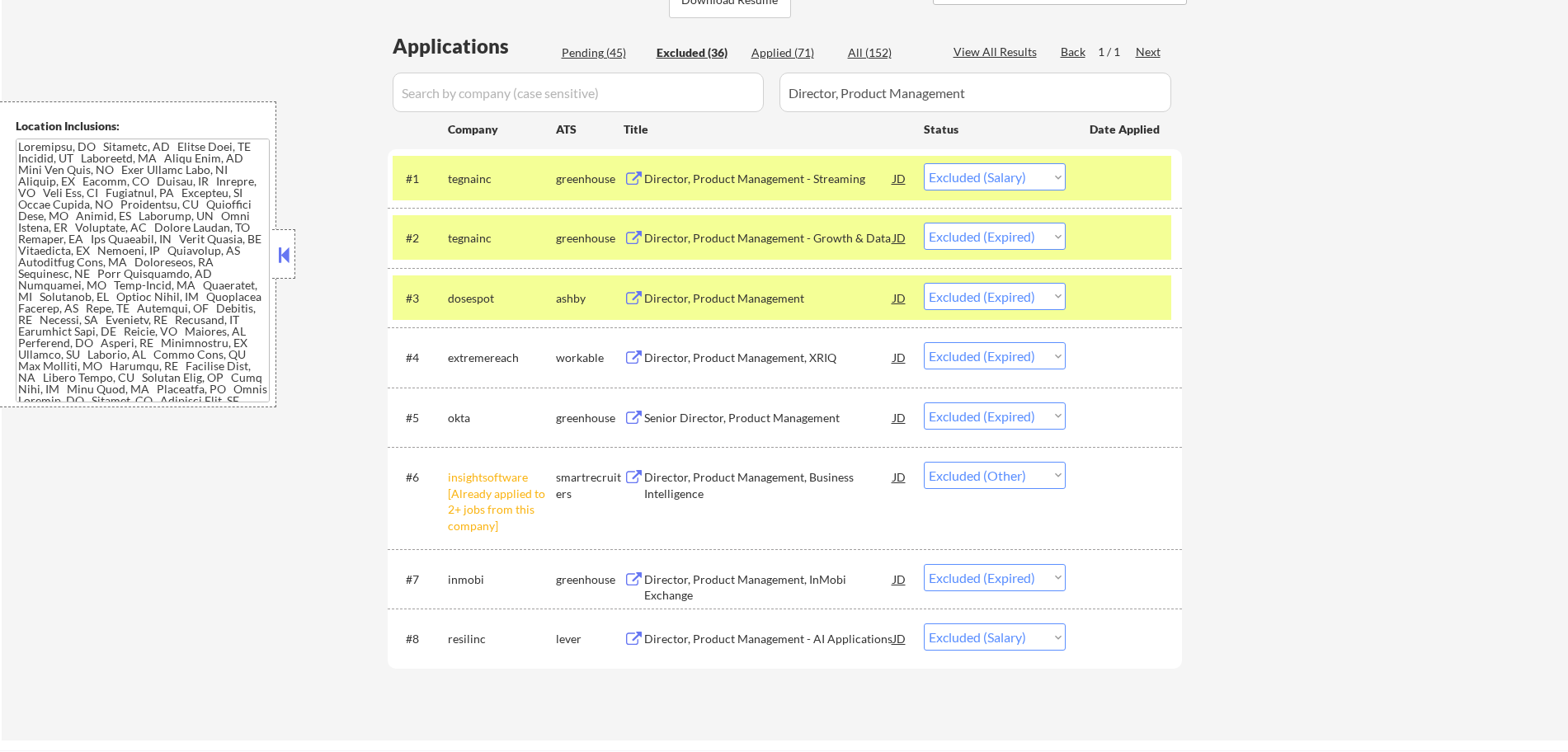
click at [901, 364] on div "JD" at bounding box center [900, 358] width 17 height 30
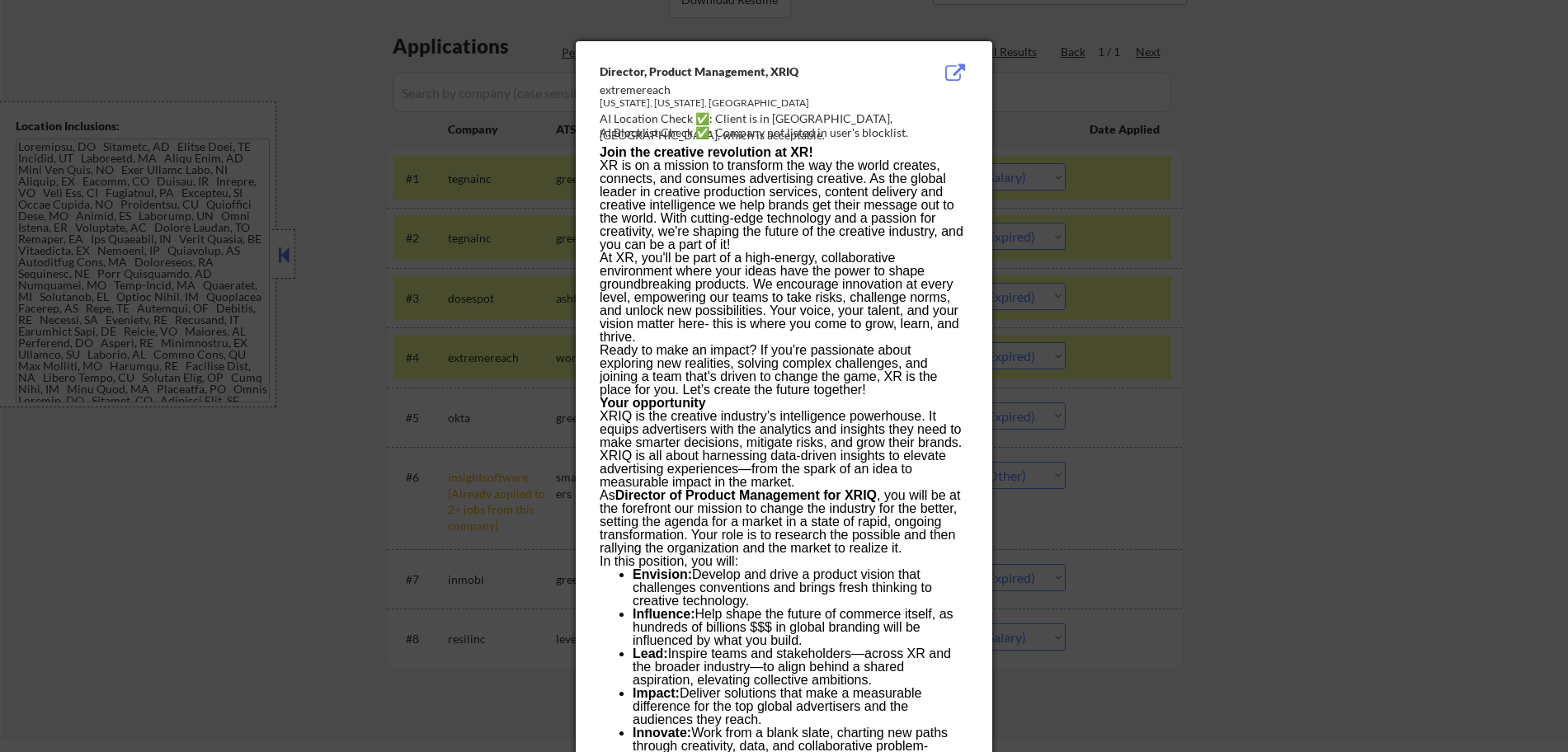
click at [1239, 393] on div at bounding box center [784, 376] width 1568 height 752
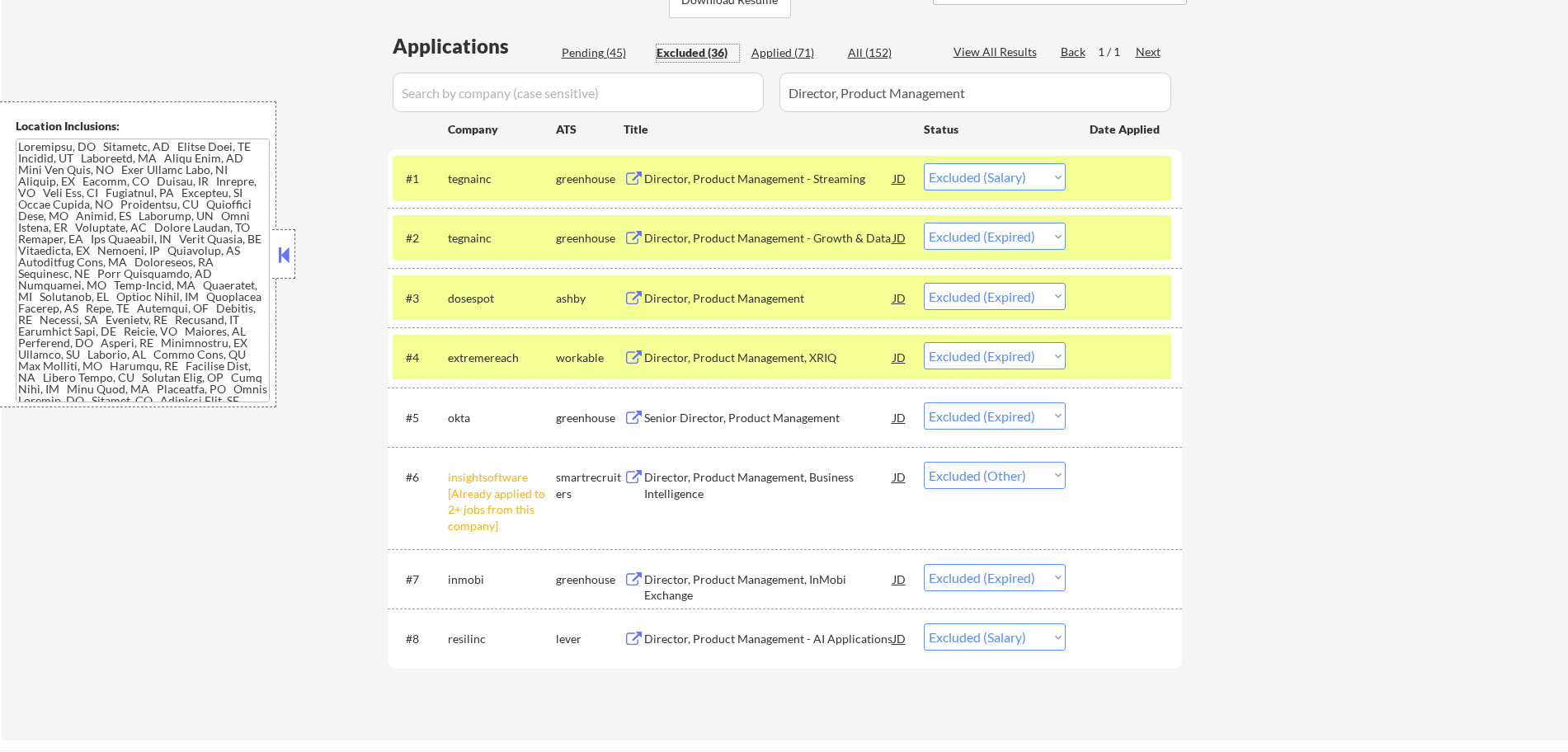
click at [687, 51] on div "Excluded (36)" at bounding box center [698, 53] width 82 height 17
drag, startPoint x: 1009, startPoint y: 99, endPoint x: 690, endPoint y: 109, distance: 319.2
click at [690, 109] on div at bounding box center [785, 92] width 795 height 40
select select ""excluded__location_""
select select ""excluded__salary_""
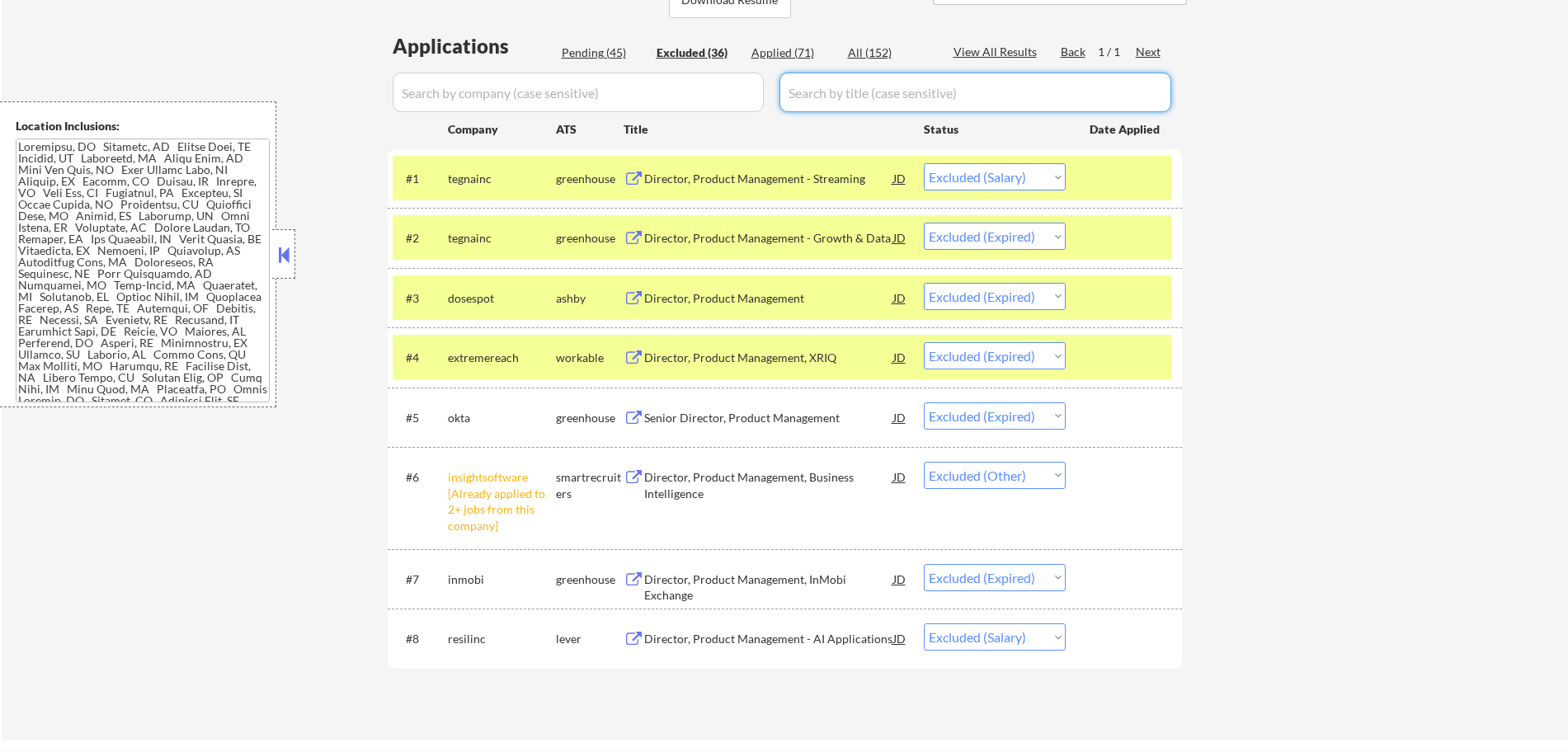
select select ""excluded__salary_""
select select ""excluded""
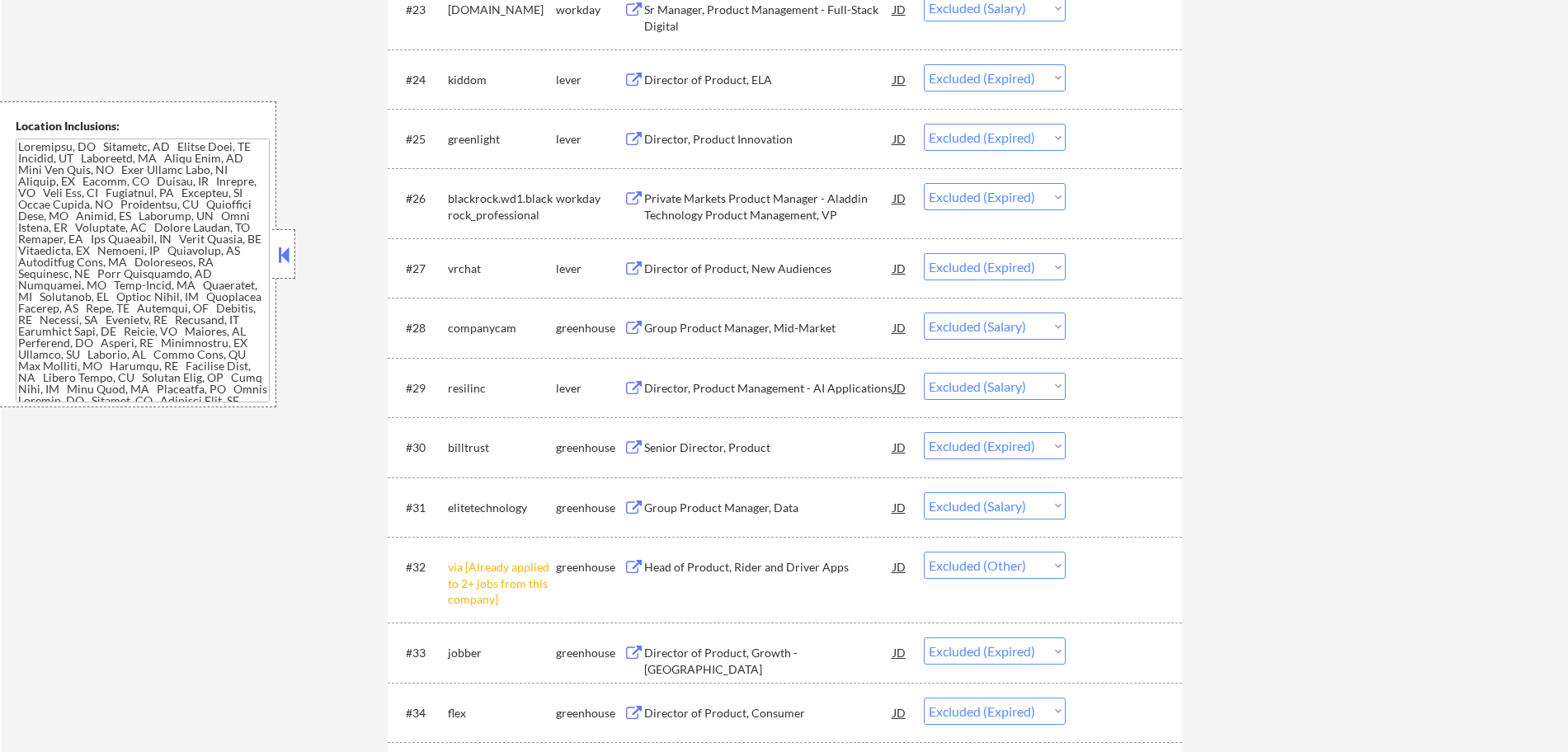
scroll to position [2730, 0]
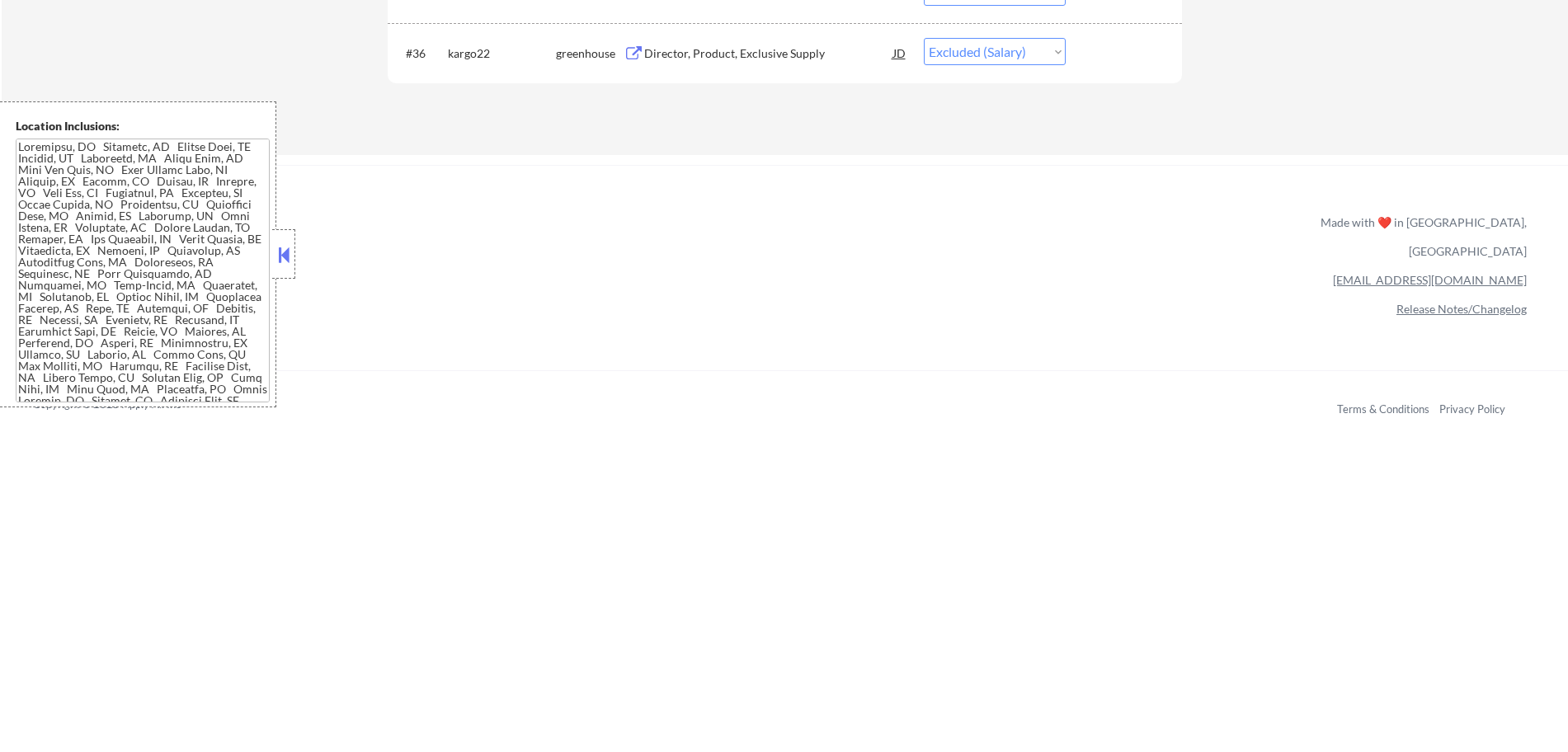
type textarea "Bought +200 so now 661 total 8/24 tf Asking about AI - AB 8/29"
